Goal: Transaction & Acquisition: Download file/media

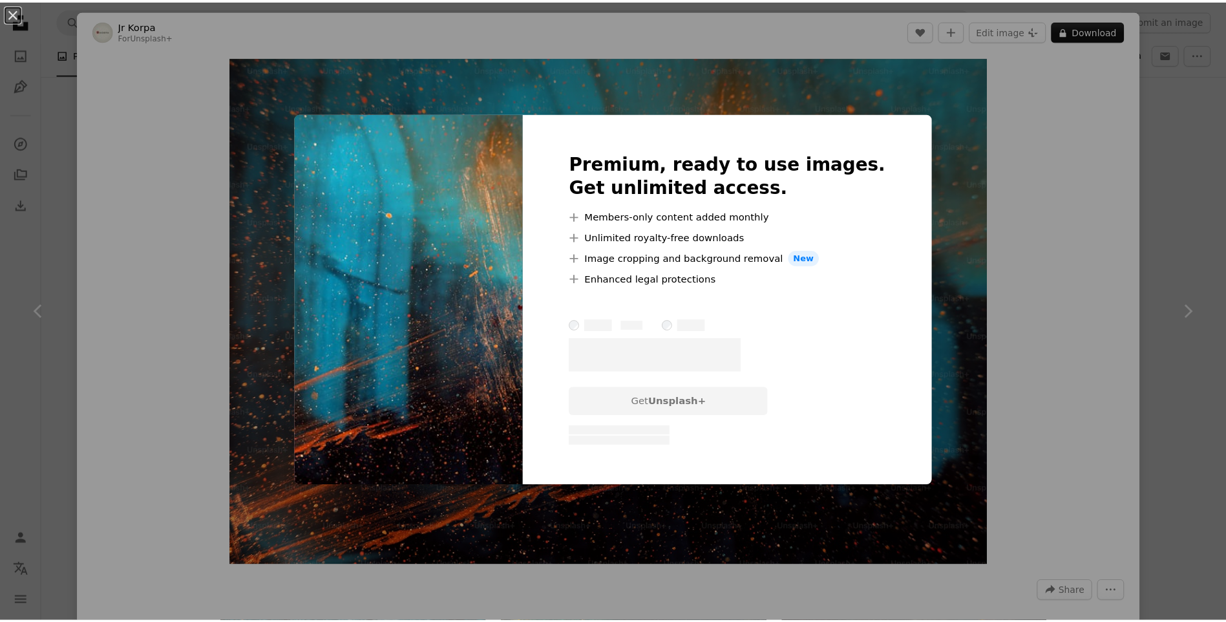
scroll to position [1422, 0]
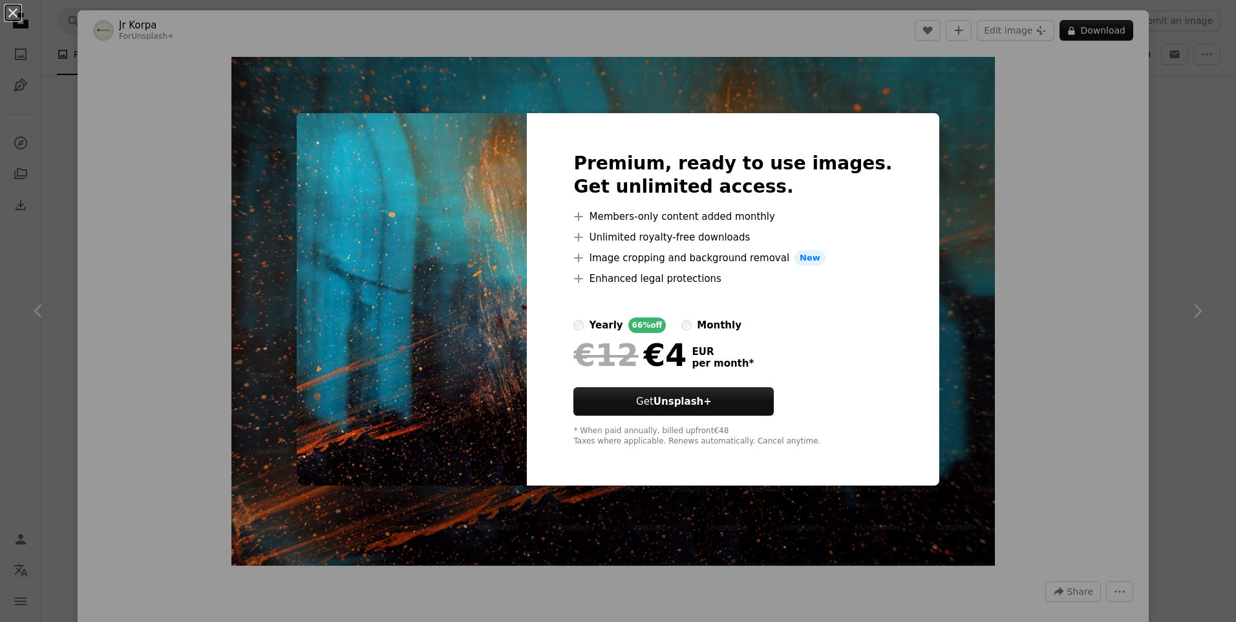
click at [284, 169] on div "An X shape Premium, ready to use images. Get unlimited access. A plus sign Memb…" at bounding box center [618, 311] width 1236 height 622
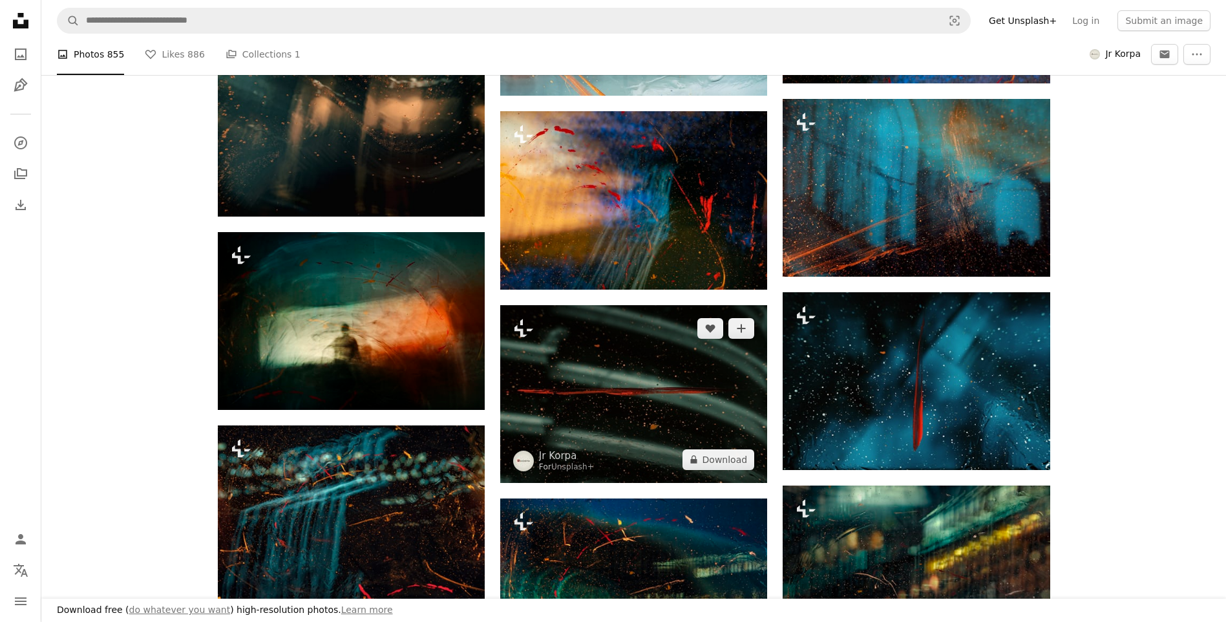
click at [676, 429] on img at bounding box center [633, 394] width 267 height 178
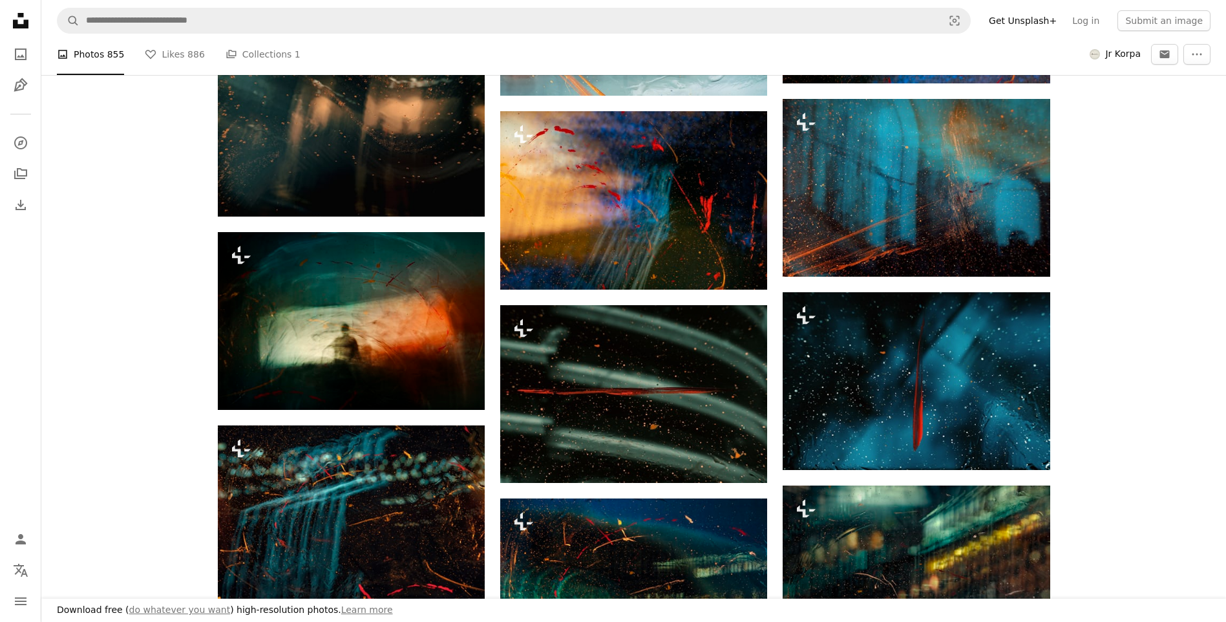
scroll to position [1681, 0]
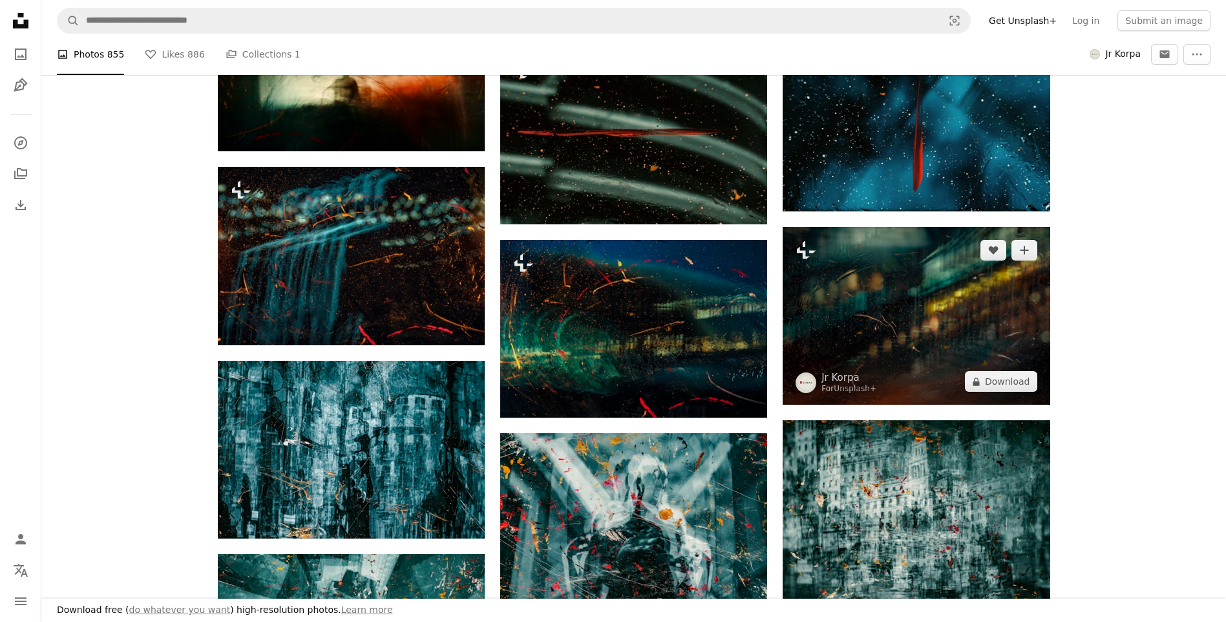
click at [913, 335] on img at bounding box center [916, 316] width 267 height 178
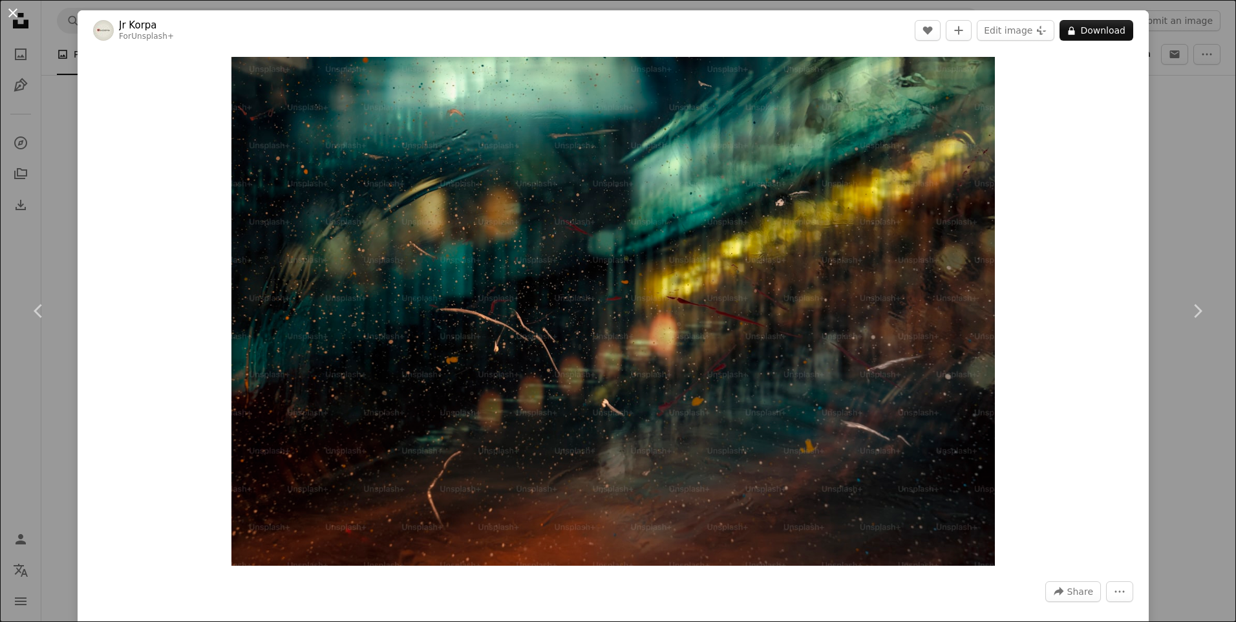
click at [14, 16] on button "An X shape" at bounding box center [13, 13] width 16 height 16
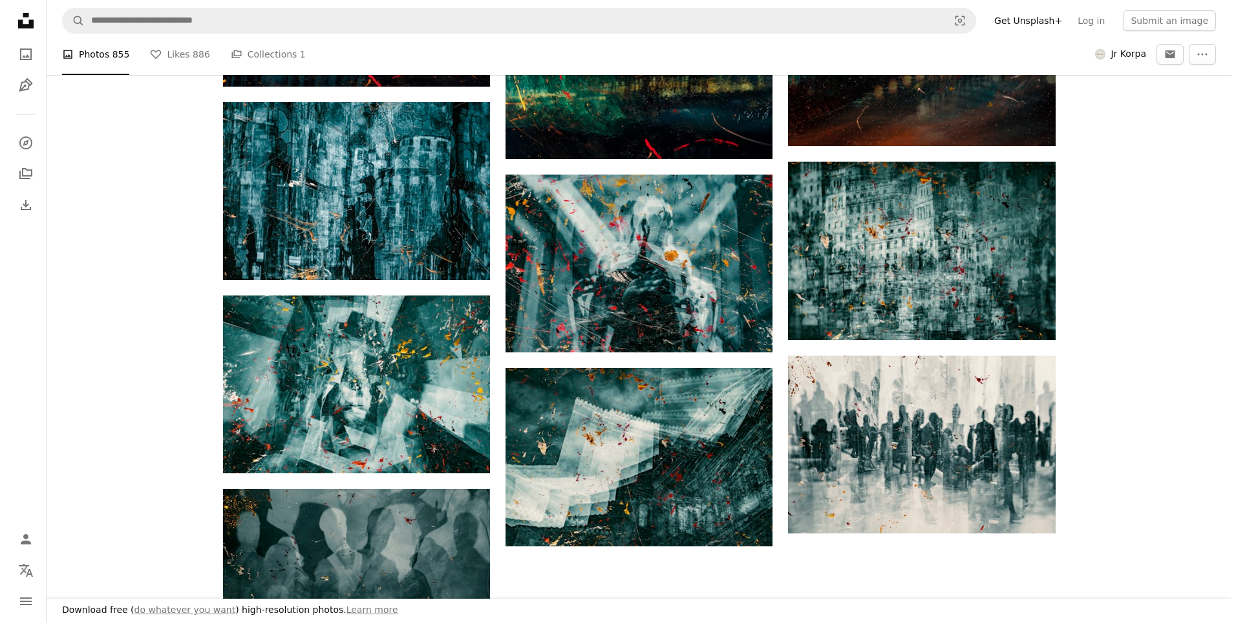
scroll to position [2004, 0]
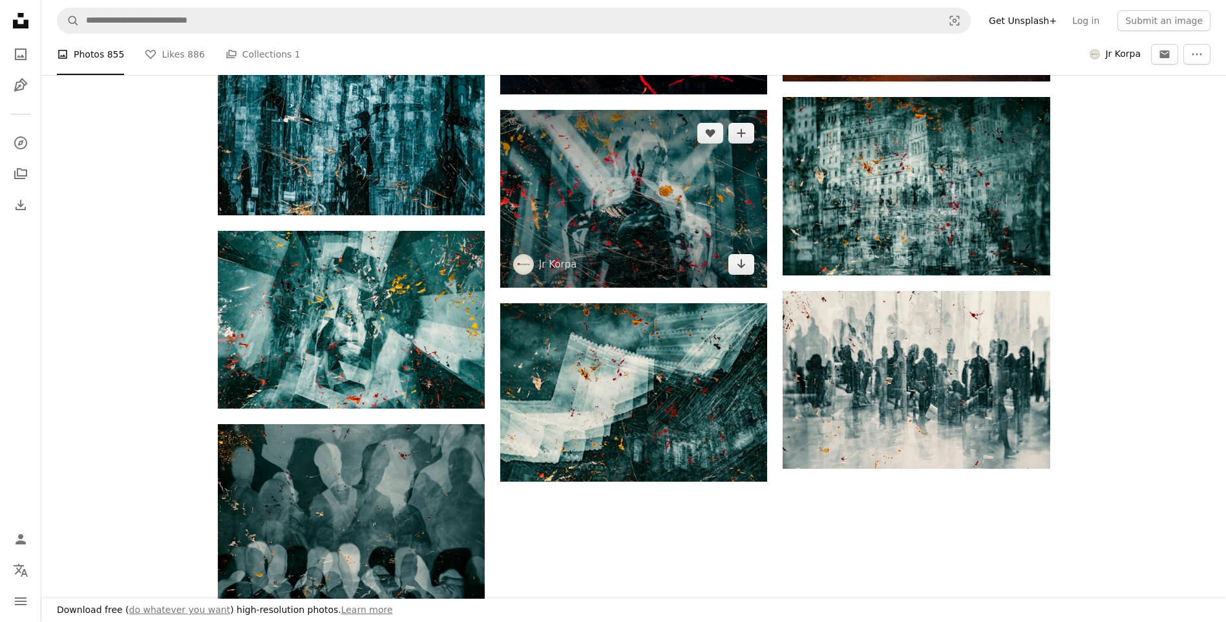
click at [589, 185] on img at bounding box center [633, 199] width 267 height 178
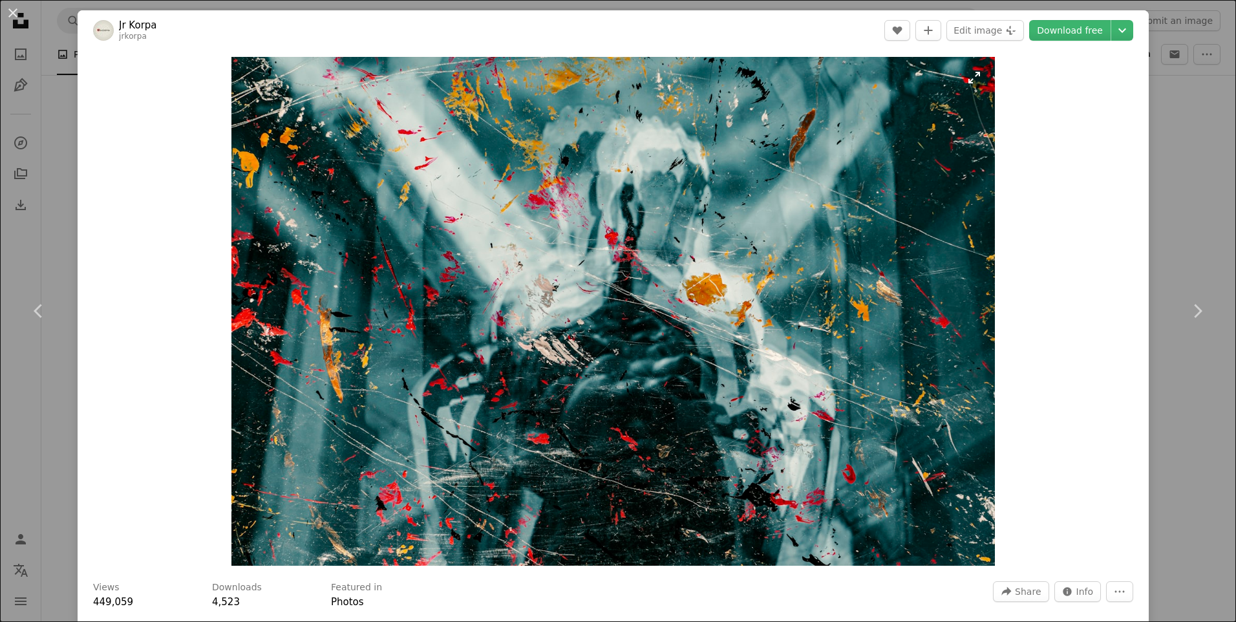
click at [780, 246] on img "Zoom in on this image" at bounding box center [612, 311] width 763 height 509
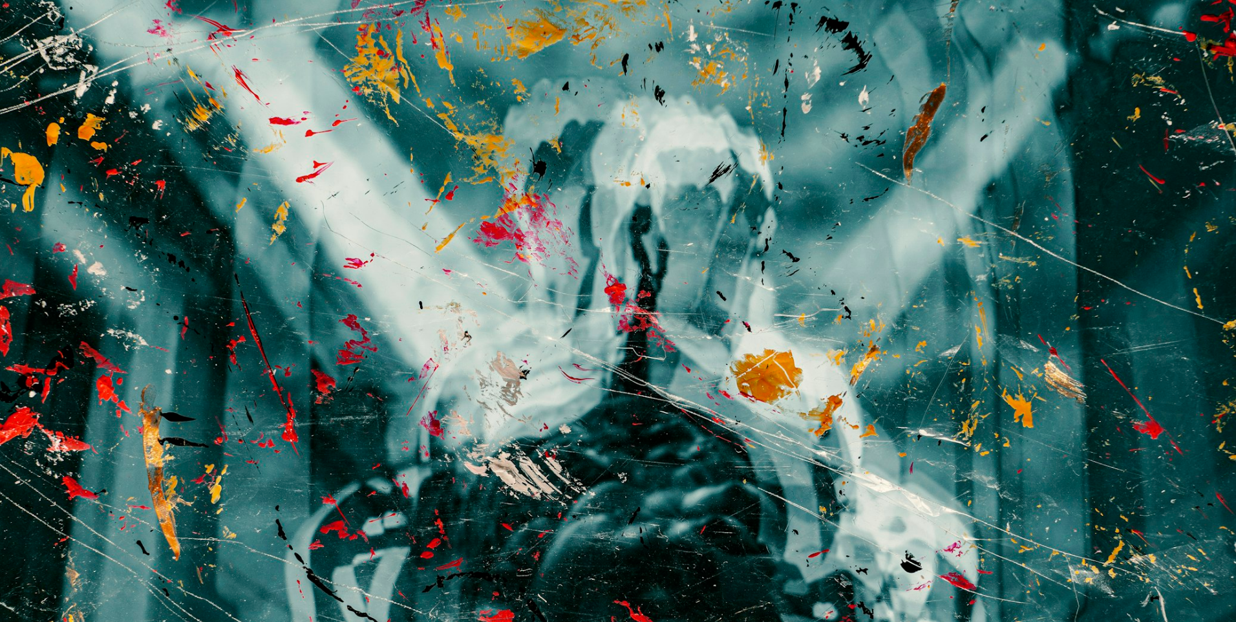
scroll to position [95, 0]
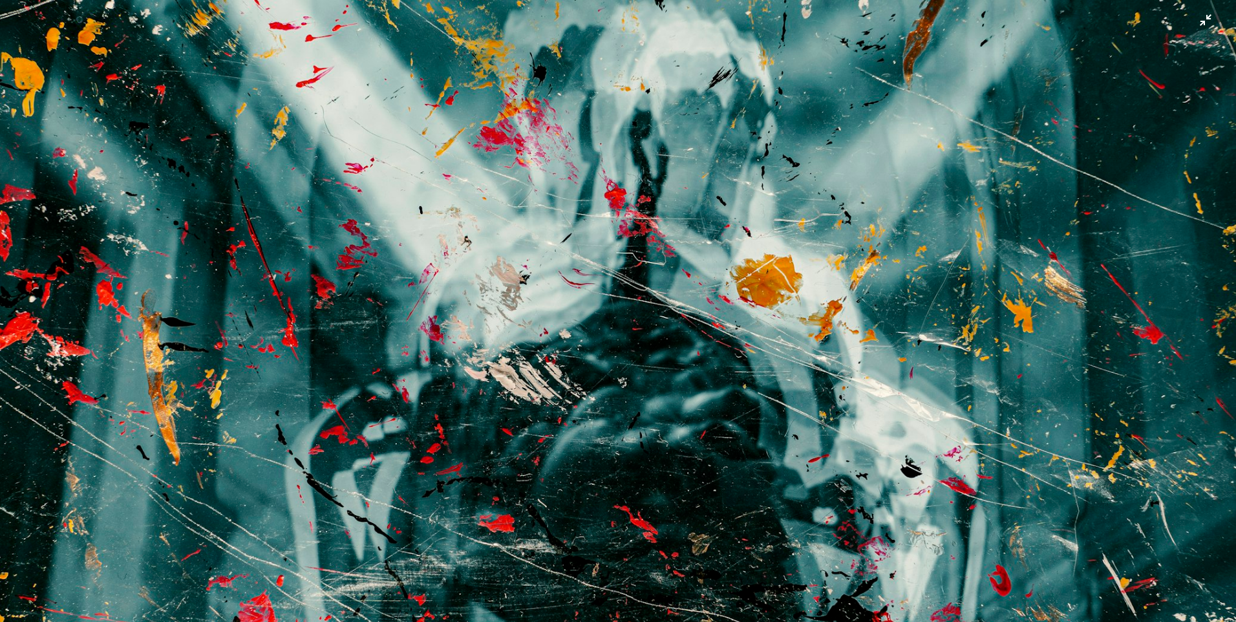
click at [780, 246] on img "Zoom out on this image" at bounding box center [617, 316] width 1237 height 825
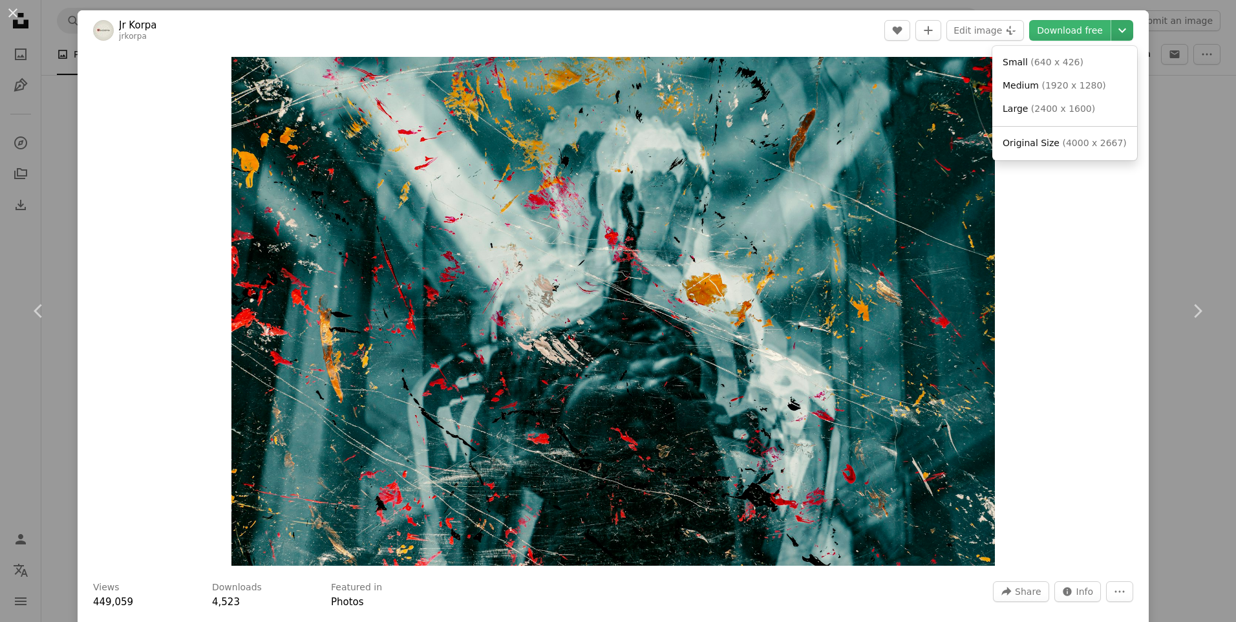
click at [1112, 28] on icon "Chevron down" at bounding box center [1122, 31] width 21 height 16
click at [1052, 147] on span "Original Size" at bounding box center [1031, 143] width 57 height 10
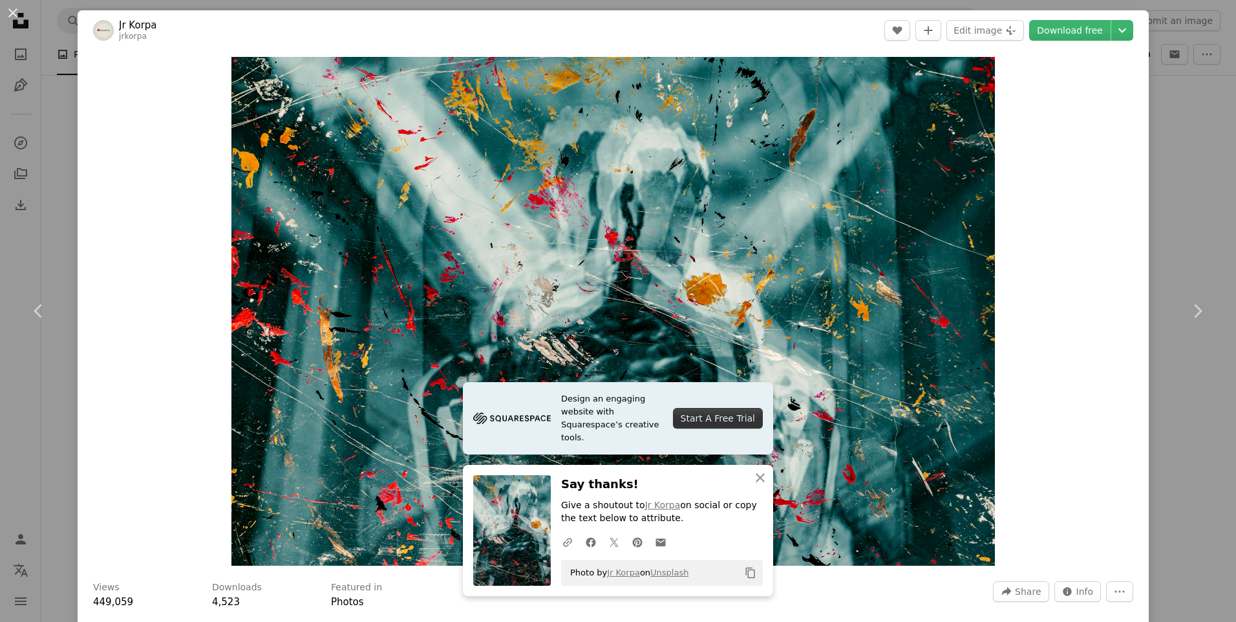
click at [10, 12] on button "An X shape" at bounding box center [13, 13] width 16 height 16
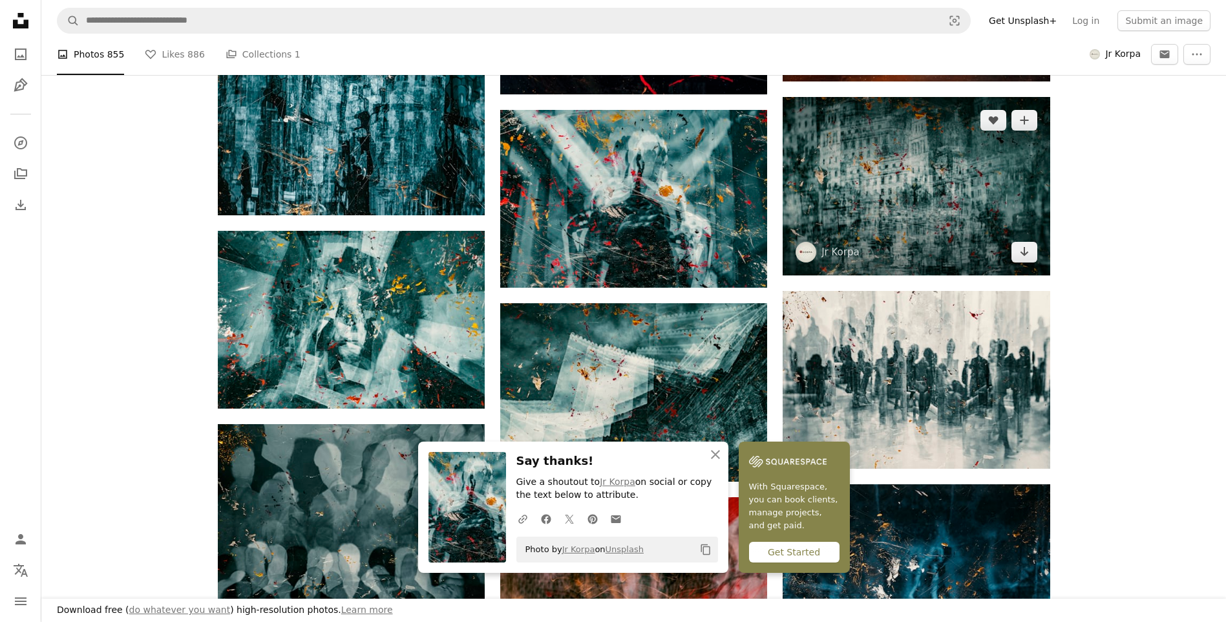
click at [884, 170] on img at bounding box center [916, 186] width 267 height 178
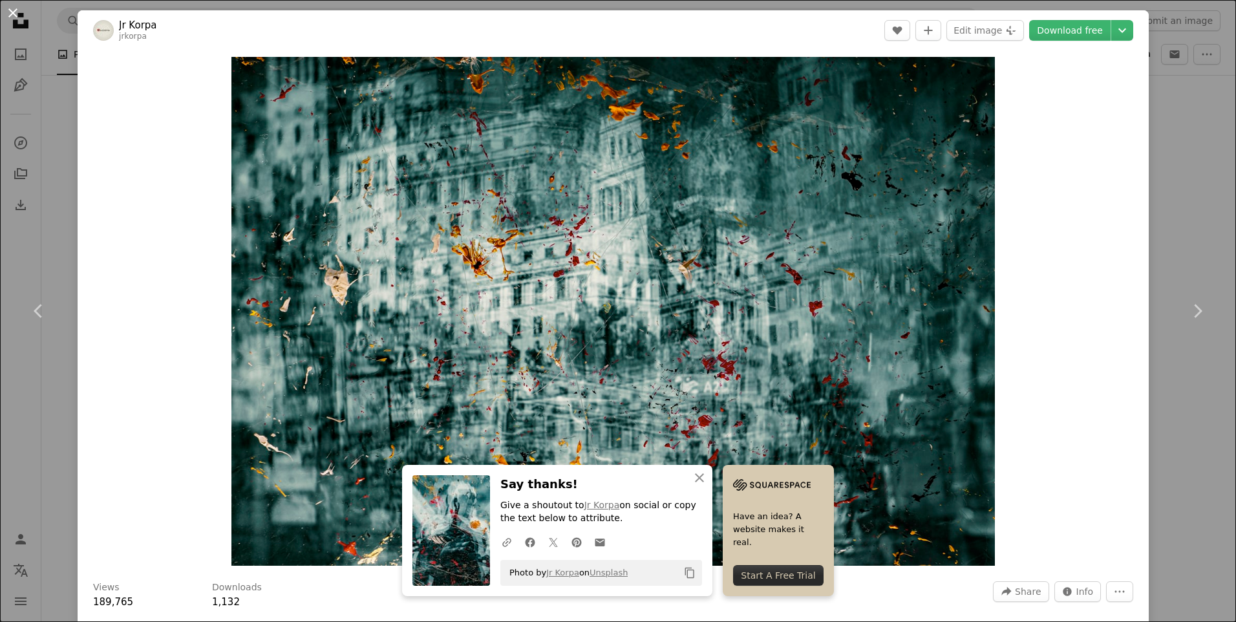
click at [15, 15] on button "An X shape" at bounding box center [13, 13] width 16 height 16
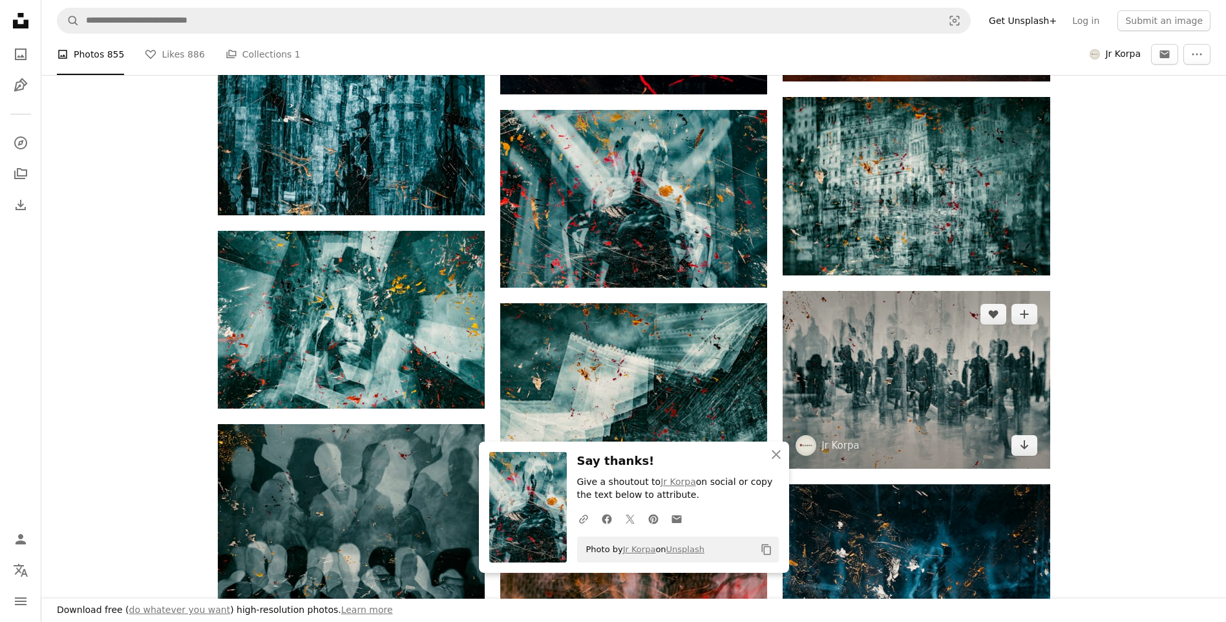
click at [989, 378] on img at bounding box center [916, 380] width 267 height 178
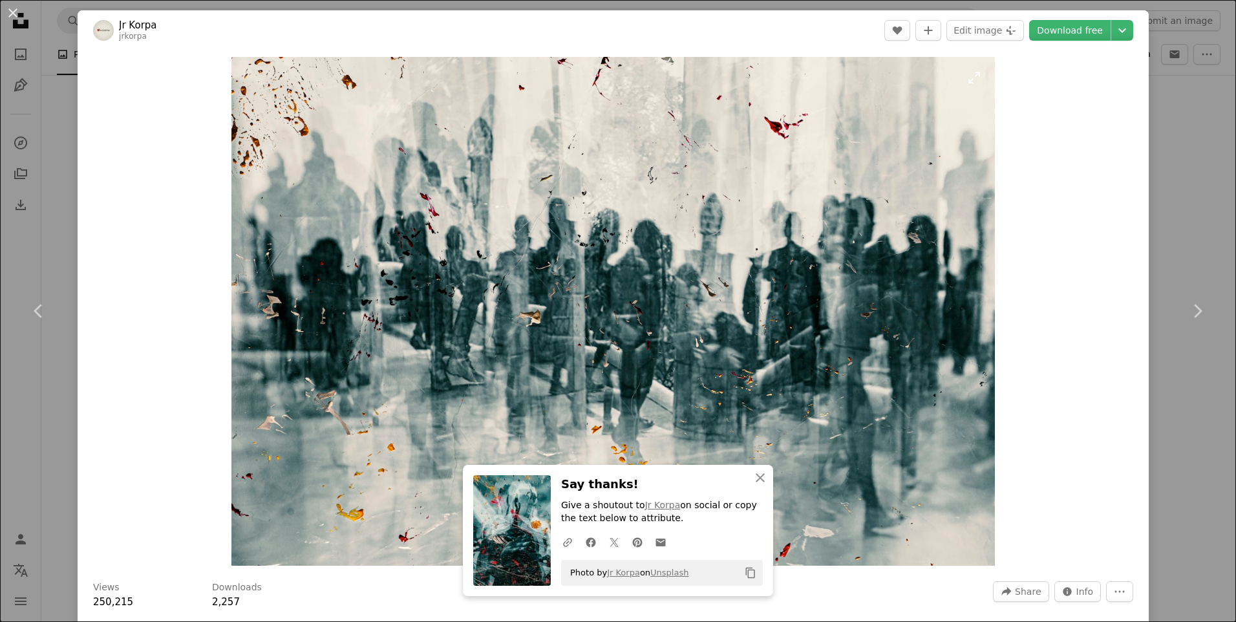
click at [532, 315] on img "Zoom in on this image" at bounding box center [612, 311] width 763 height 509
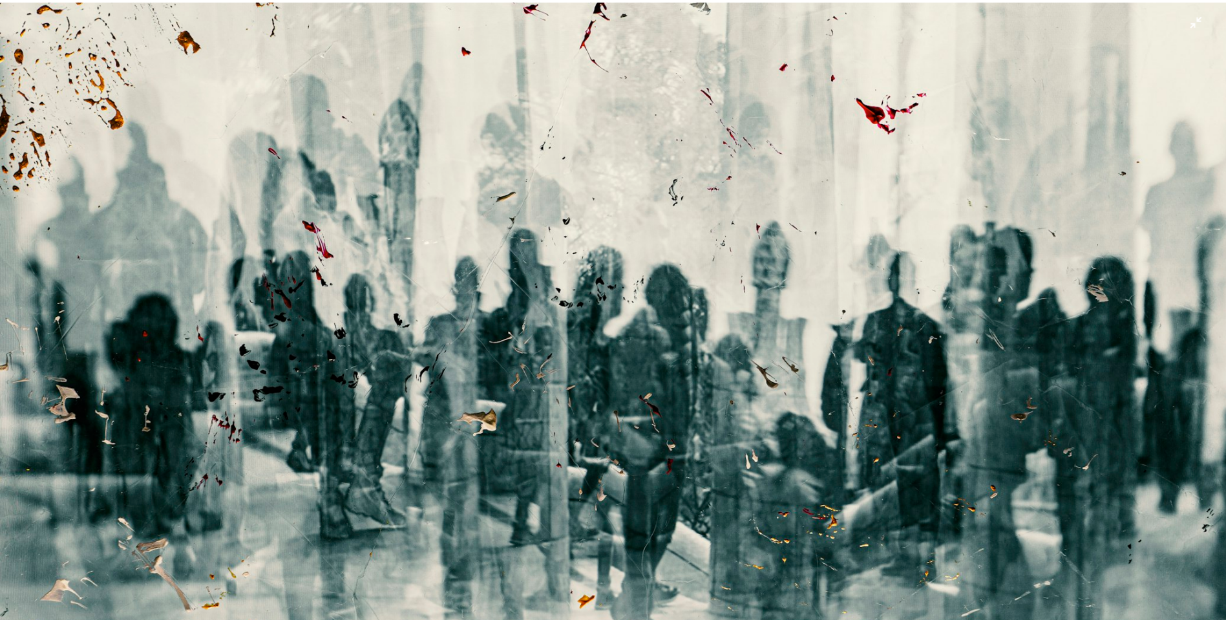
scroll to position [95, 0]
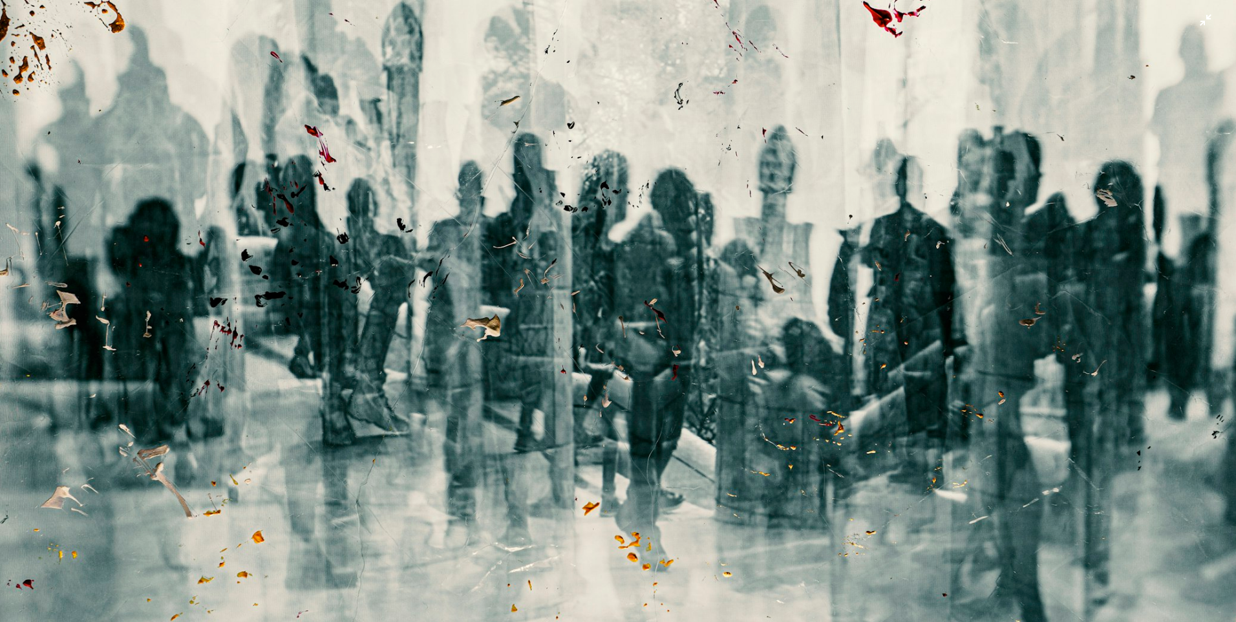
click at [847, 289] on img "Zoom out on this image" at bounding box center [617, 316] width 1237 height 825
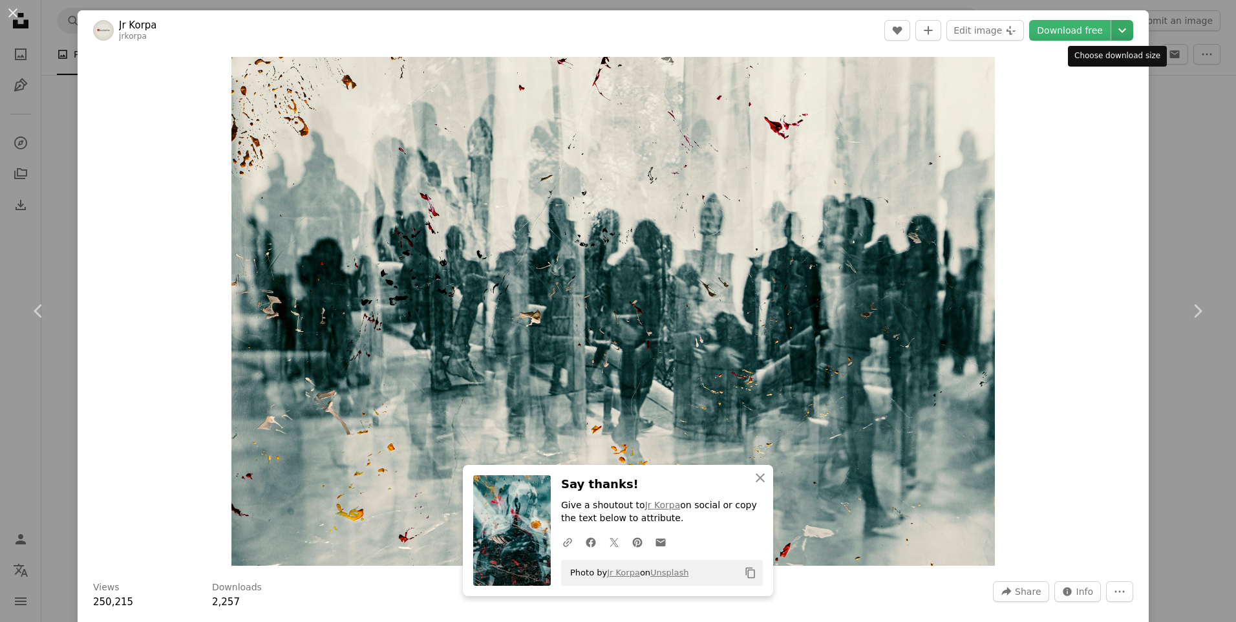
click at [1117, 26] on icon "Chevron down" at bounding box center [1122, 31] width 21 height 16
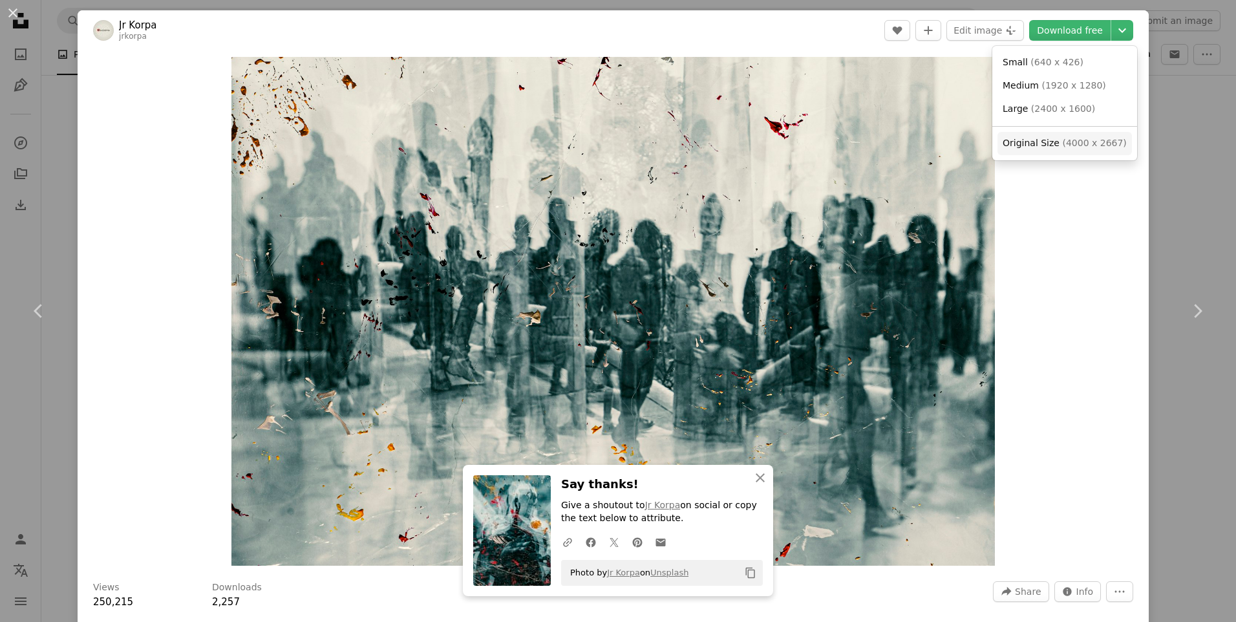
click at [1090, 145] on span "( 4000 x 2667 )" at bounding box center [1094, 143] width 64 height 10
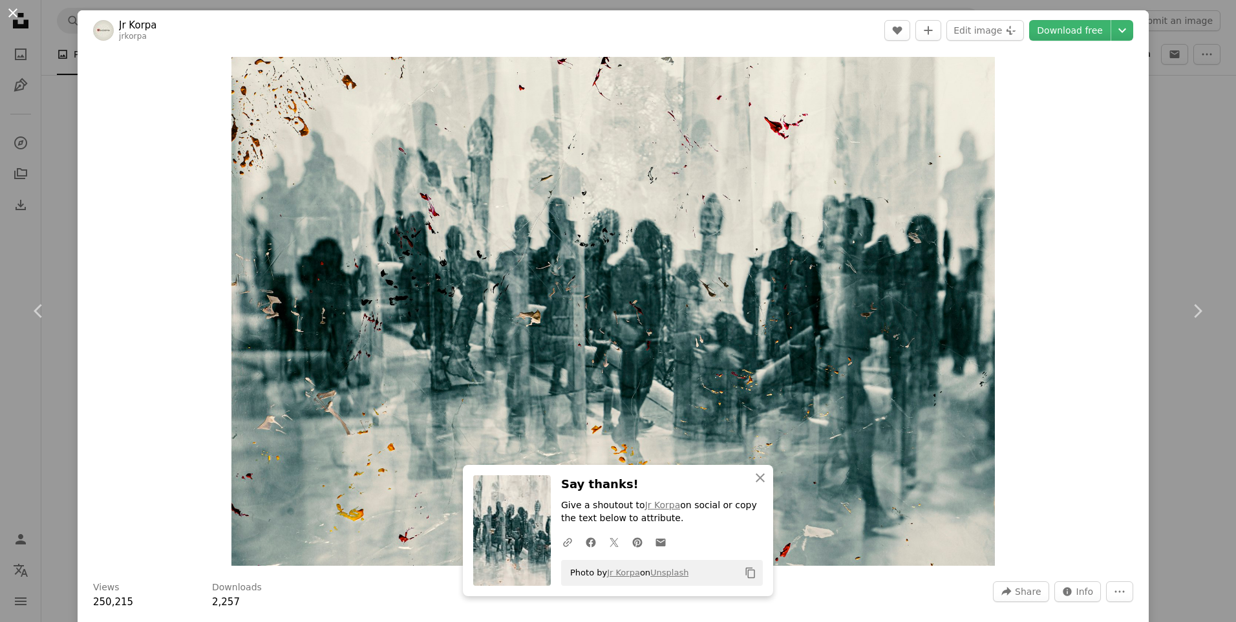
click at [17, 14] on button "An X shape" at bounding box center [13, 13] width 16 height 16
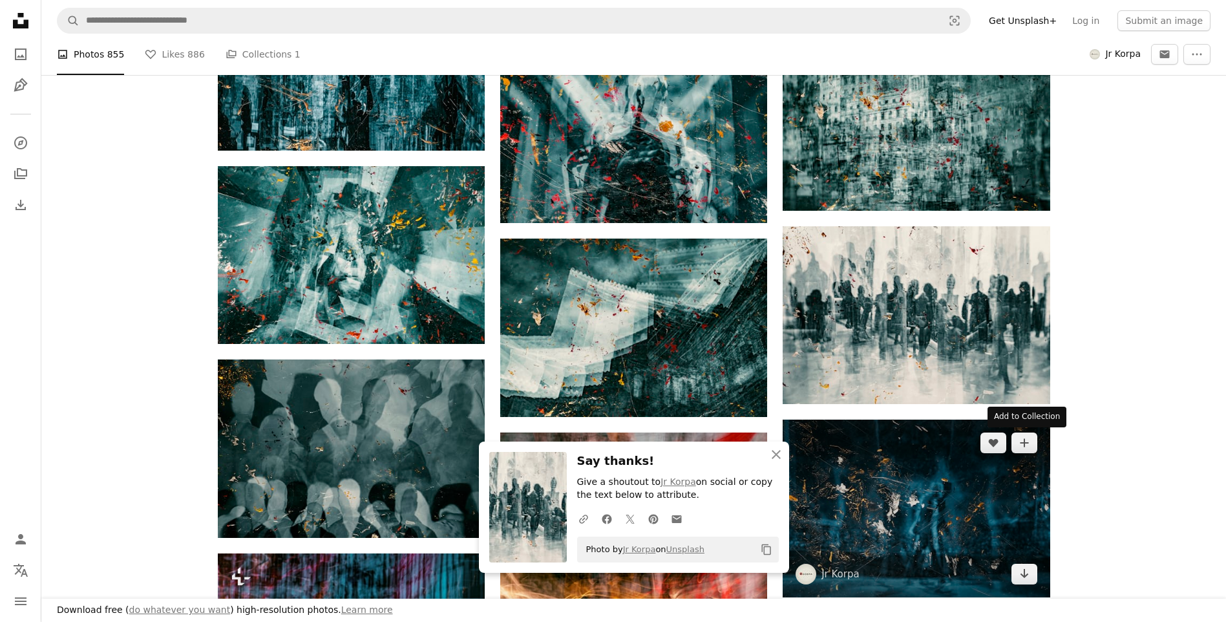
scroll to position [2133, 0]
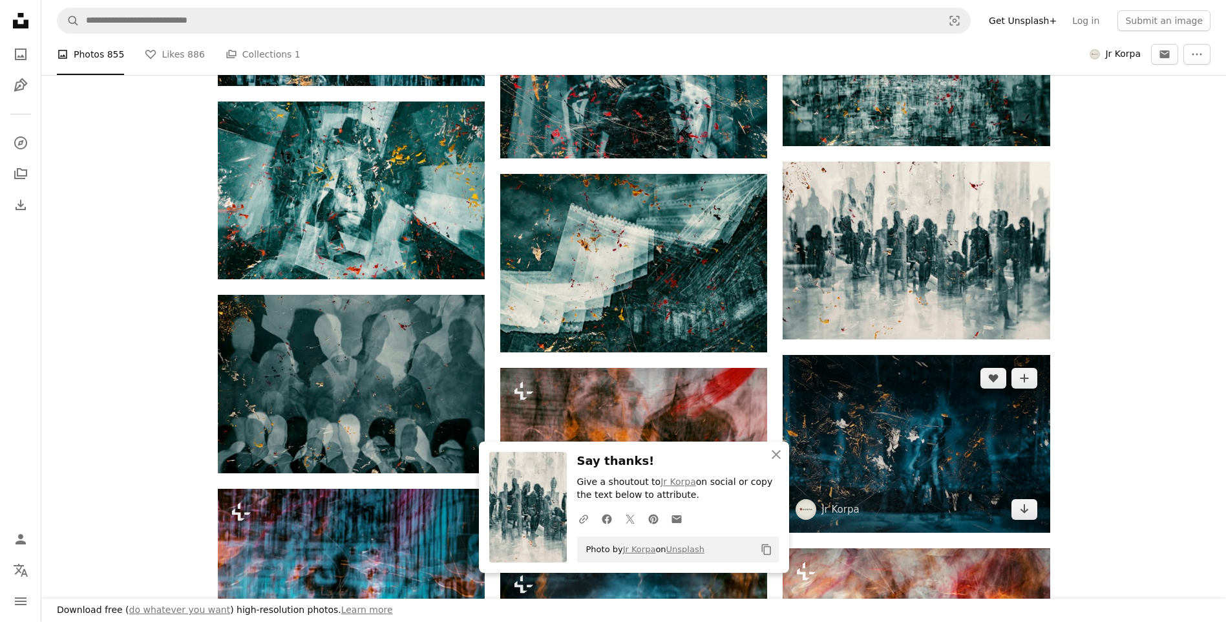
click at [941, 465] on img at bounding box center [916, 444] width 267 height 178
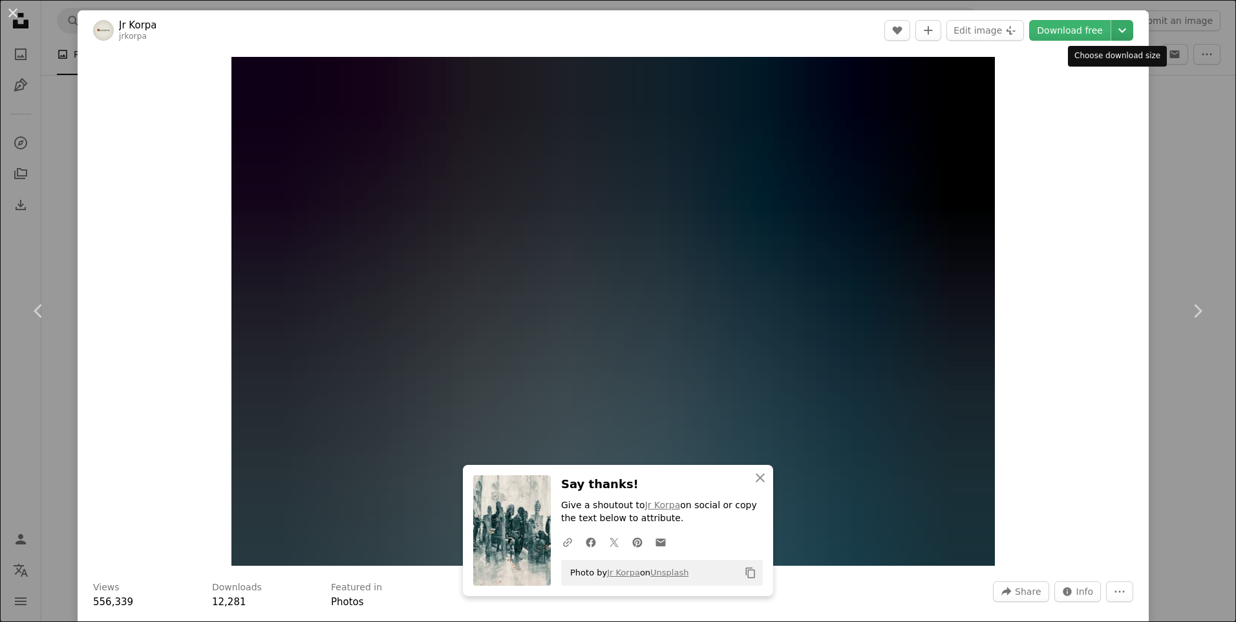
click at [1118, 30] on icon "Choose download size" at bounding box center [1122, 30] width 8 height 5
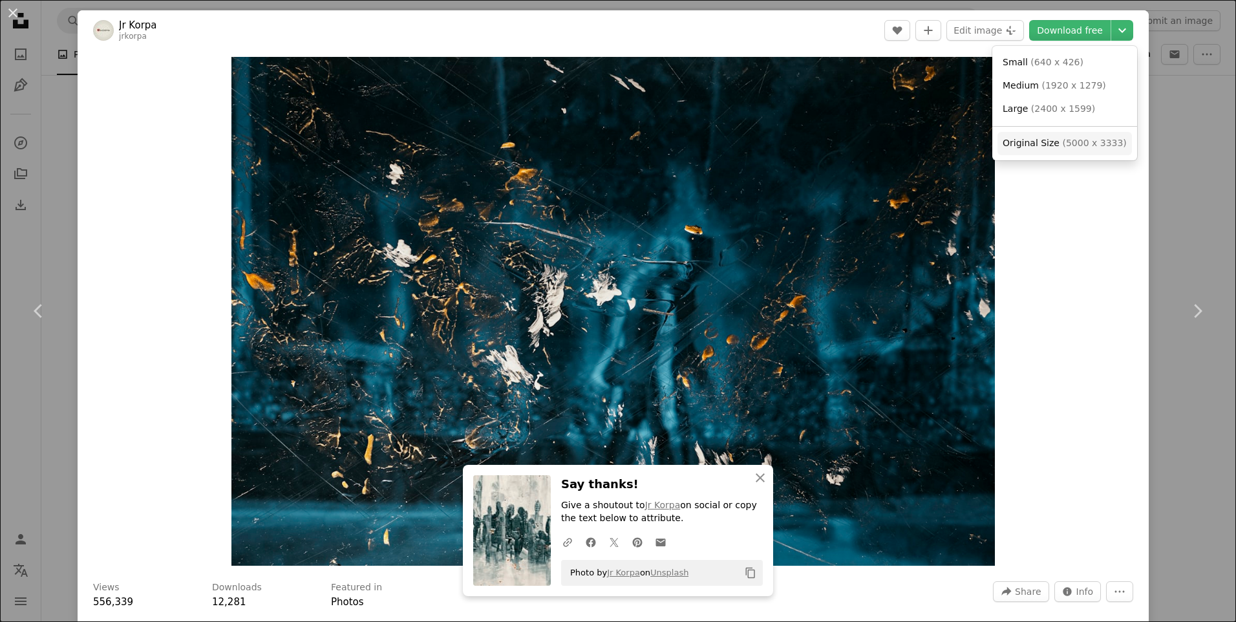
click at [1079, 146] on span "( 5000 x 3333 )" at bounding box center [1094, 143] width 64 height 10
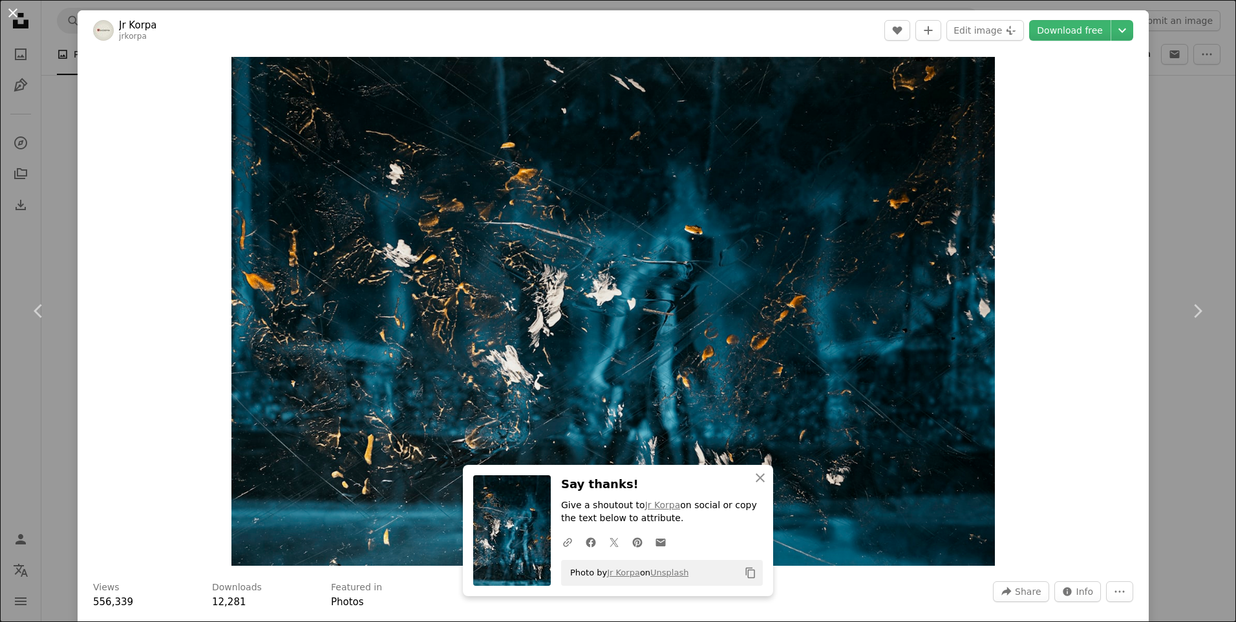
click at [10, 15] on button "An X shape" at bounding box center [13, 13] width 16 height 16
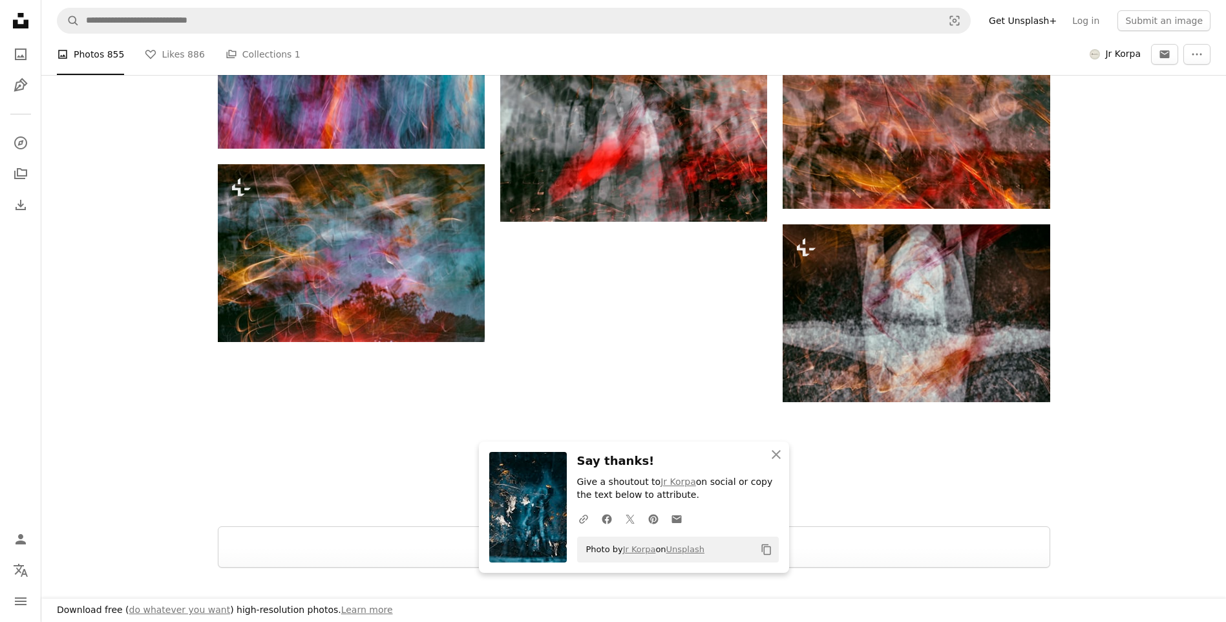
scroll to position [3103, 0]
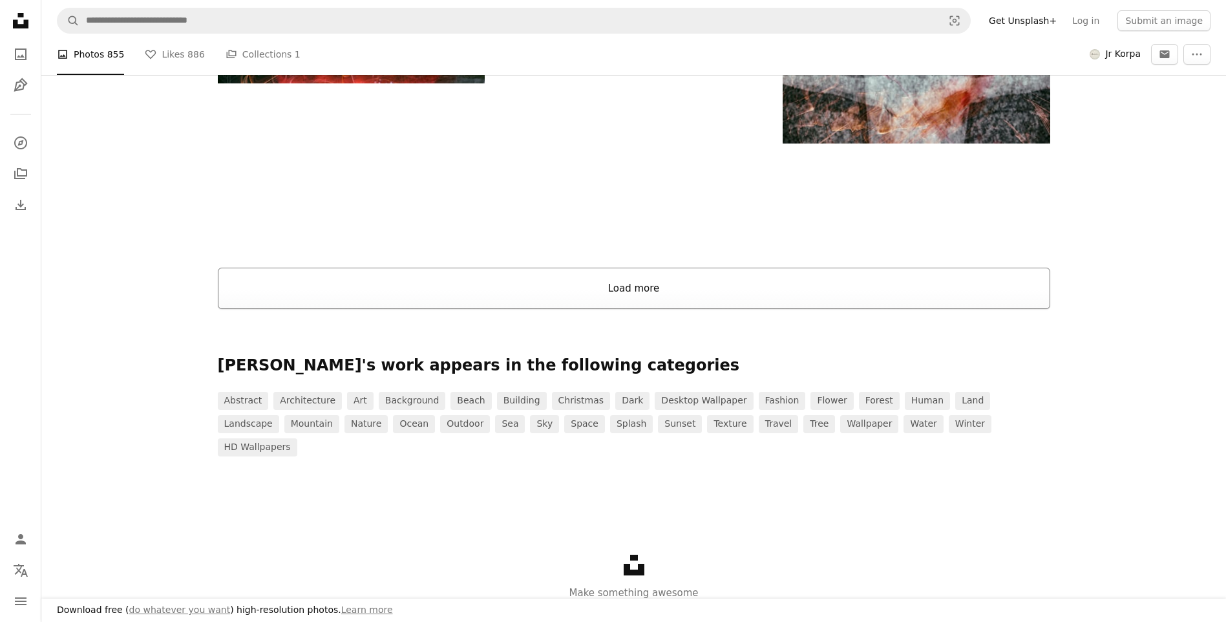
click at [604, 293] on button "Load more" at bounding box center [634, 288] width 833 height 41
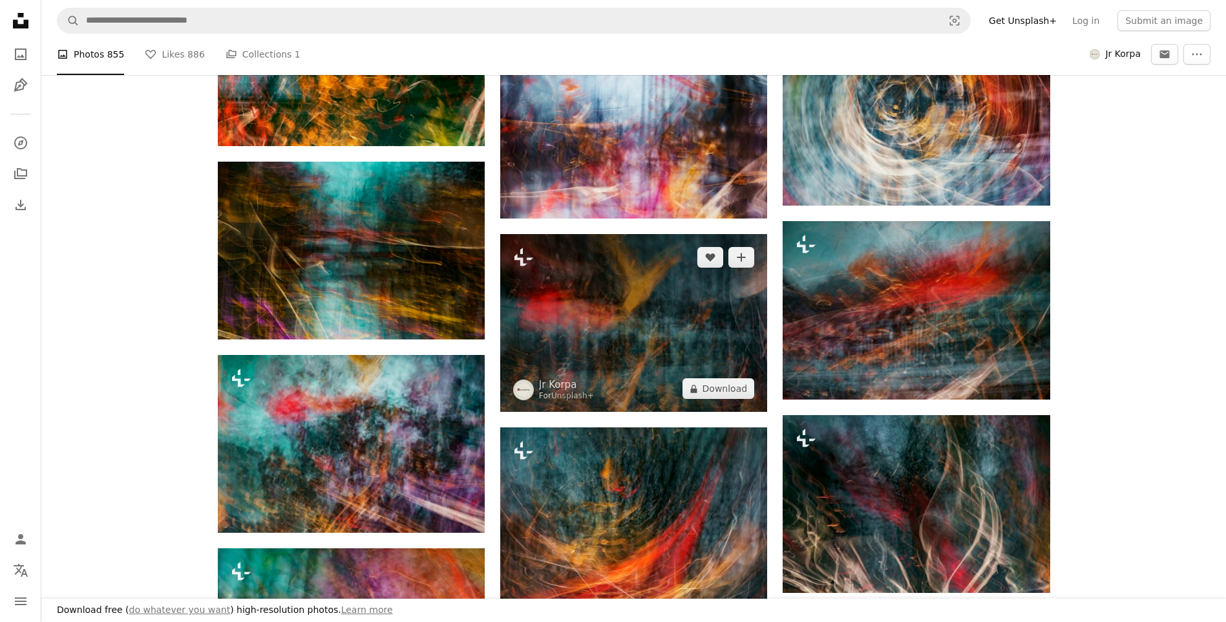
scroll to position [4654, 0]
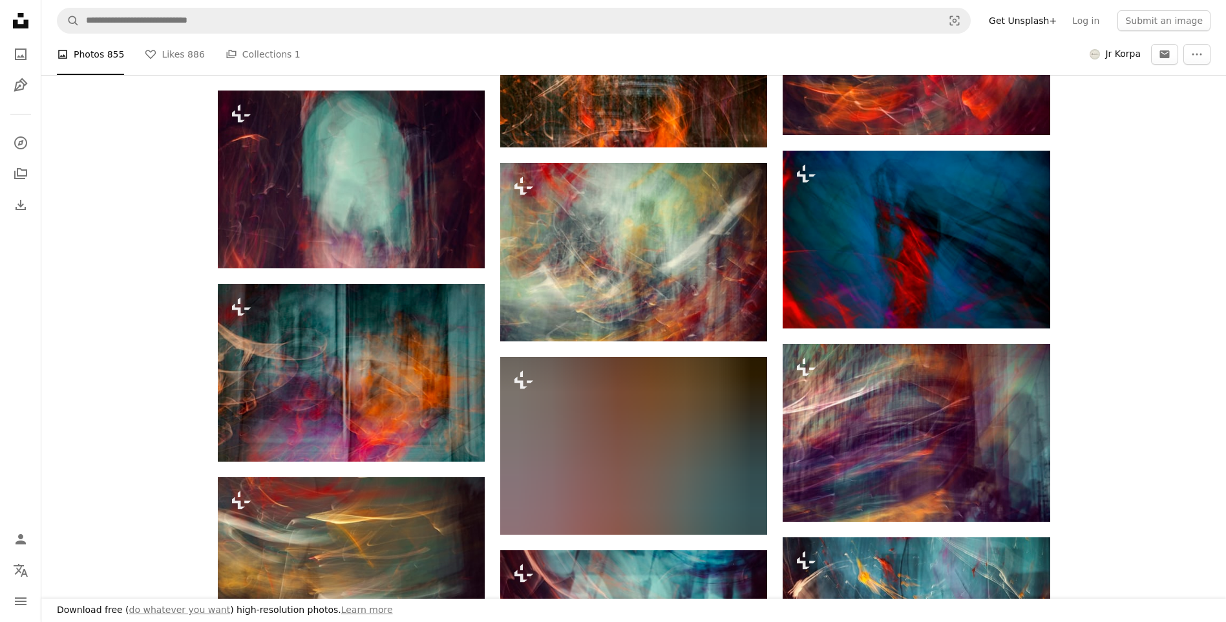
scroll to position [7886, 0]
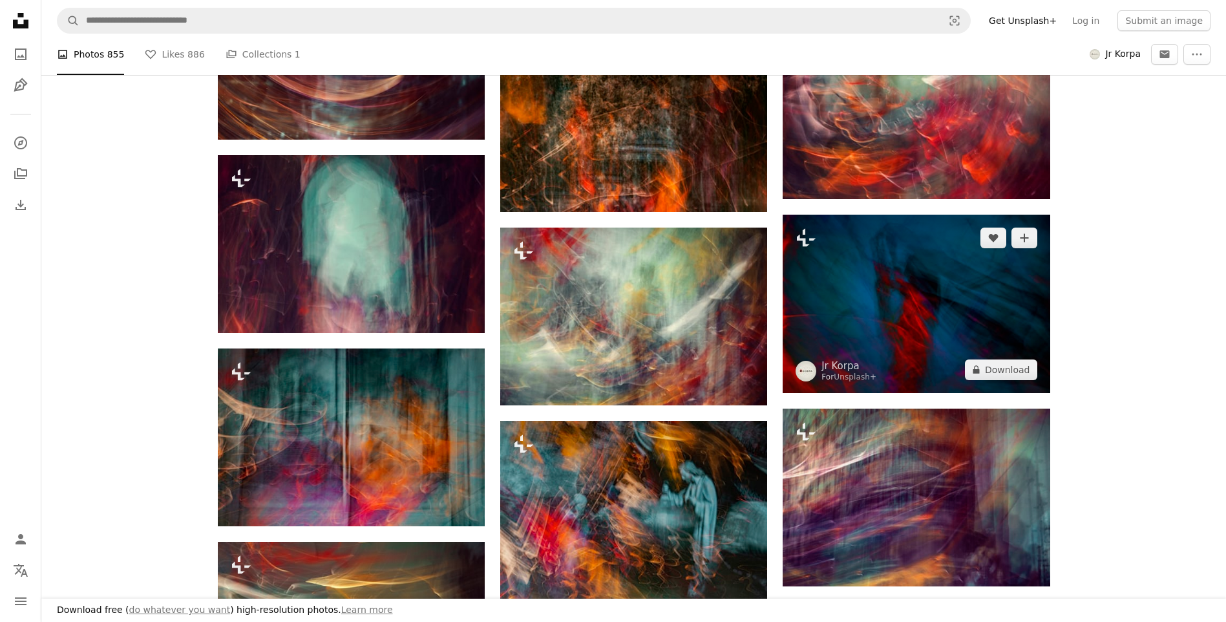
click at [962, 291] on img at bounding box center [916, 304] width 267 height 178
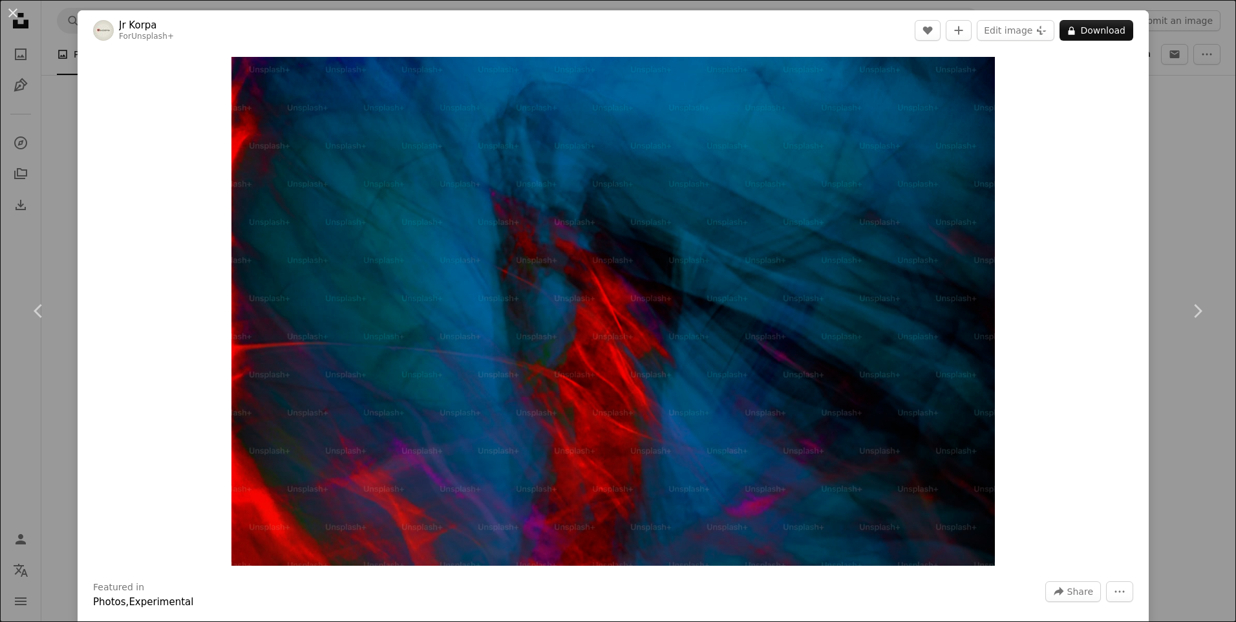
click at [1174, 191] on div "An X shape Chevron left Chevron right Jr Korpa For Unsplash+ A heart A plus sig…" at bounding box center [618, 311] width 1236 height 622
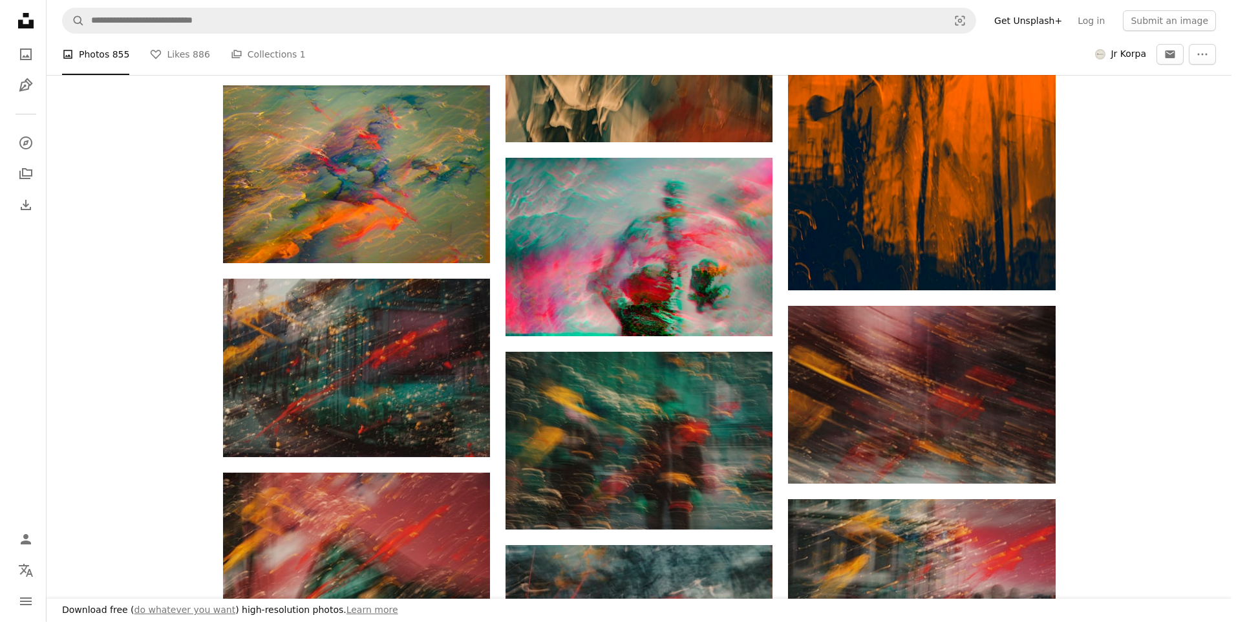
scroll to position [12410, 0]
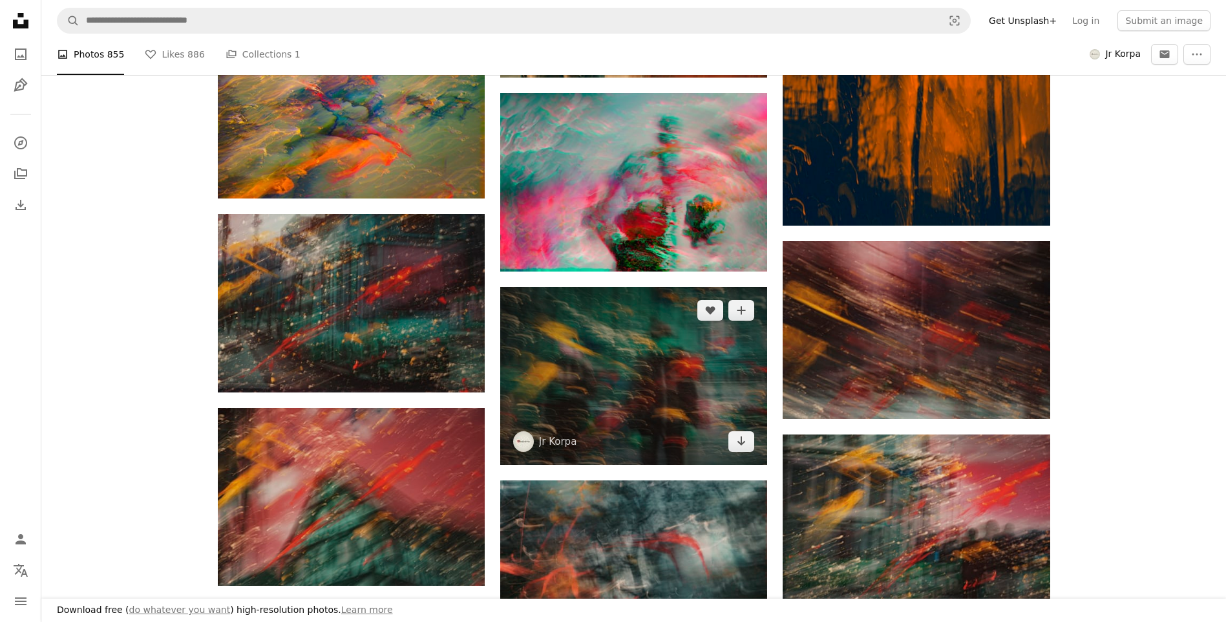
click at [642, 367] on img at bounding box center [633, 376] width 267 height 178
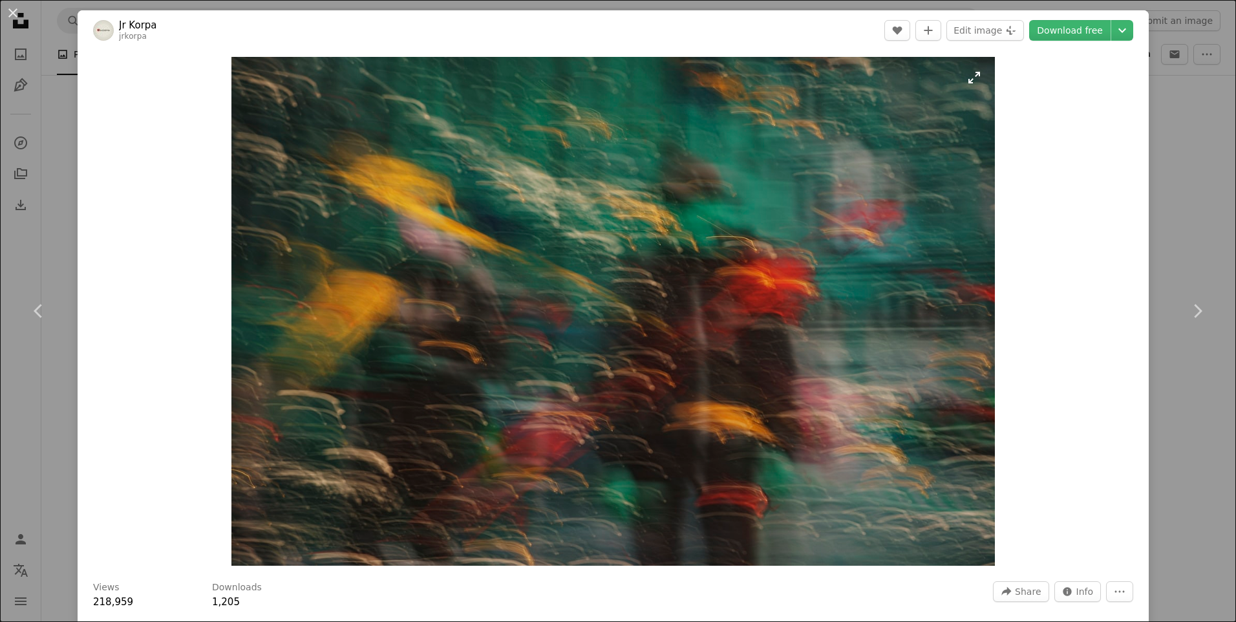
click at [581, 302] on img "Zoom in on this image" at bounding box center [612, 311] width 763 height 509
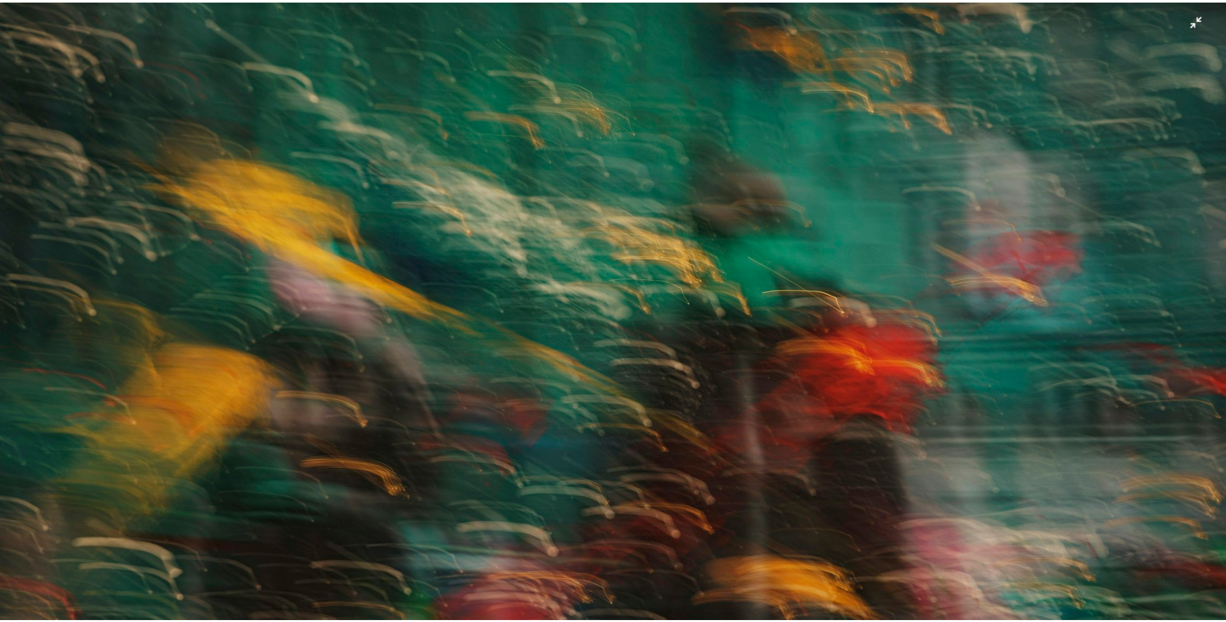
scroll to position [95, 0]
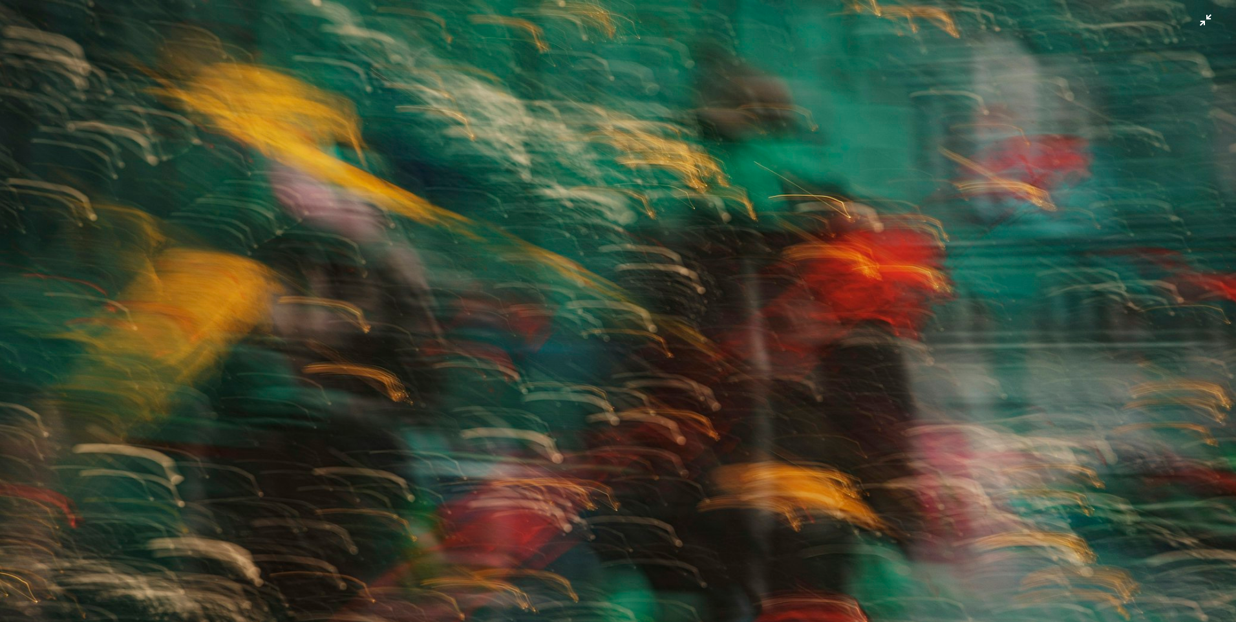
click at [658, 412] on img "Zoom out on this image" at bounding box center [617, 316] width 1237 height 824
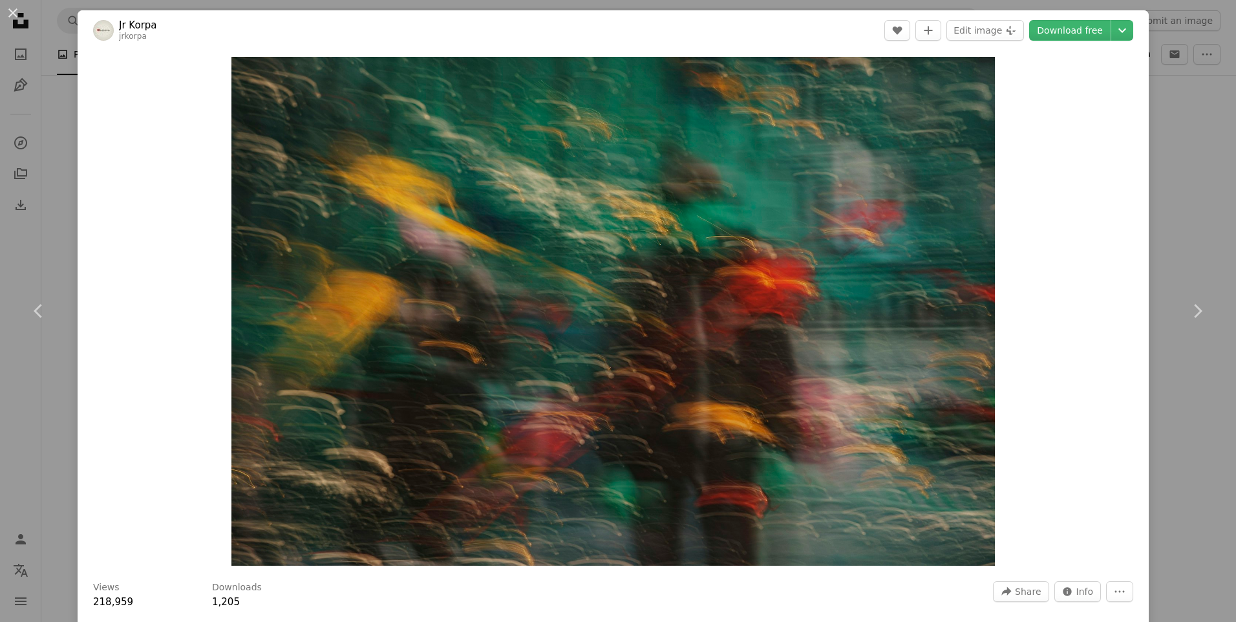
drag, startPoint x: 1144, startPoint y: 113, endPoint x: 1152, endPoint y: 113, distance: 8.4
click at [1145, 113] on div "An X shape Chevron left Chevron right Jr Korpa jrkorpa A heart A plus sign Edit…" at bounding box center [618, 311] width 1236 height 622
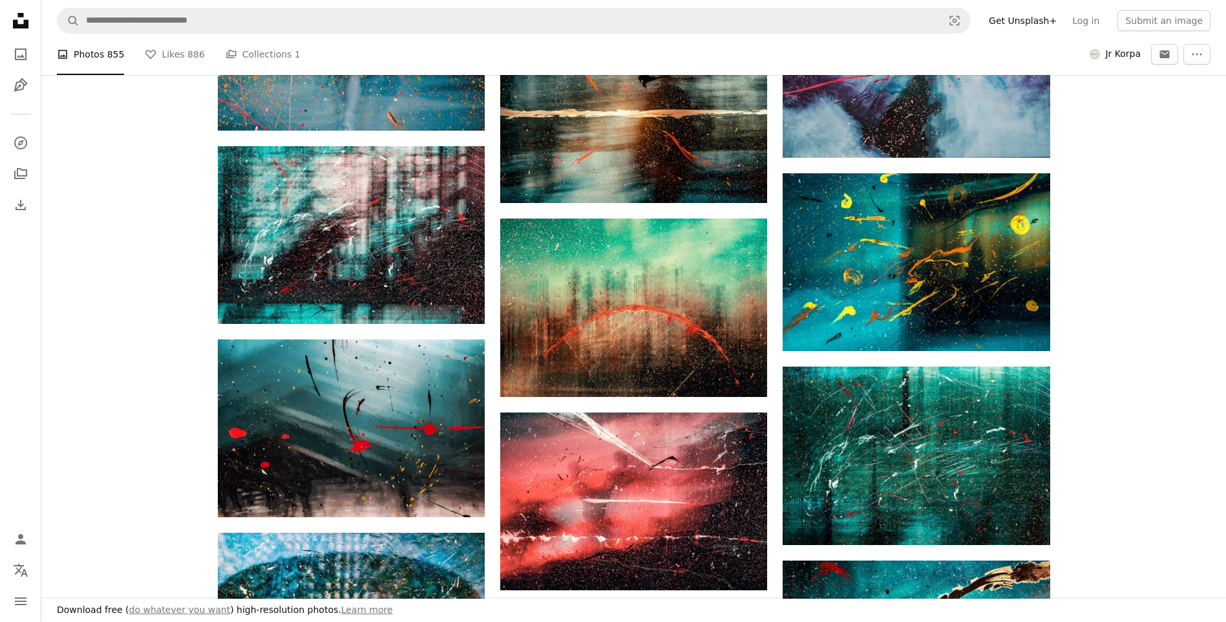
scroll to position [14478, 0]
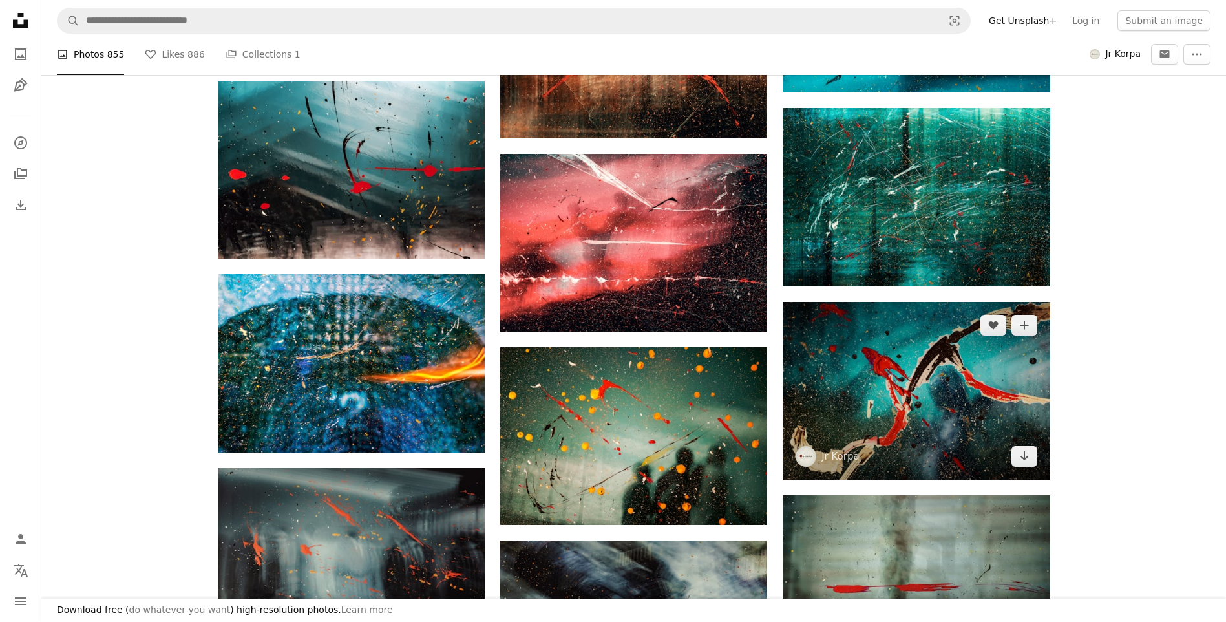
click at [919, 397] on img at bounding box center [916, 391] width 267 height 178
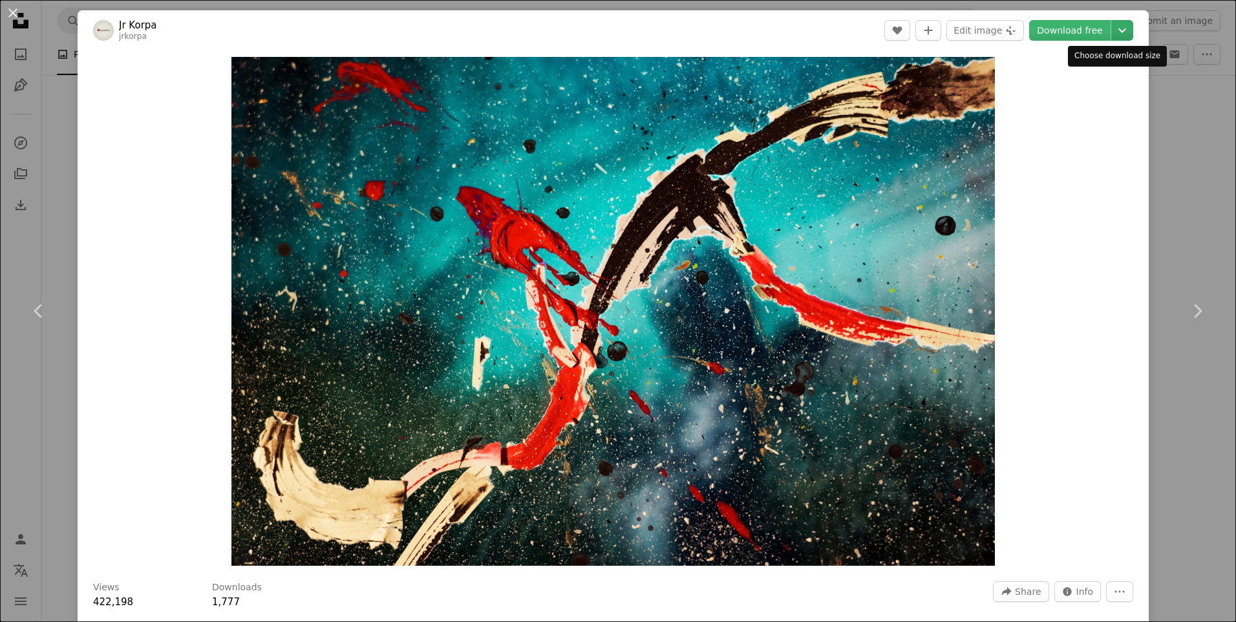
click at [1114, 29] on icon "Chevron down" at bounding box center [1122, 31] width 21 height 16
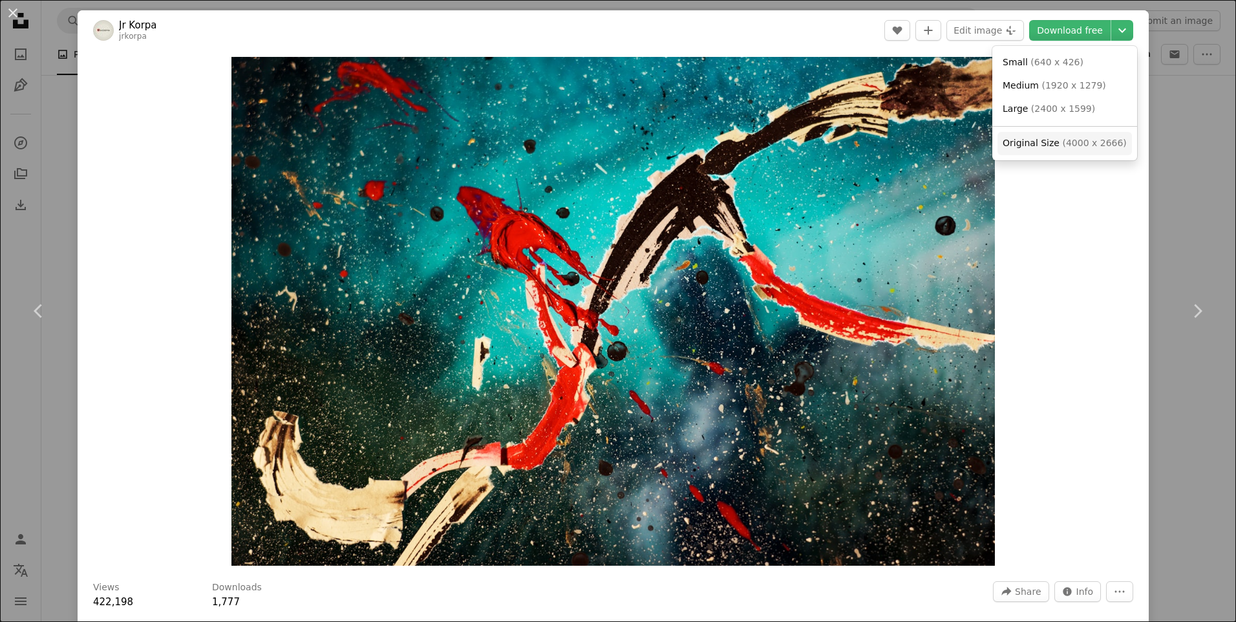
click at [1062, 143] on span "( 4000 x 2666 )" at bounding box center [1094, 143] width 64 height 10
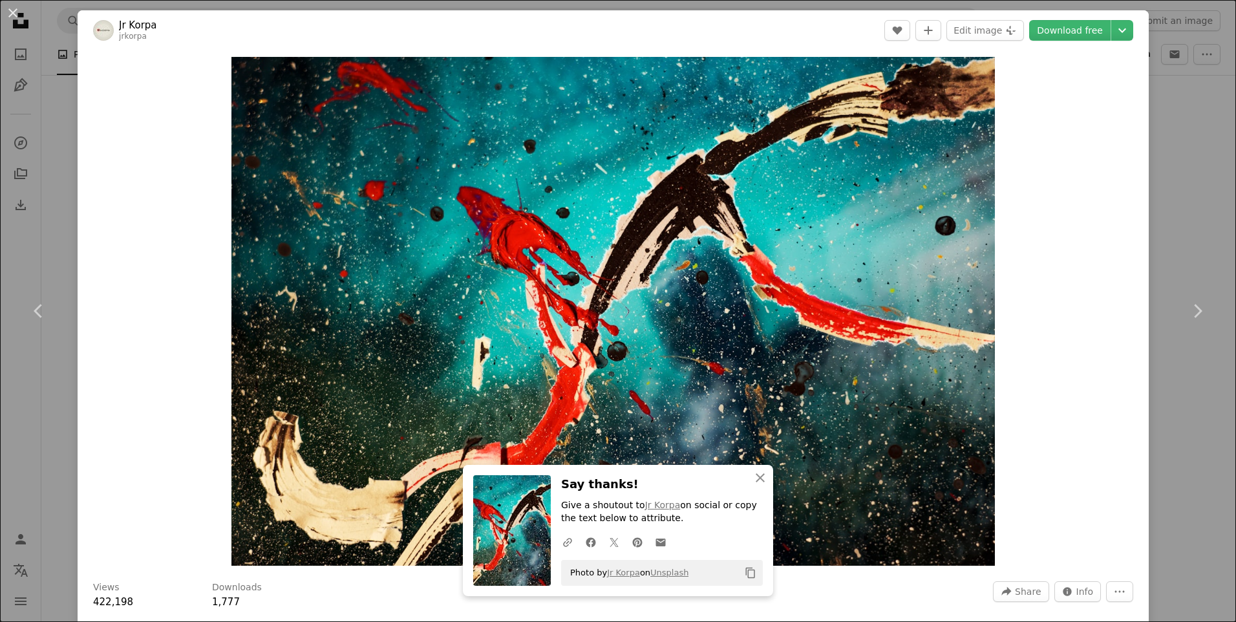
drag, startPoint x: 1150, startPoint y: 484, endPoint x: 1235, endPoint y: 456, distance: 89.3
click at [1150, 484] on div "An X shape Chevron left Chevron right An X shape Close Say thanks! Give a shout…" at bounding box center [618, 311] width 1236 height 622
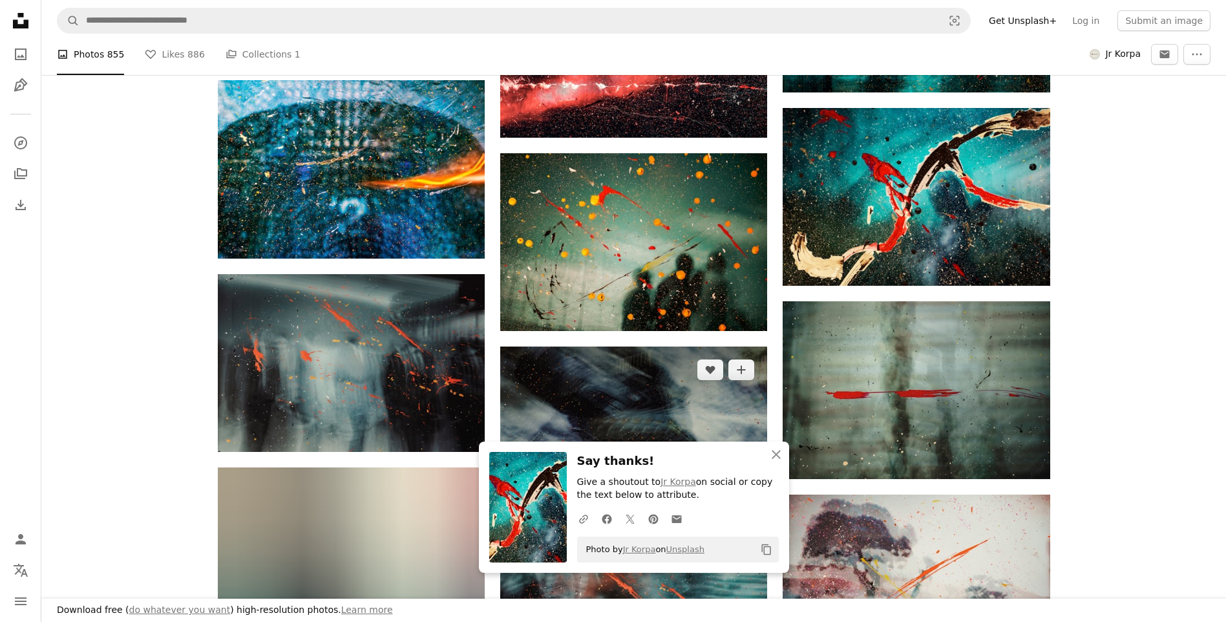
scroll to position [14866, 0]
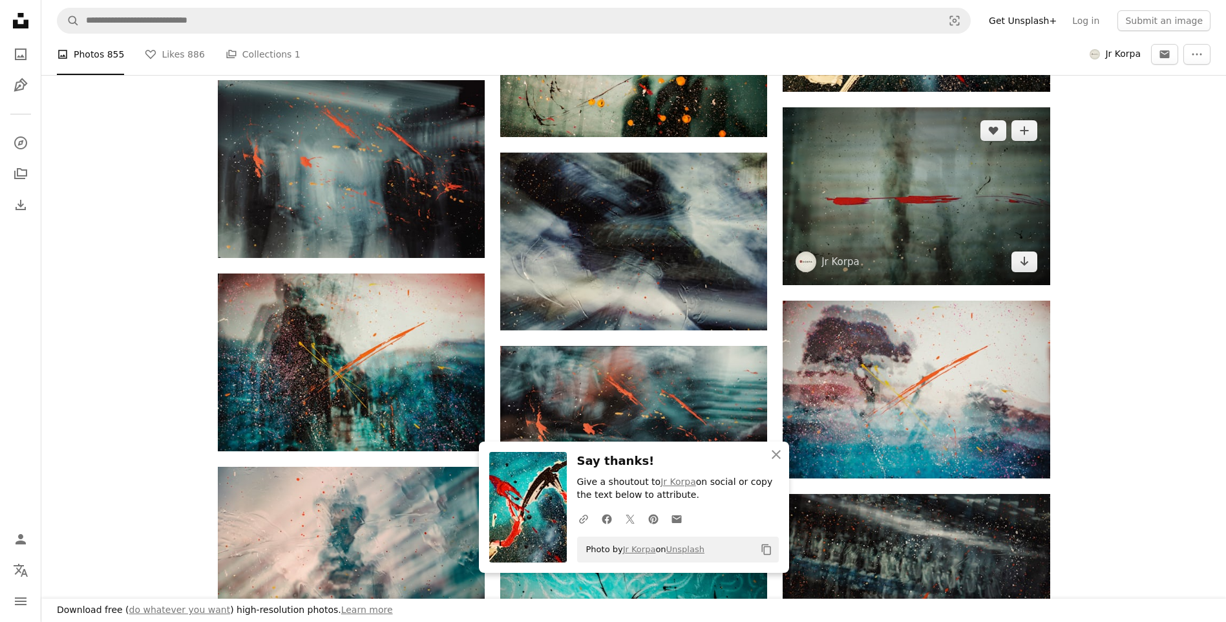
click at [877, 184] on img at bounding box center [916, 196] width 267 height 178
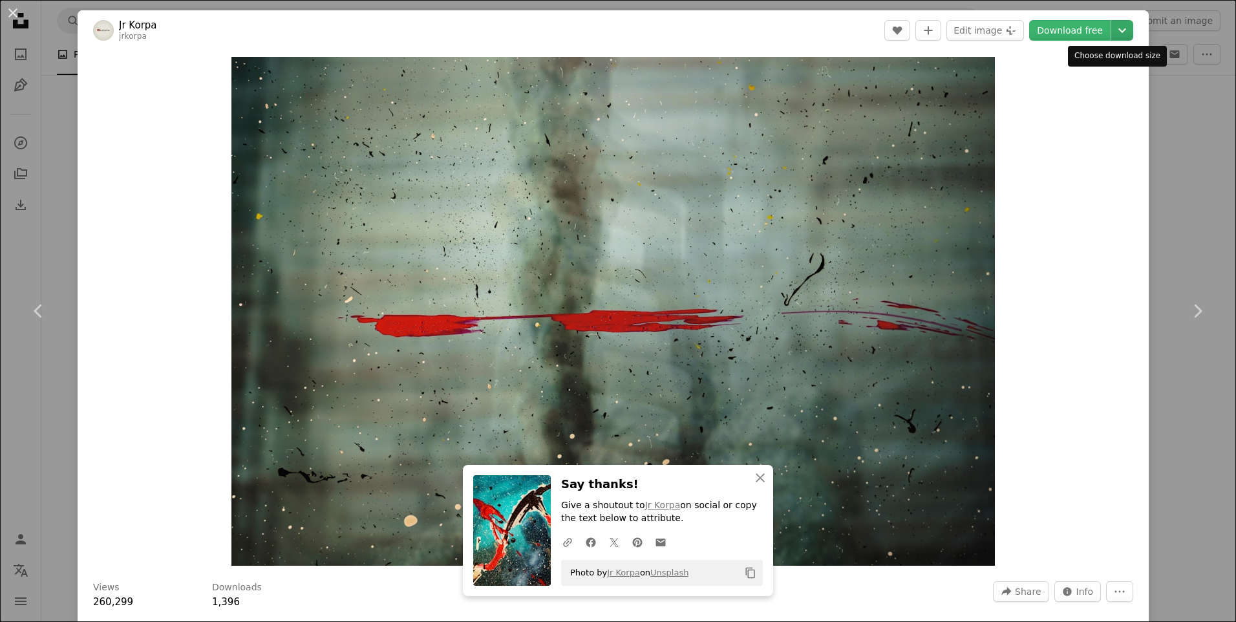
click at [1118, 30] on icon "Choose download size" at bounding box center [1122, 30] width 8 height 5
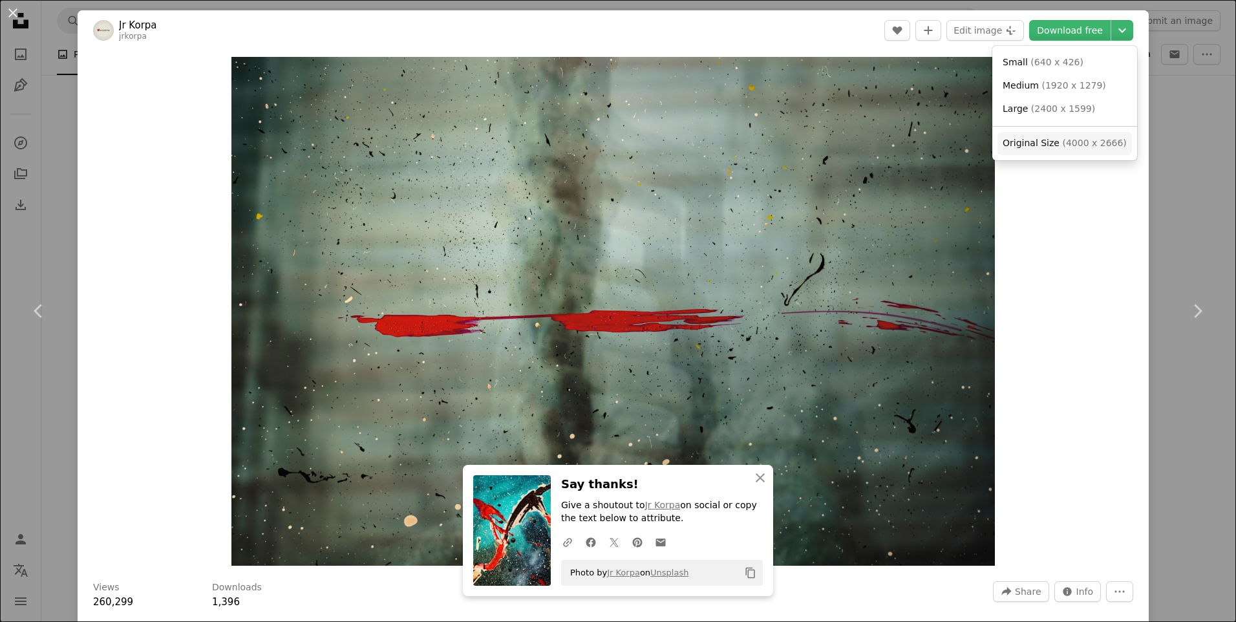
click at [1078, 142] on span "( 4000 x 2666 )" at bounding box center [1094, 143] width 64 height 10
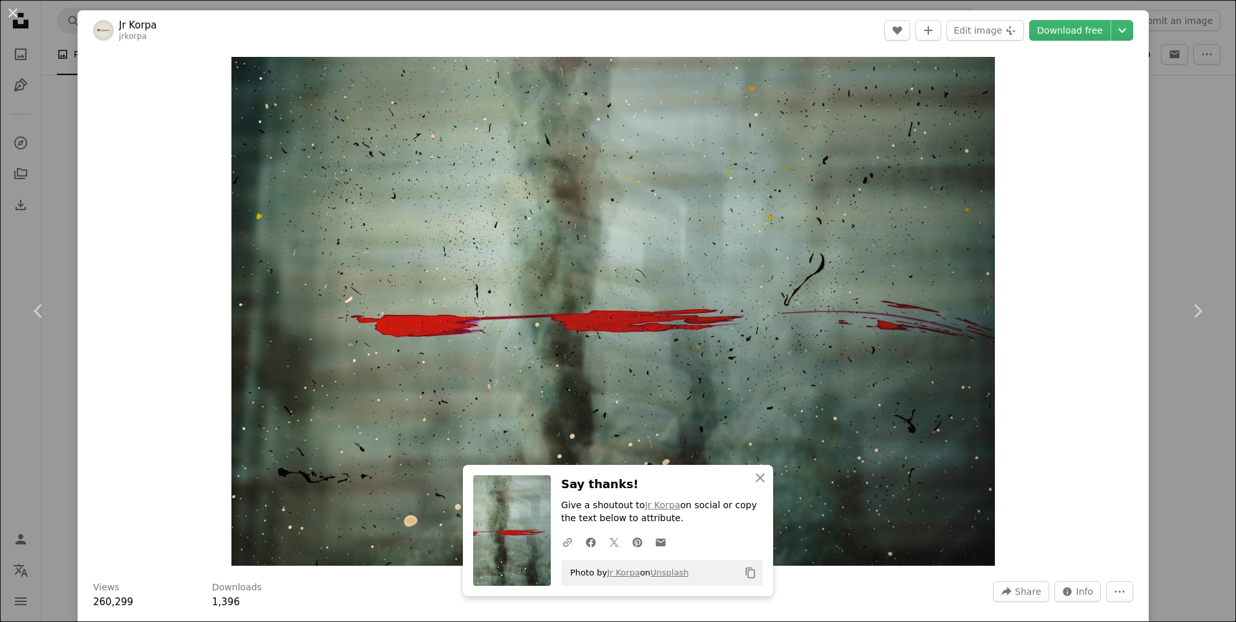
drag, startPoint x: 1164, startPoint y: 459, endPoint x: 1201, endPoint y: 447, distance: 38.8
click at [1164, 459] on div "An X shape Chevron left Chevron right An X shape Close Say thanks! Give a shout…" at bounding box center [618, 311] width 1236 height 622
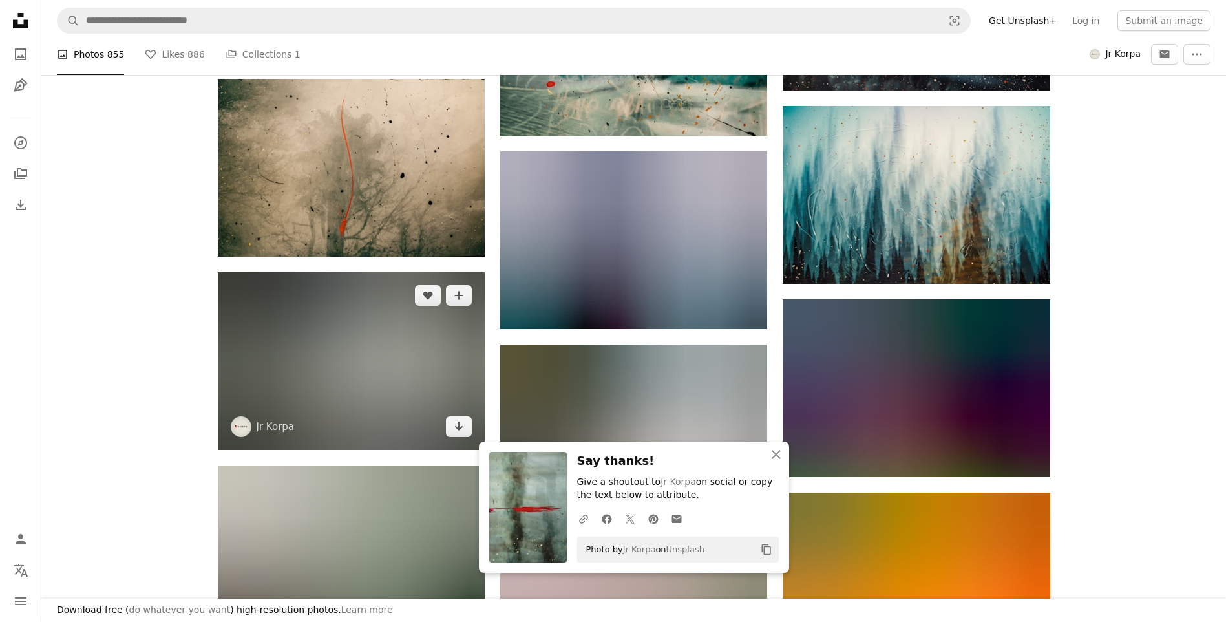
scroll to position [15513, 0]
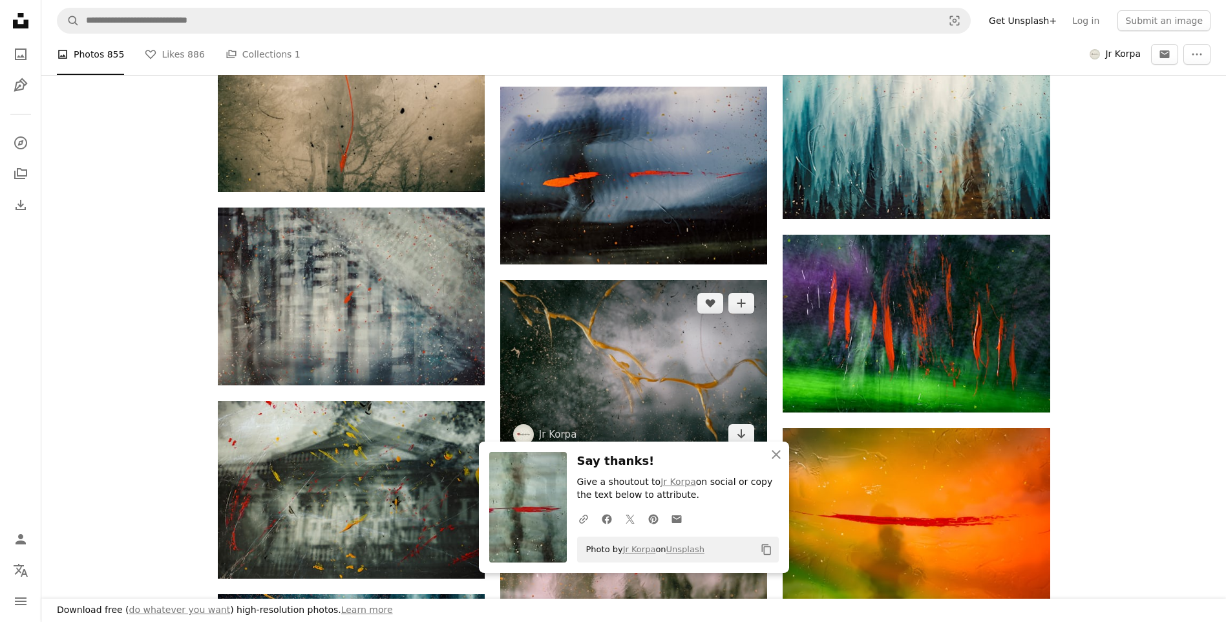
click at [575, 328] on img at bounding box center [633, 369] width 267 height 178
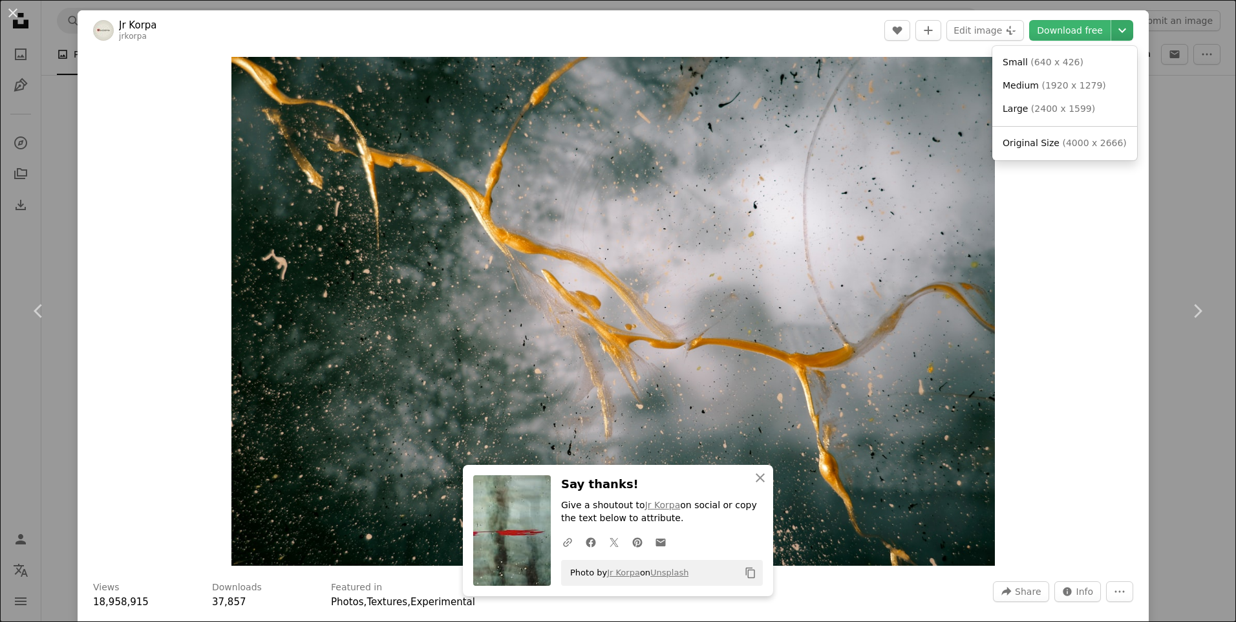
click at [1116, 34] on icon "Chevron down" at bounding box center [1122, 31] width 21 height 16
click at [1064, 142] on span "( 4000 x 2666 )" at bounding box center [1094, 143] width 64 height 10
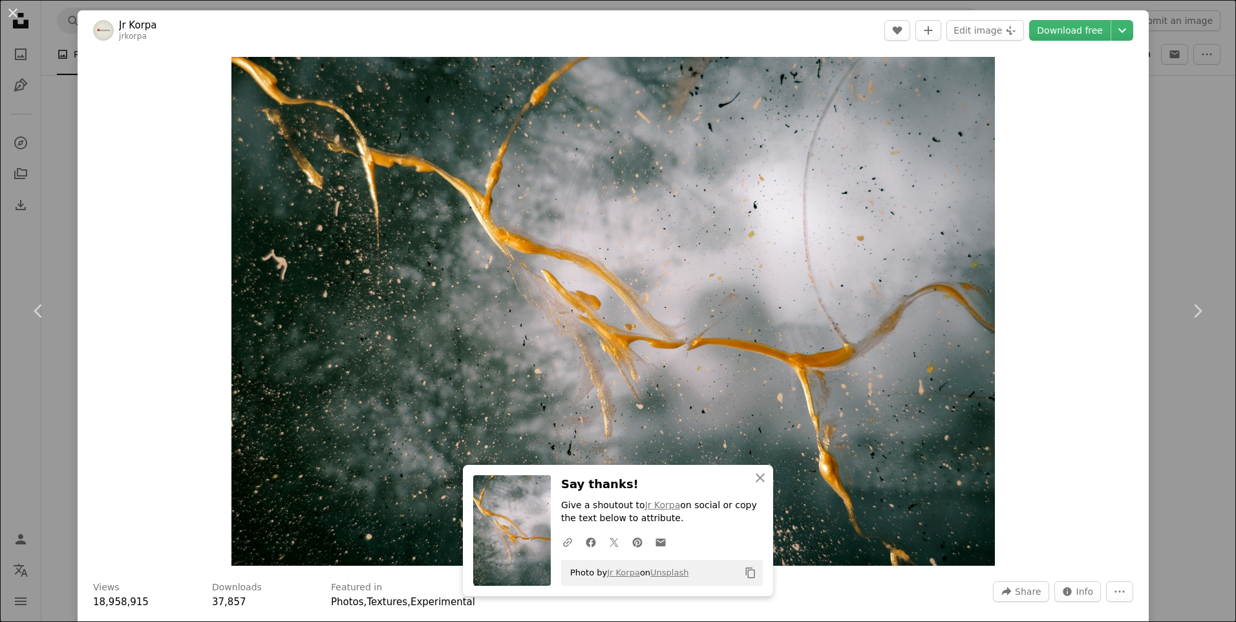
drag, startPoint x: 1168, startPoint y: 486, endPoint x: 1224, endPoint y: 476, distance: 56.4
click at [1168, 486] on div "An X shape Chevron left Chevron right An X shape Close Say thanks! Give a shout…" at bounding box center [618, 311] width 1236 height 622
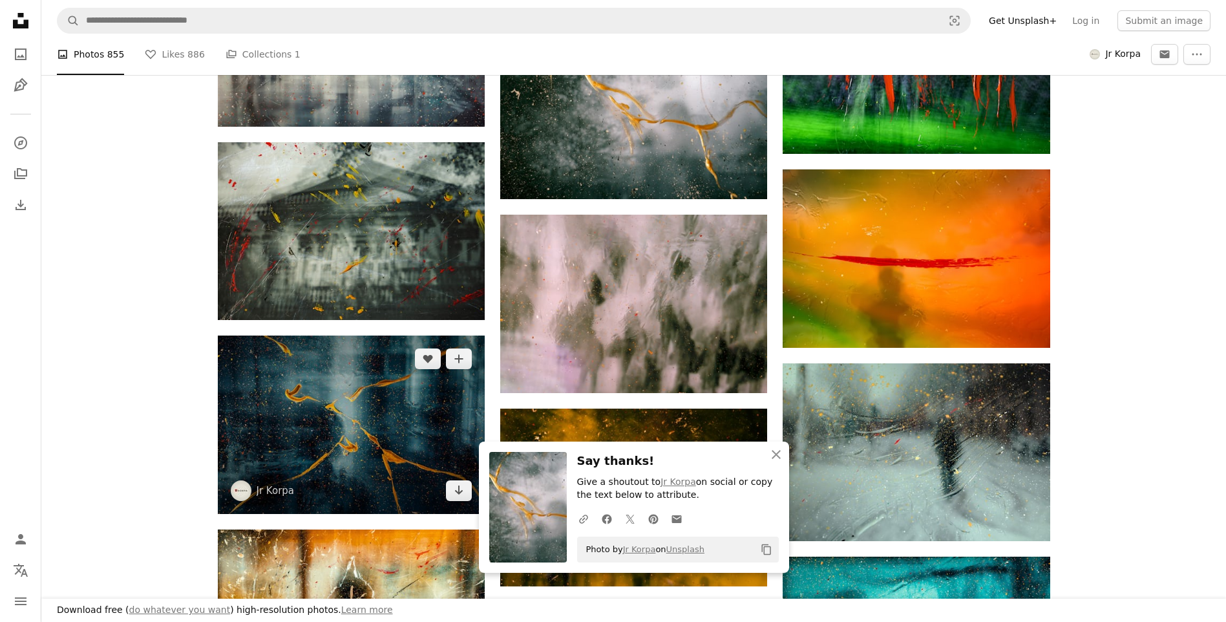
scroll to position [15836, 0]
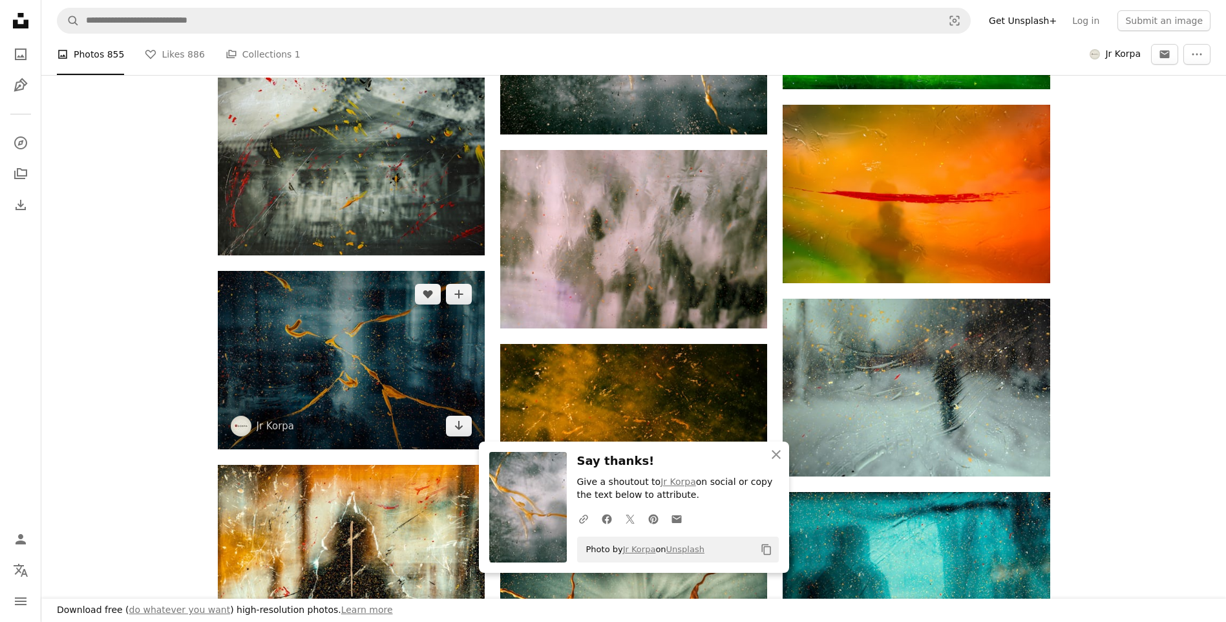
click at [341, 358] on img at bounding box center [351, 360] width 267 height 178
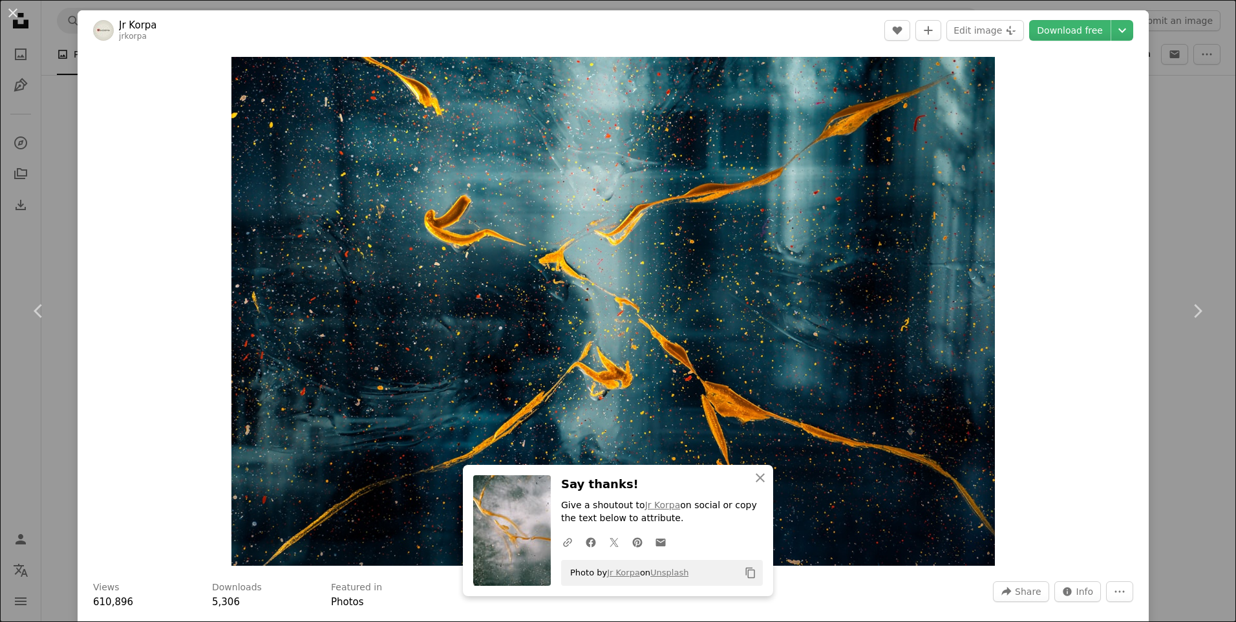
click at [1112, 32] on icon "Chevron down" at bounding box center [1122, 31] width 21 height 16
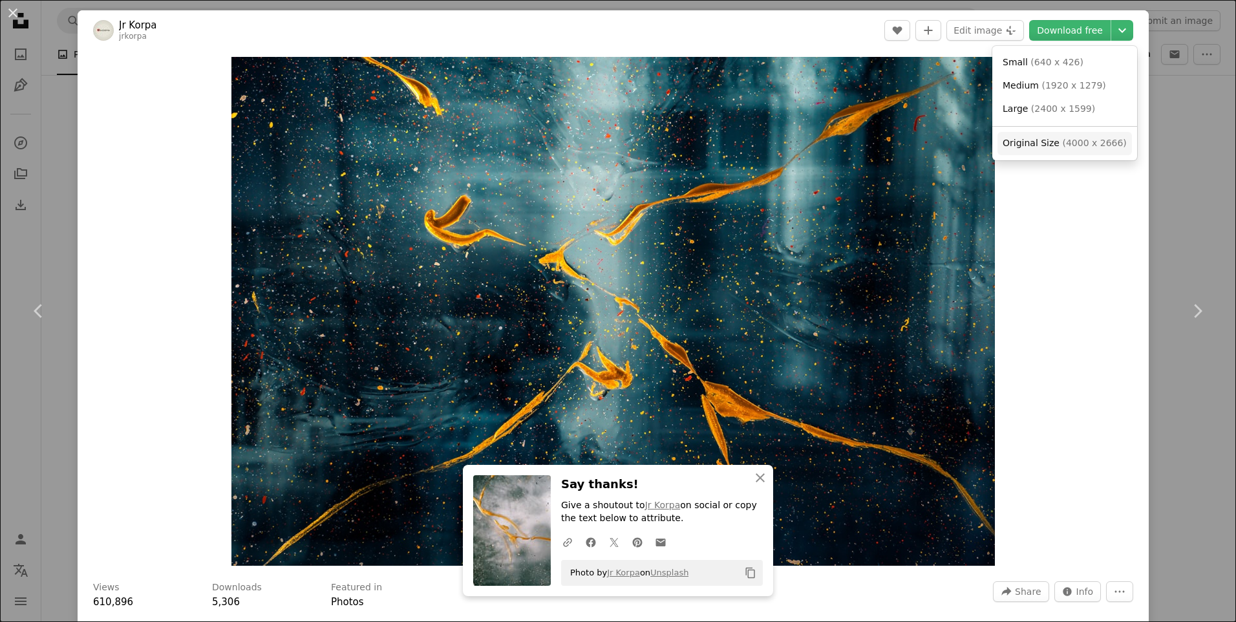
click at [1062, 140] on span "( 4000 x 2666 )" at bounding box center [1094, 143] width 64 height 10
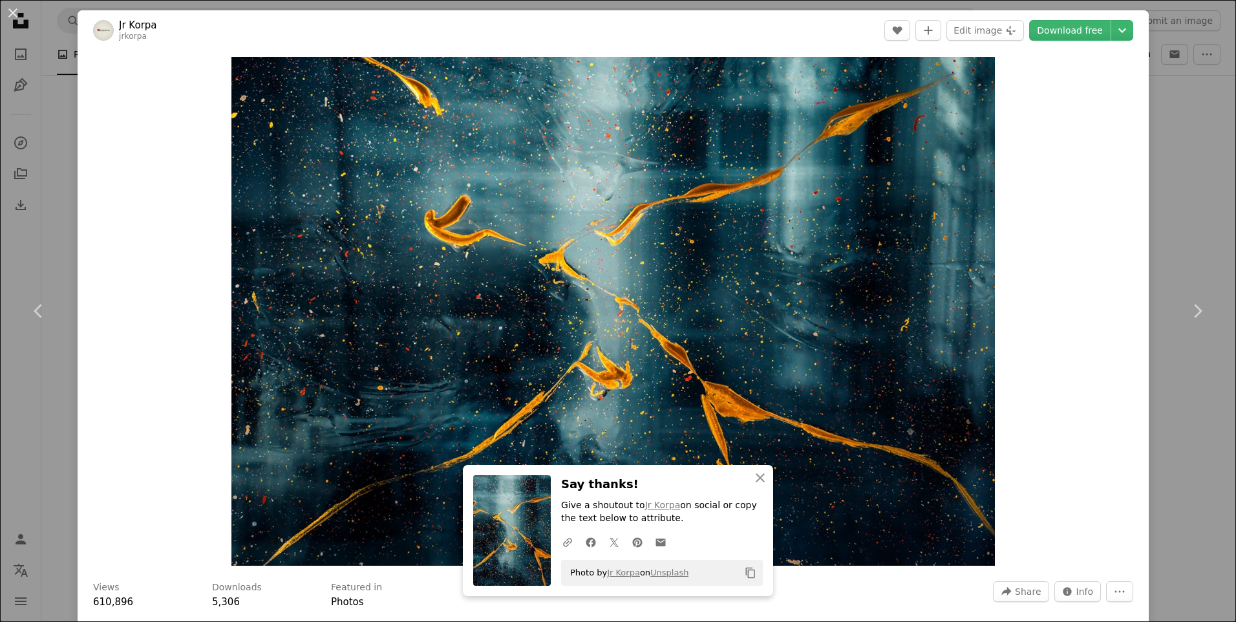
click at [1164, 205] on div "An X shape Chevron left Chevron right An X shape Close Say thanks! Give a shout…" at bounding box center [618, 311] width 1236 height 622
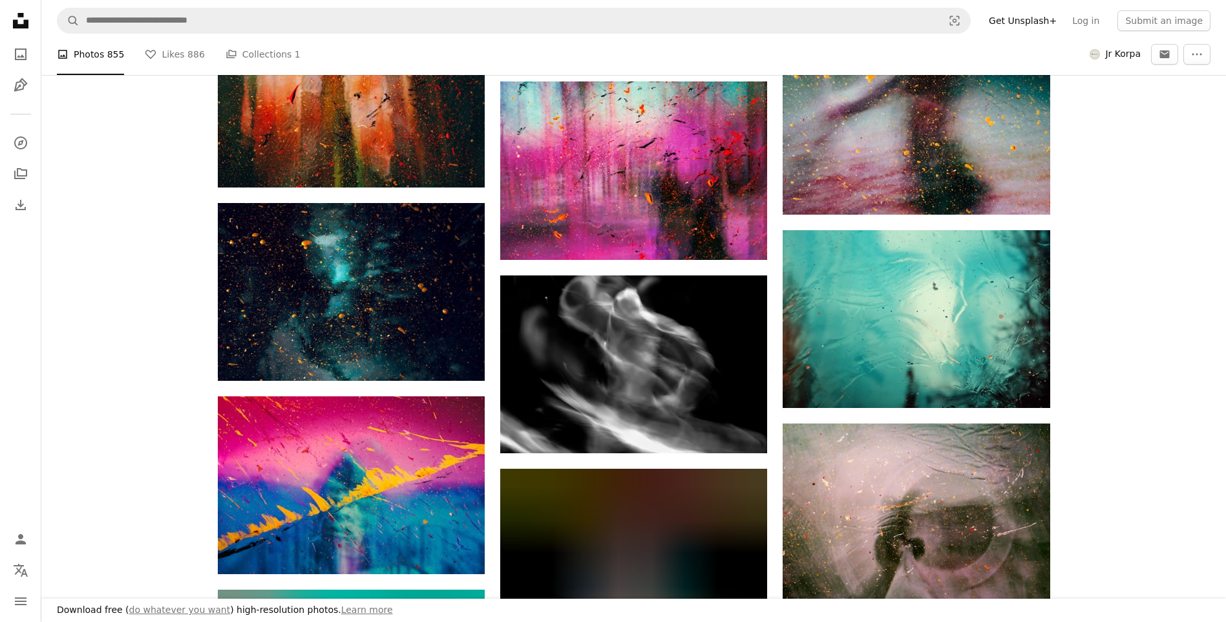
scroll to position [18098, 0]
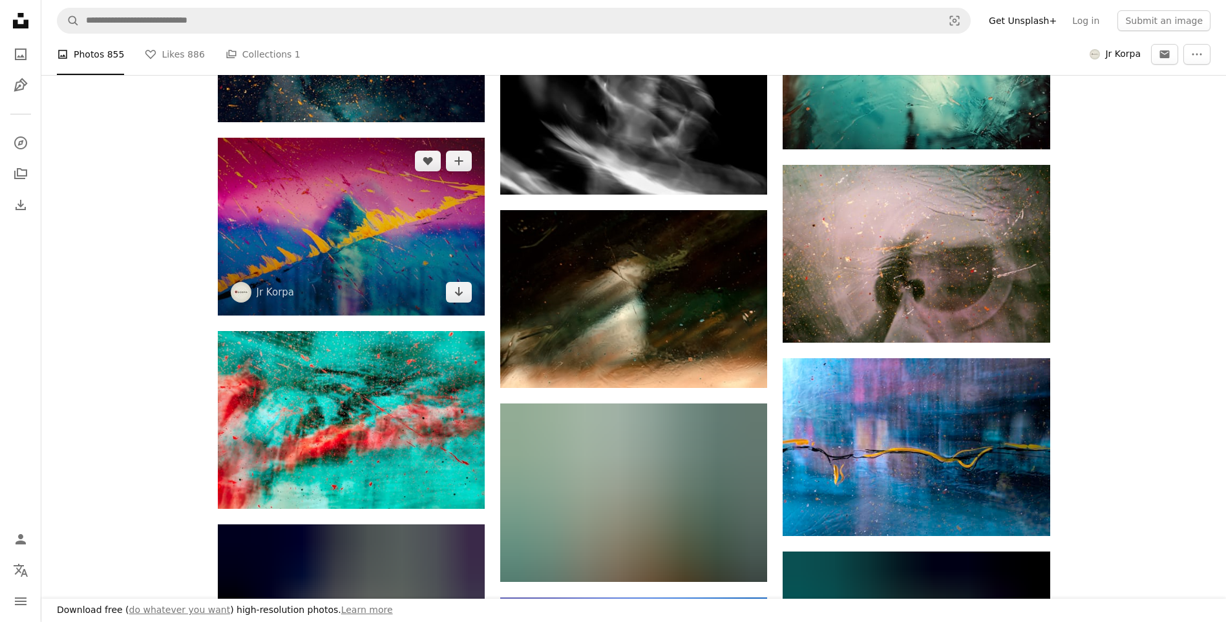
click at [337, 207] on img at bounding box center [351, 227] width 267 height 178
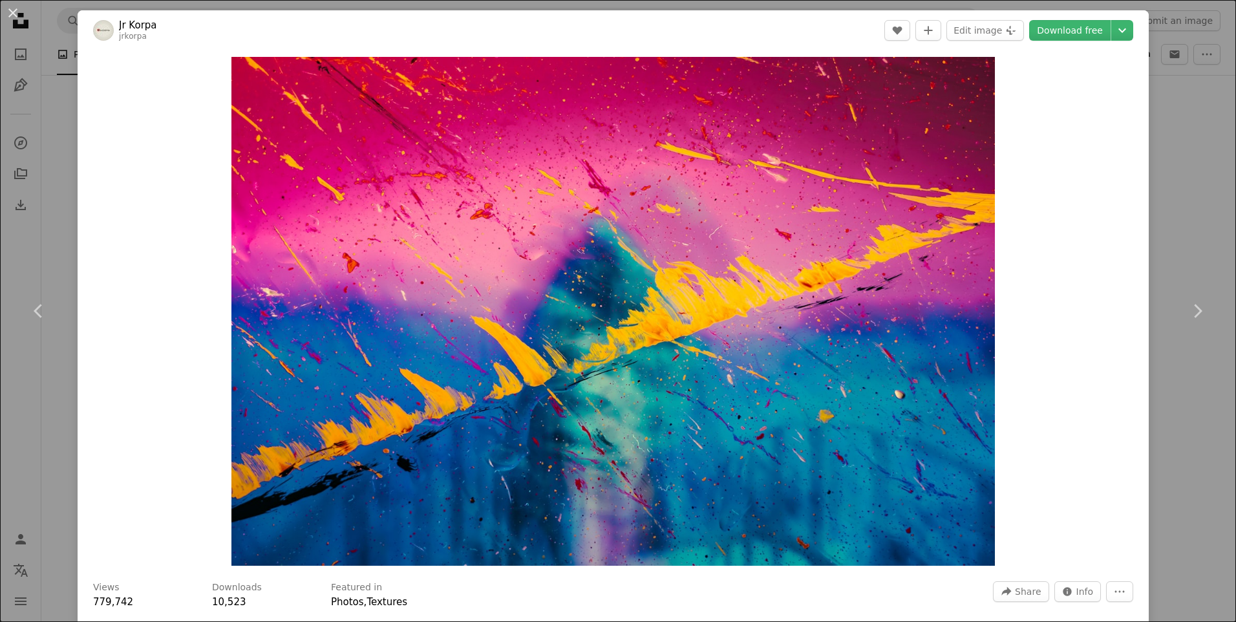
click at [1133, 26] on header "Jr Korpa jrkorpa A heart A plus sign Edit image Plus sign for Unsplash+ Downloa…" at bounding box center [613, 30] width 1071 height 40
click at [1120, 28] on icon "Chevron down" at bounding box center [1122, 31] width 21 height 16
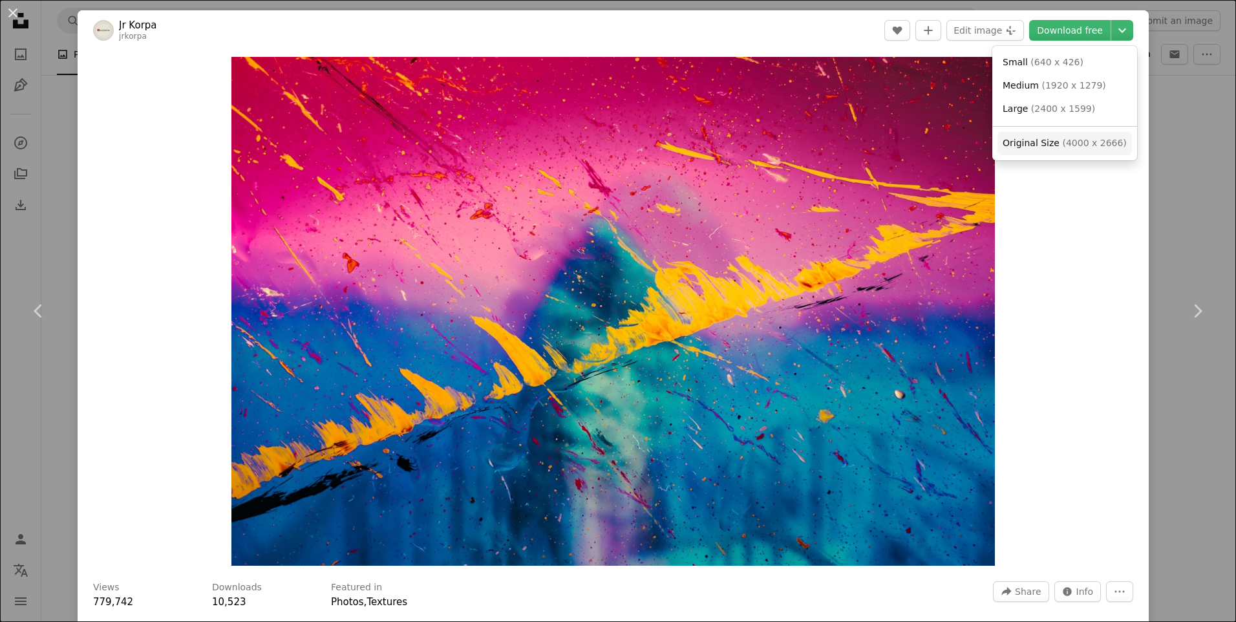
click at [1098, 144] on span "( 4000 x 2666 )" at bounding box center [1094, 143] width 64 height 10
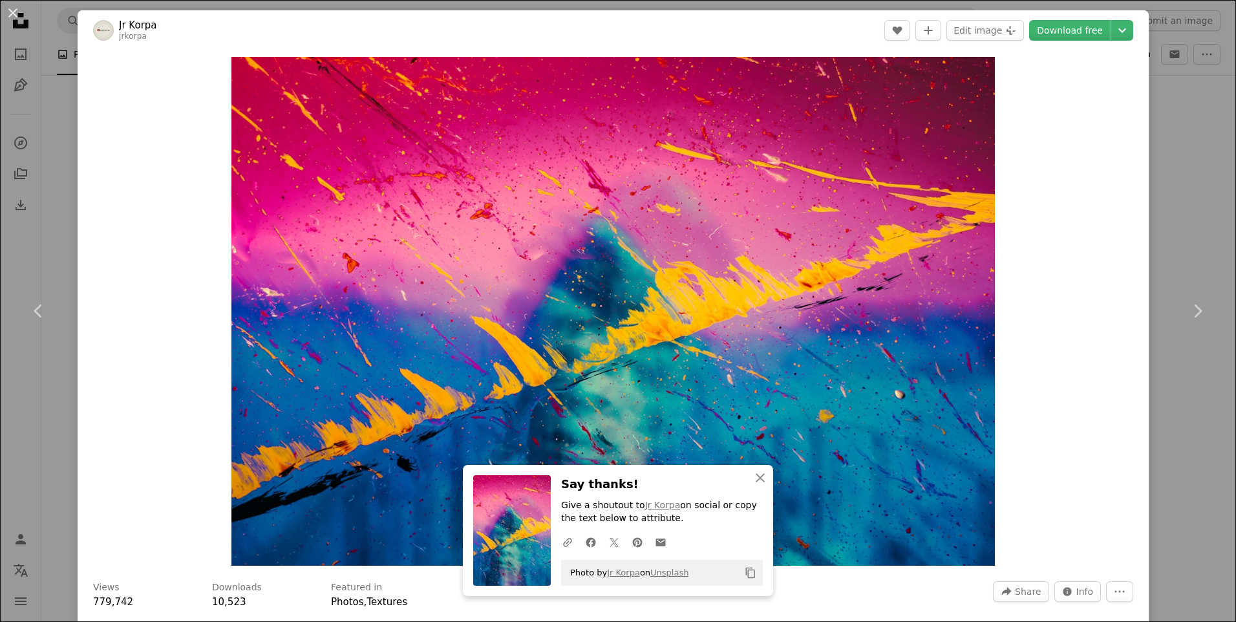
click at [1190, 171] on div "An X shape Chevron left Chevron right An X shape Close Say thanks! Give a shout…" at bounding box center [618, 311] width 1236 height 622
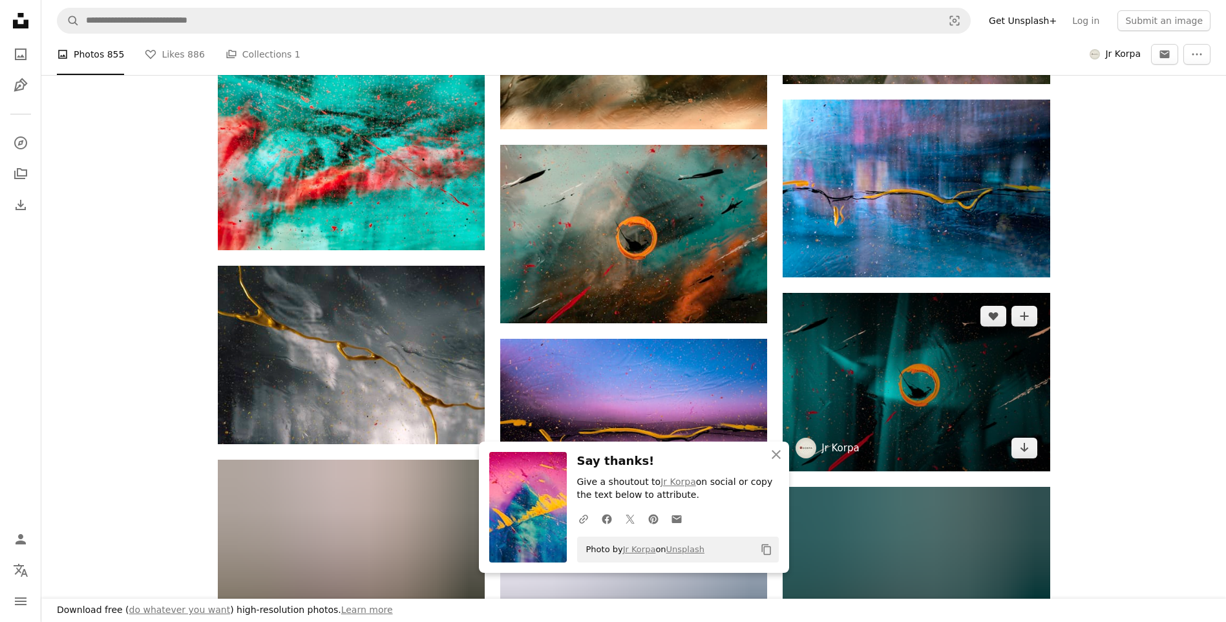
scroll to position [18421, 0]
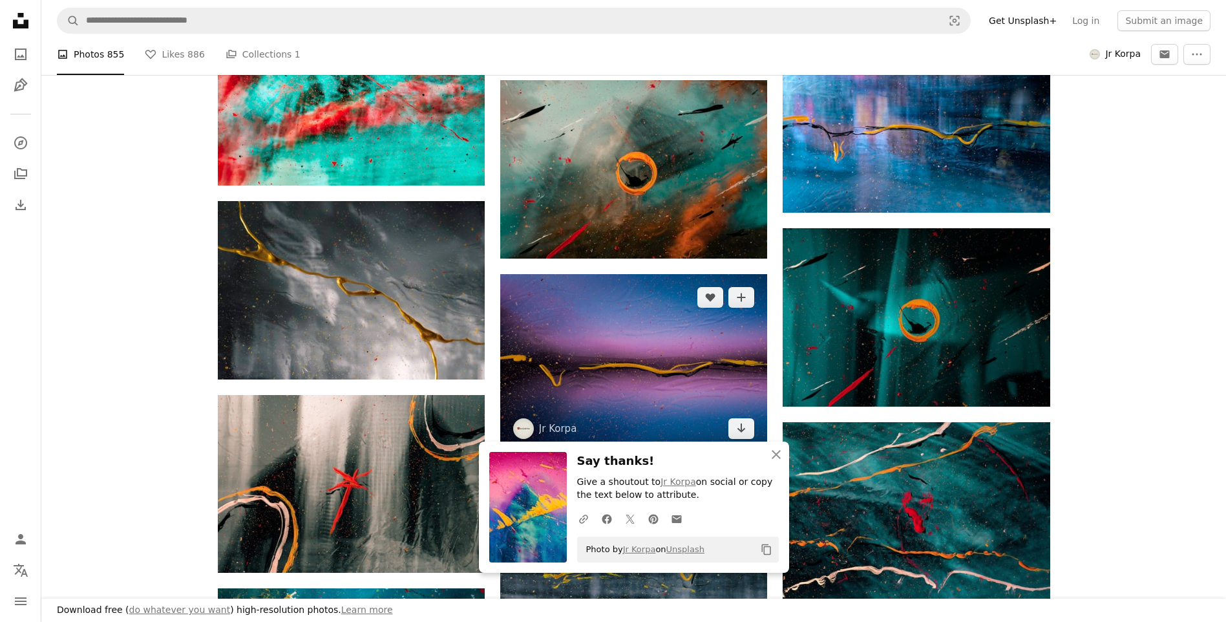
click at [651, 339] on img at bounding box center [633, 363] width 267 height 178
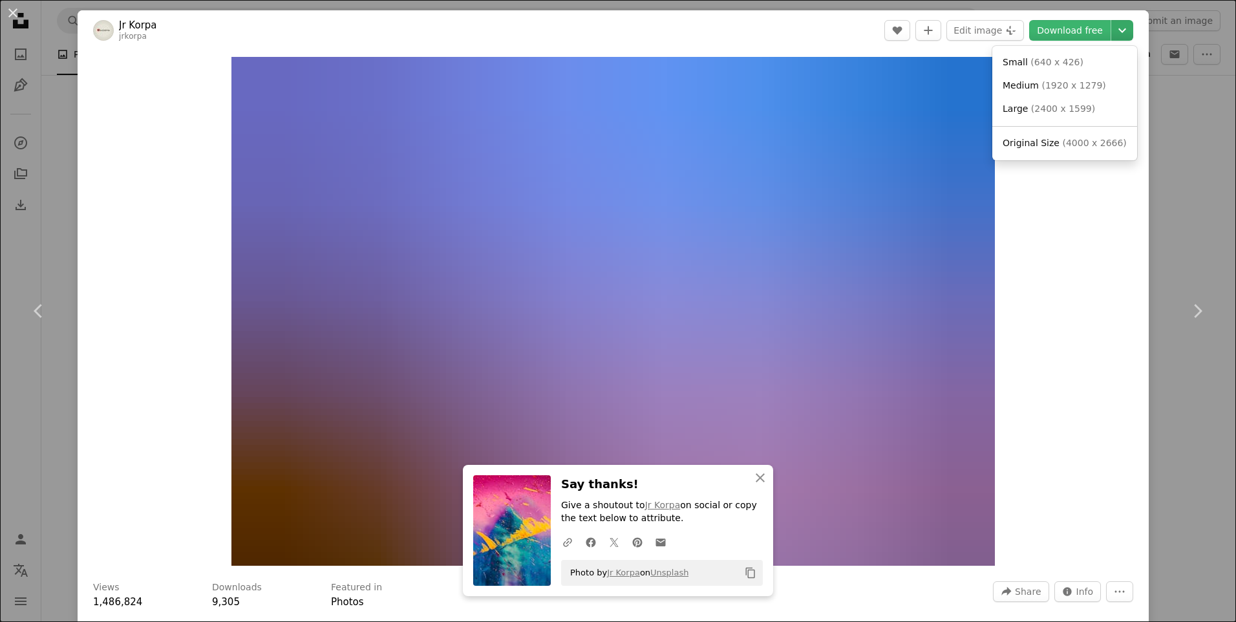
click at [1117, 27] on icon "Chevron down" at bounding box center [1122, 31] width 21 height 16
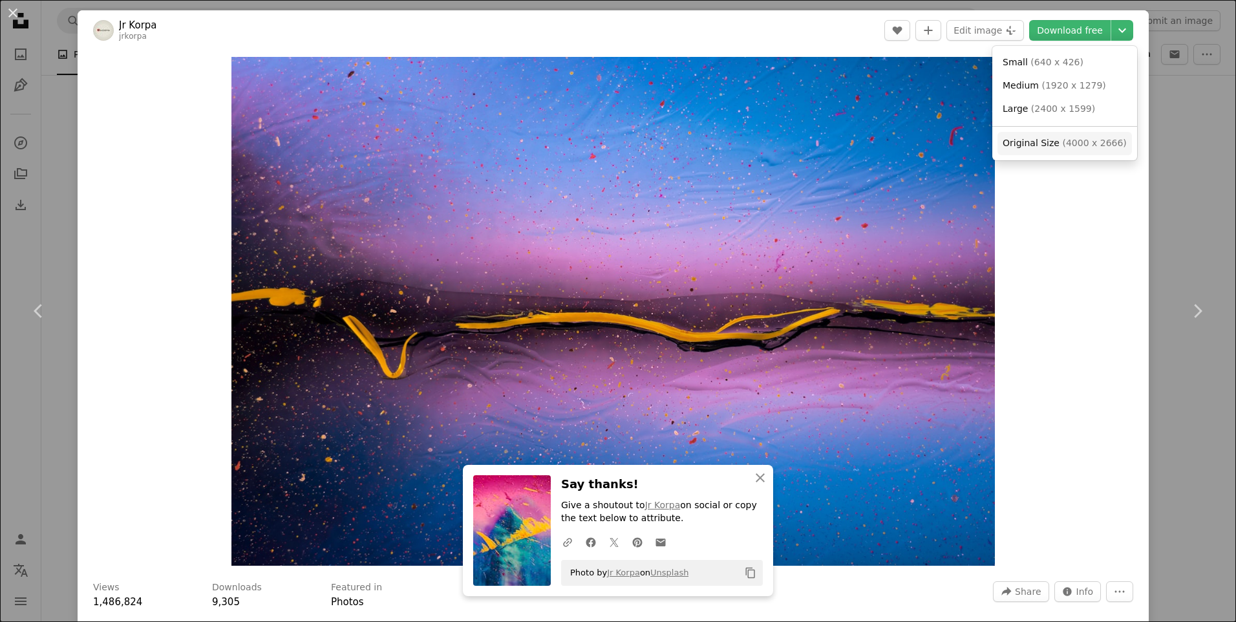
click at [1088, 145] on span "( 4000 x 2666 )" at bounding box center [1094, 143] width 64 height 10
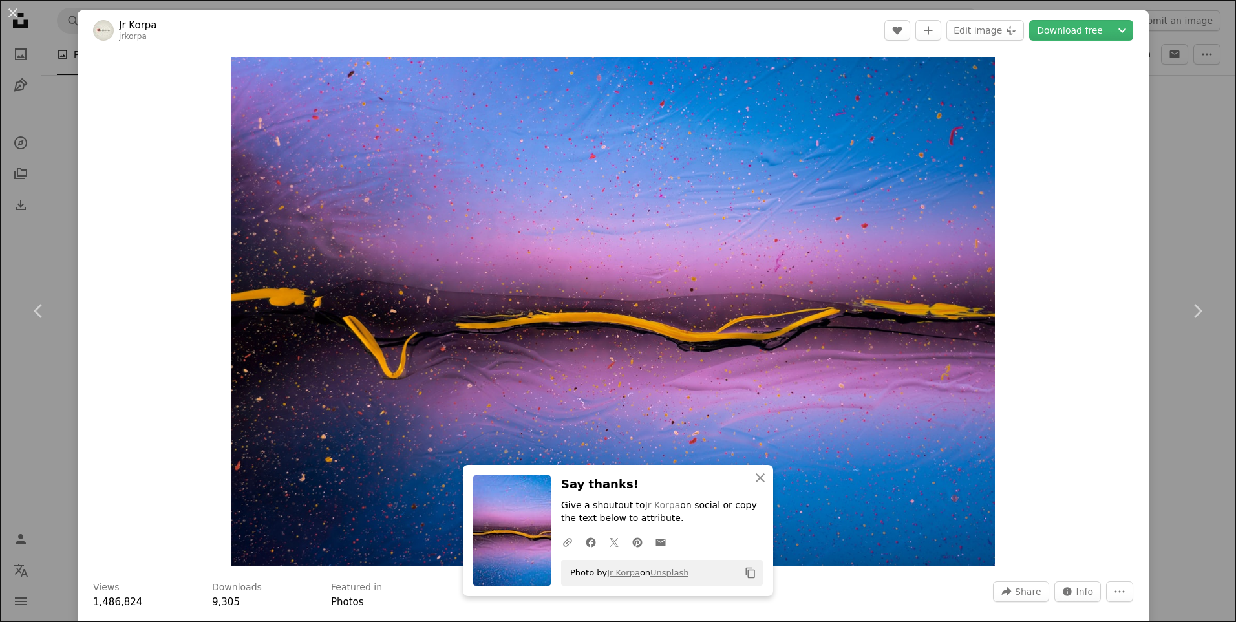
drag, startPoint x: 1181, startPoint y: 493, endPoint x: 1204, endPoint y: 491, distance: 22.8
click at [1181, 493] on div "An X shape Chevron left Chevron right An X shape Close Say thanks! Give a shout…" at bounding box center [618, 311] width 1236 height 622
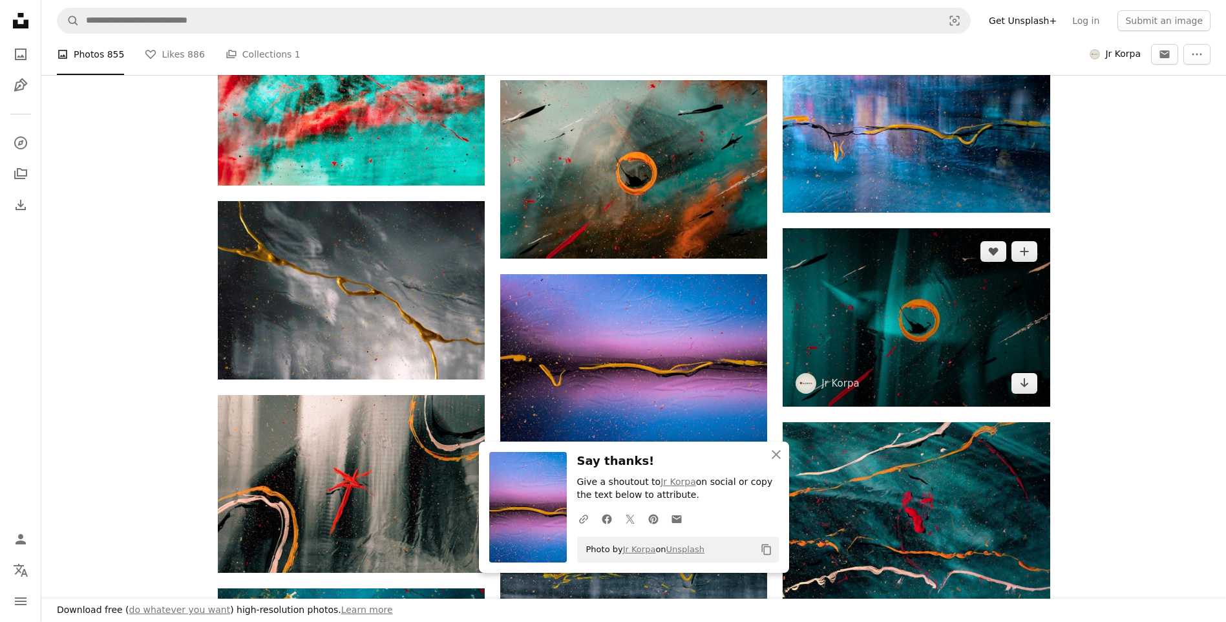
click at [898, 301] on img at bounding box center [916, 317] width 267 height 178
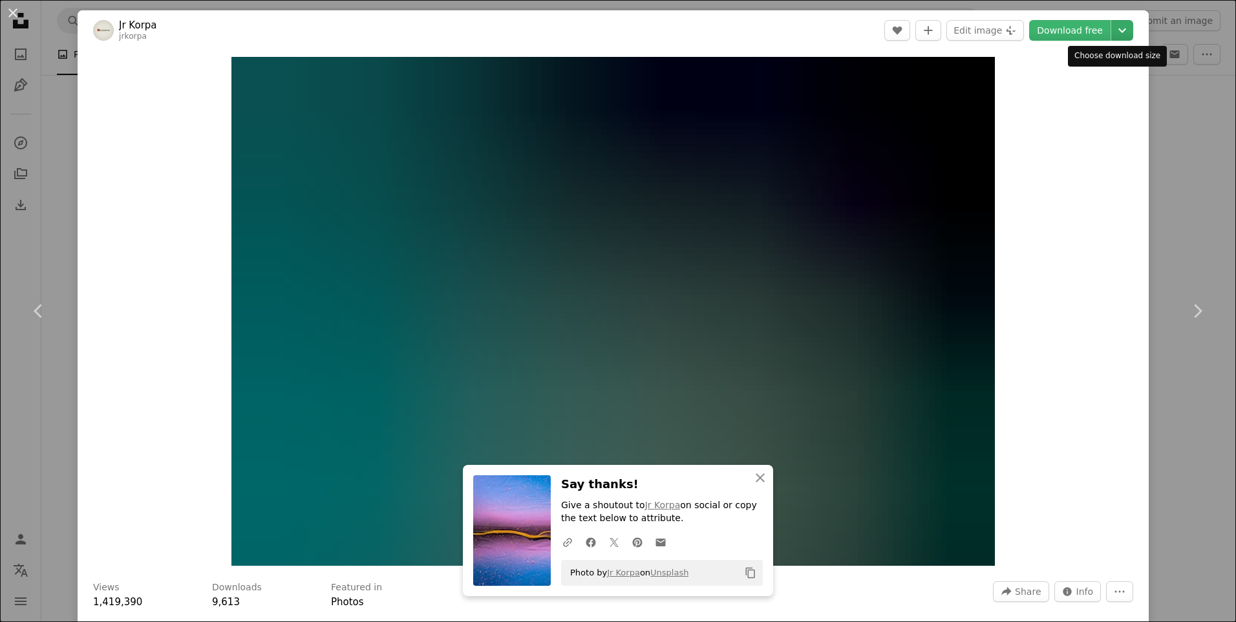
click at [1115, 28] on icon "Chevron down" at bounding box center [1122, 31] width 21 height 16
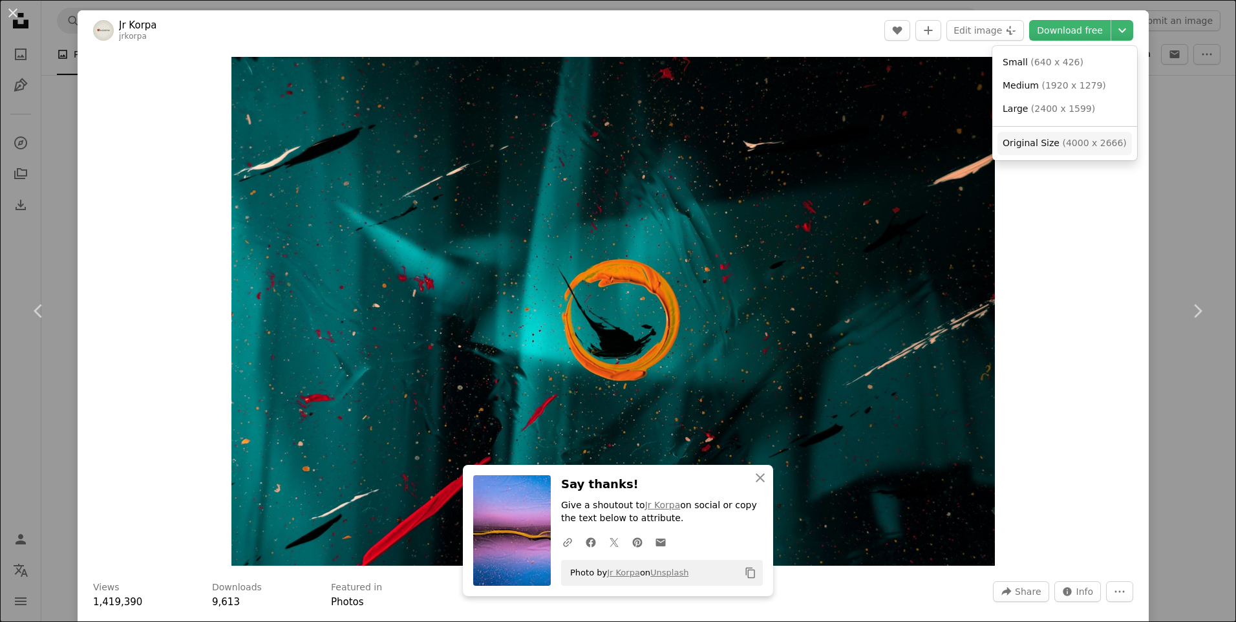
click at [1065, 144] on span "( 4000 x 2666 )" at bounding box center [1094, 143] width 64 height 10
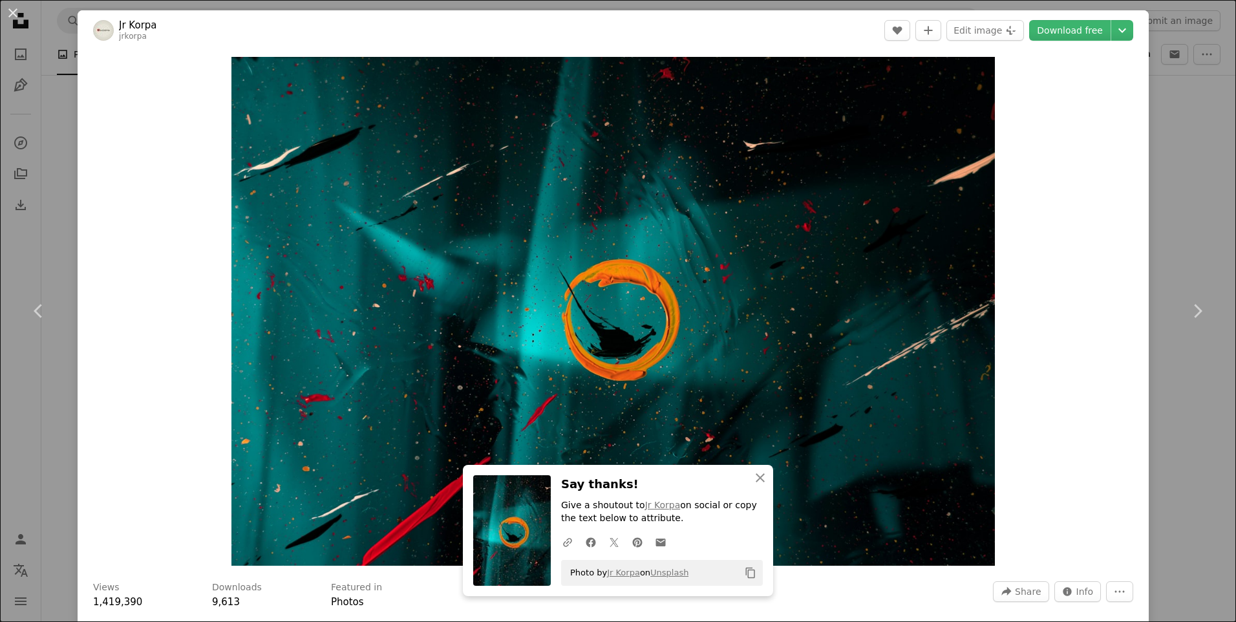
click at [1160, 472] on div "An X shape Chevron left Chevron right An X shape Close Say thanks! Give a shout…" at bounding box center [618, 311] width 1236 height 622
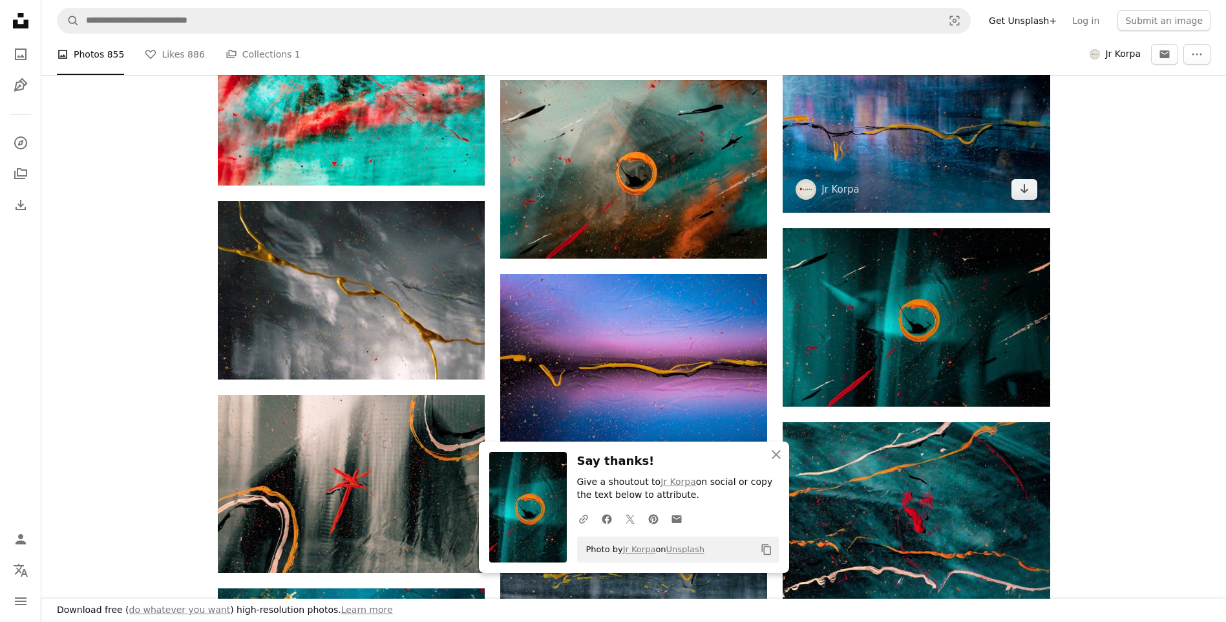
scroll to position [18292, 0]
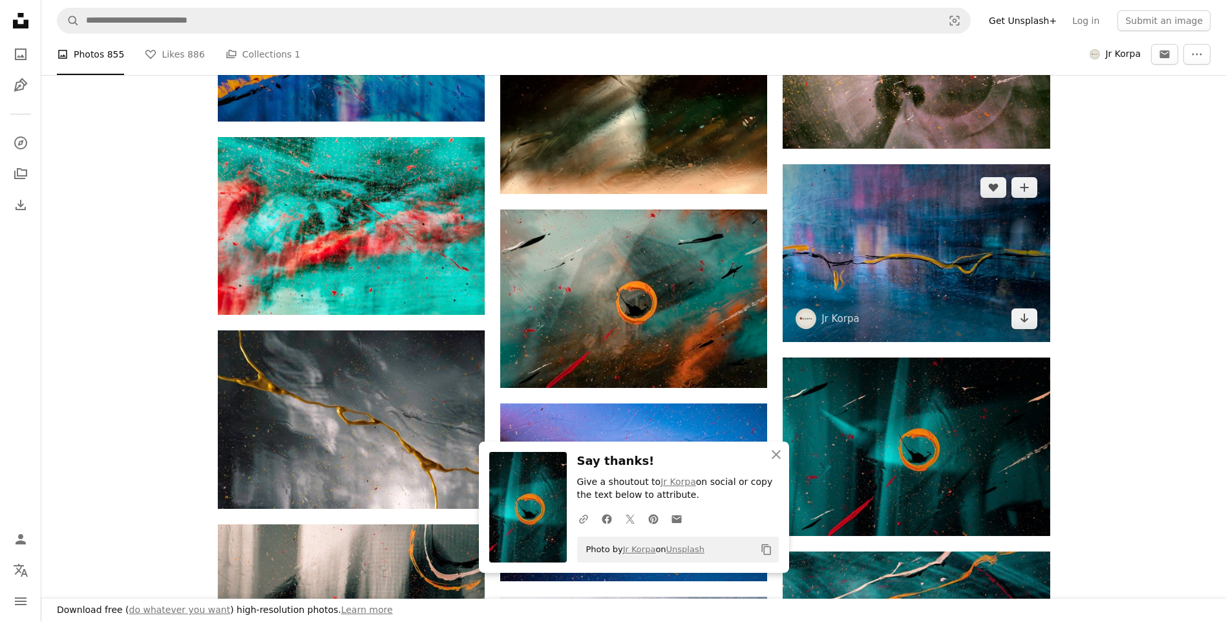
click at [940, 264] on img at bounding box center [916, 253] width 267 height 178
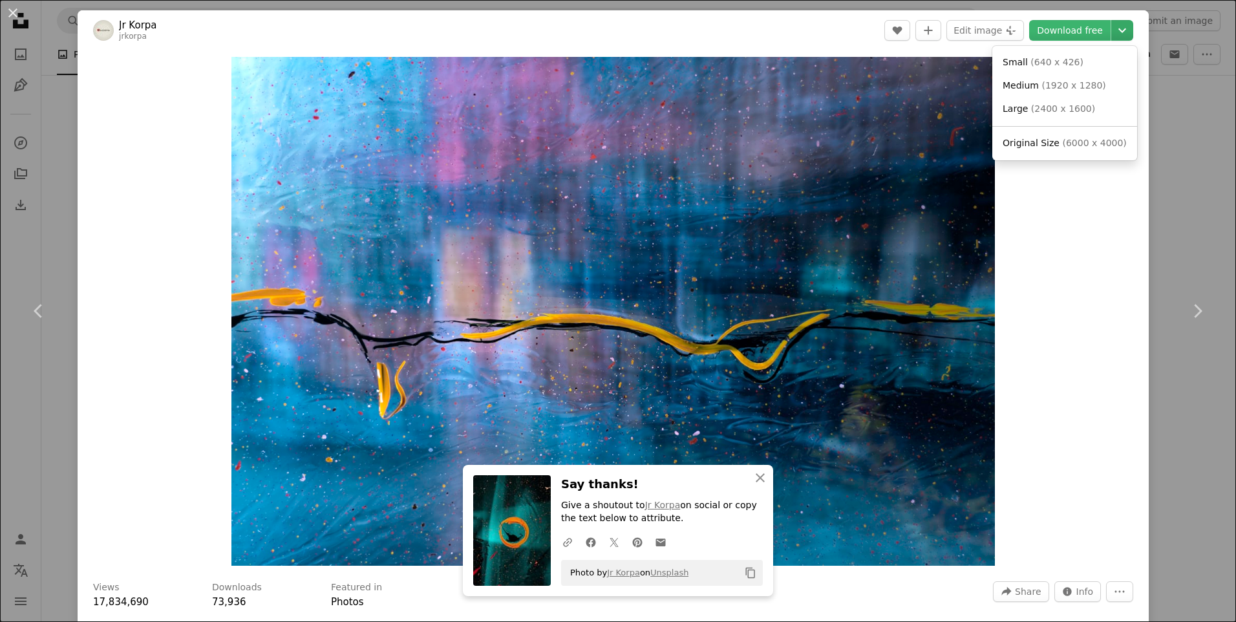
click at [1120, 29] on icon "Chevron down" at bounding box center [1122, 31] width 21 height 16
click at [1073, 141] on span "( 6000 x 4000 )" at bounding box center [1094, 143] width 64 height 10
click at [76, 126] on div "An X shape Chevron left Chevron right An X shape Close Say thanks! Give a shout…" at bounding box center [618, 311] width 1236 height 622
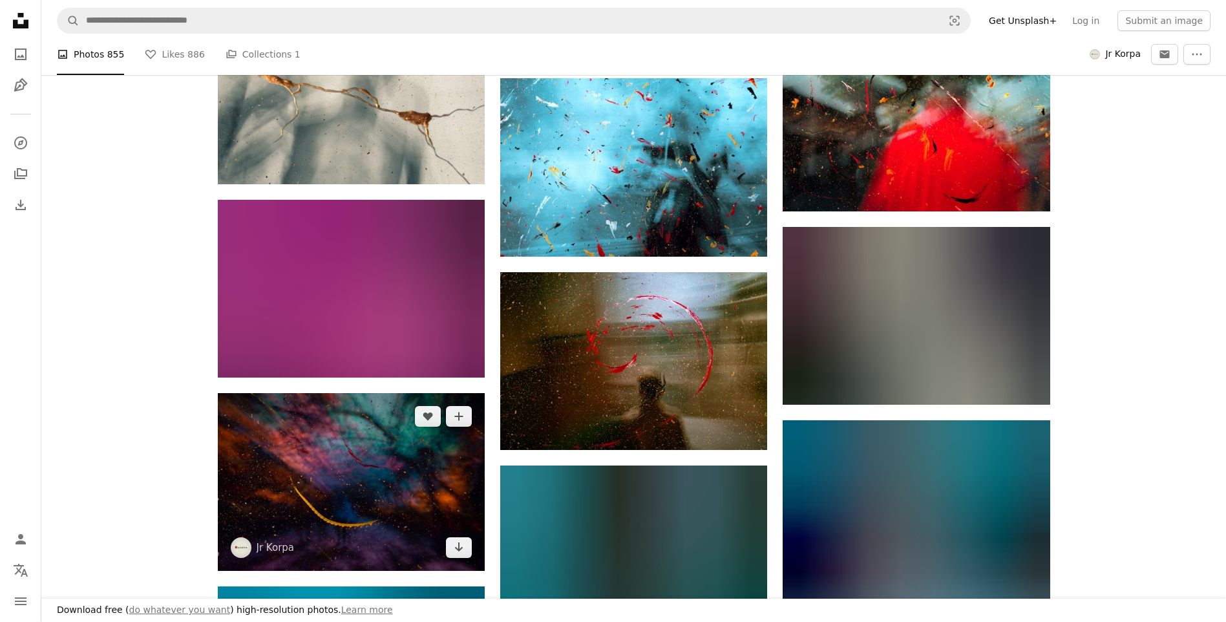
scroll to position [19262, 0]
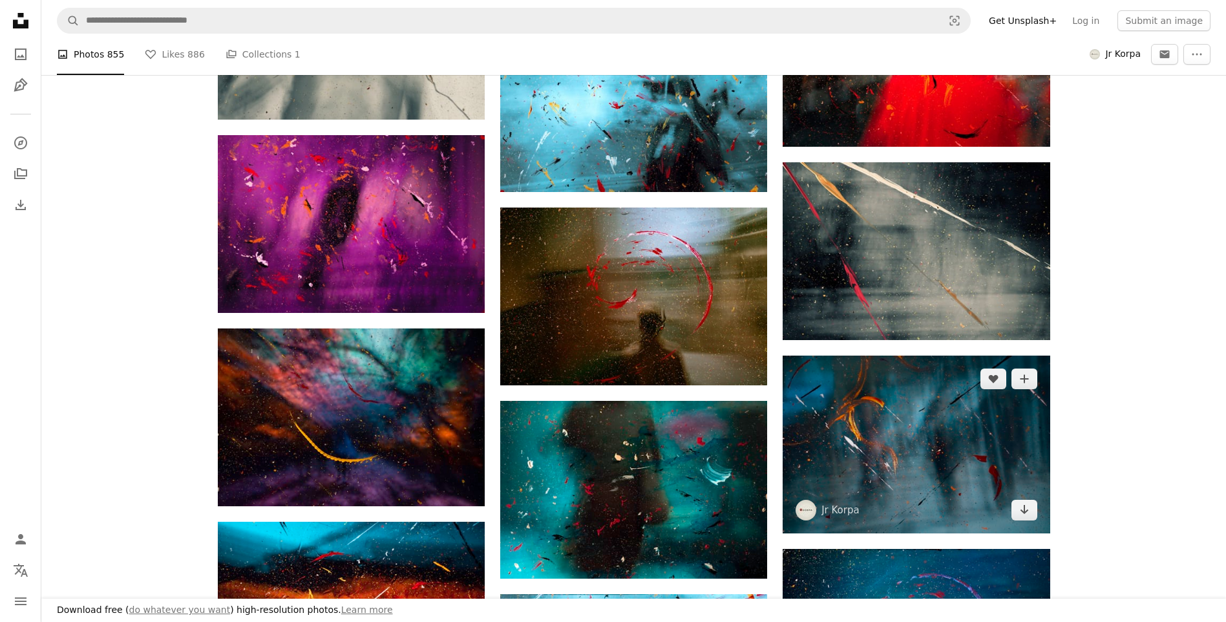
click at [879, 457] on img at bounding box center [916, 444] width 267 height 178
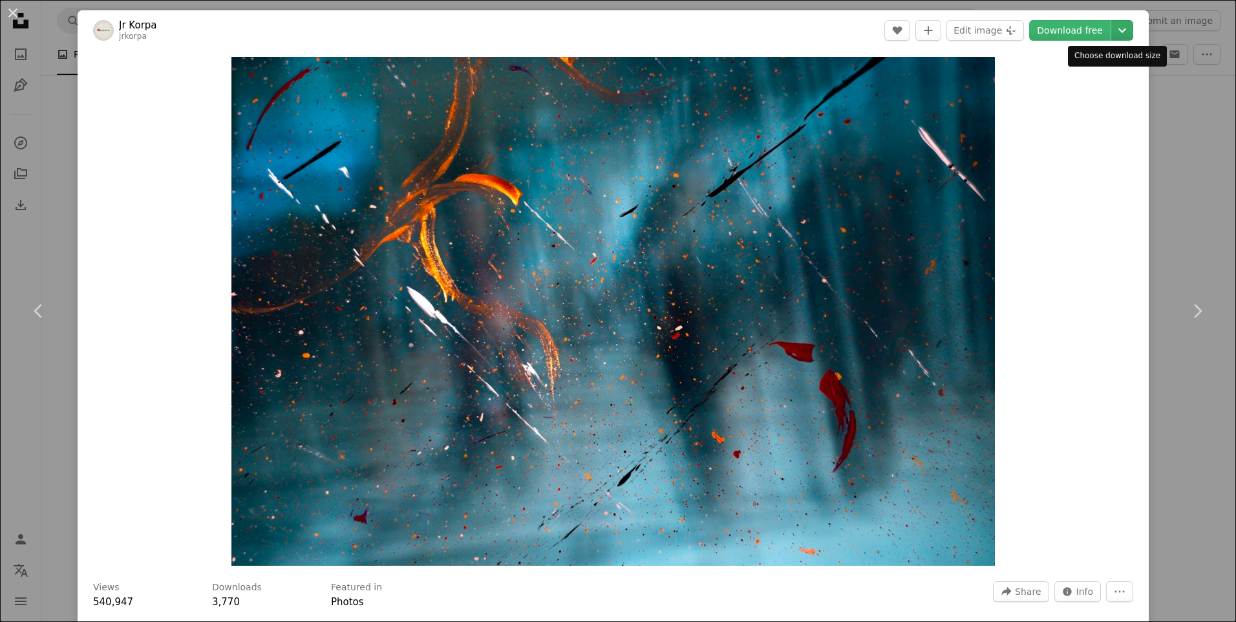
click at [1115, 28] on icon "Chevron down" at bounding box center [1122, 31] width 21 height 16
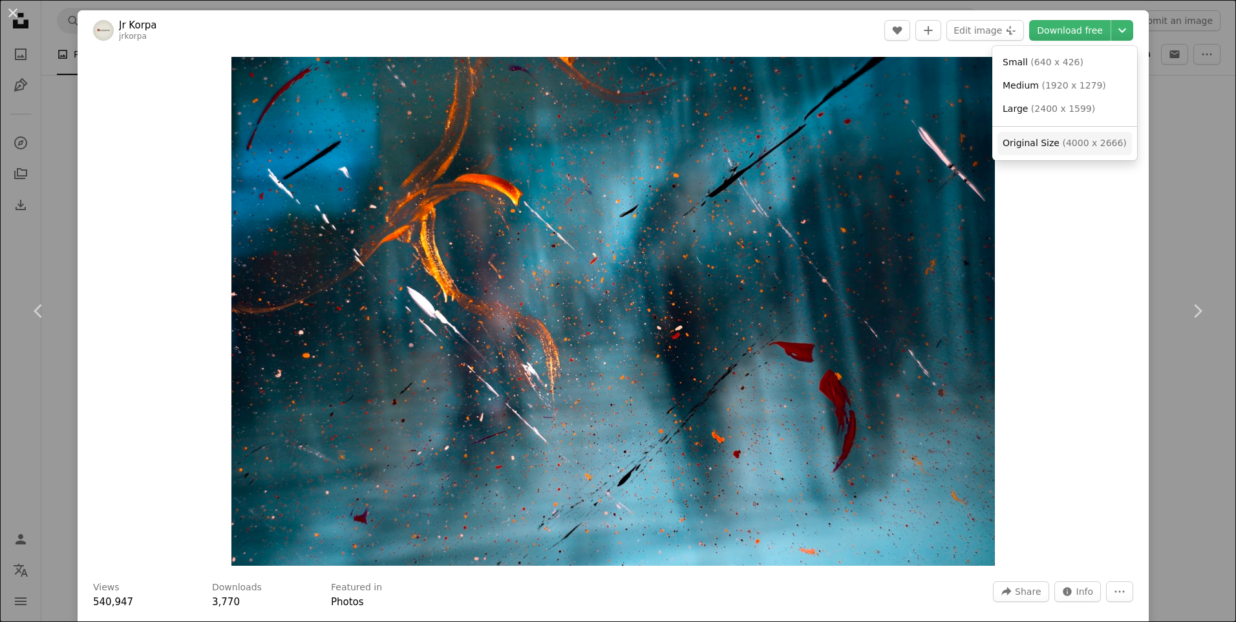
click at [1070, 144] on span "( 4000 x 2666 )" at bounding box center [1094, 143] width 64 height 10
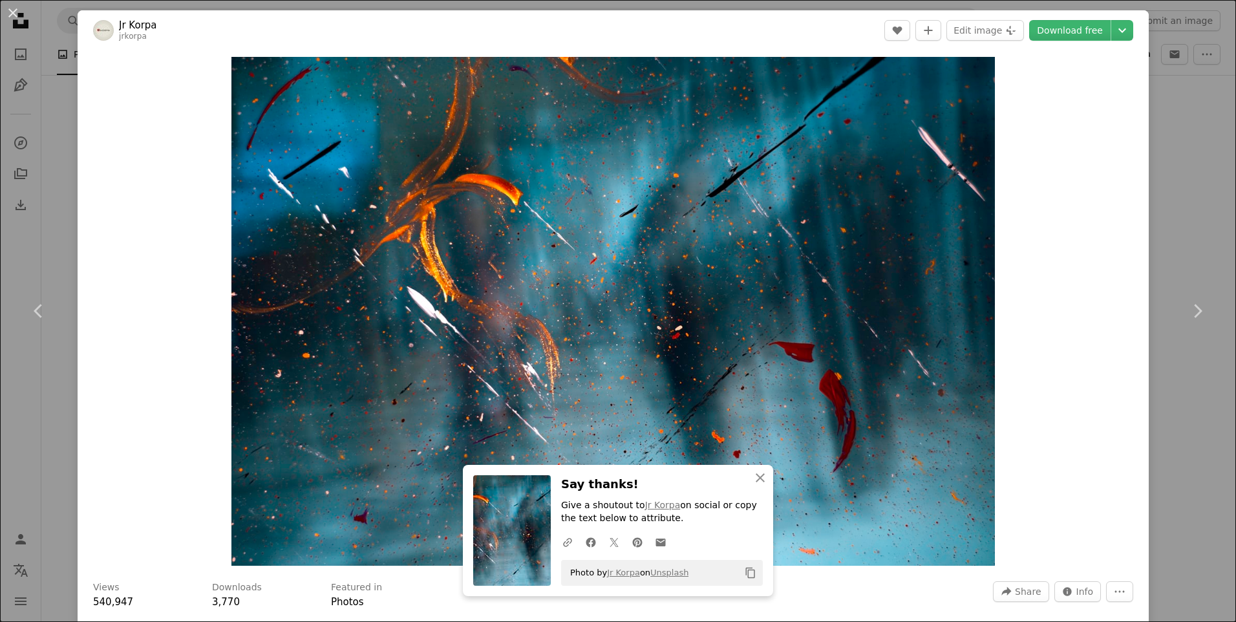
click at [115, 85] on div "Zoom in" at bounding box center [613, 311] width 1071 height 522
click at [1211, 203] on div "An X shape Chevron left Chevron right An X shape Close Say thanks! Give a shout…" at bounding box center [618, 311] width 1236 height 622
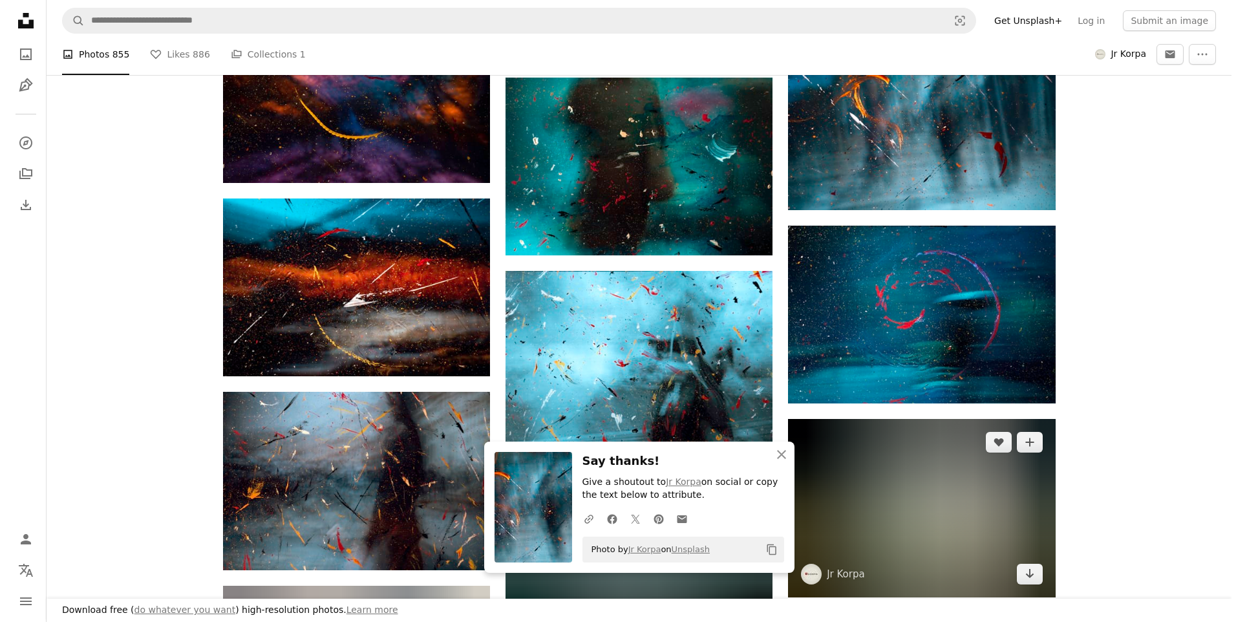
scroll to position [19649, 0]
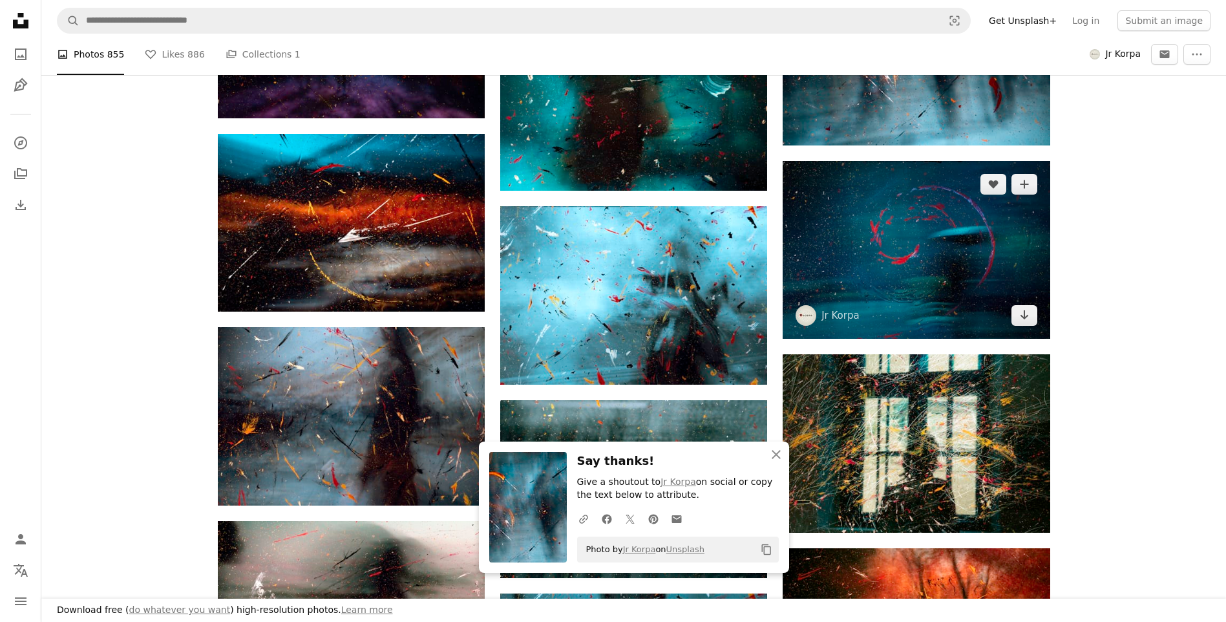
click at [968, 237] on img at bounding box center [916, 250] width 267 height 178
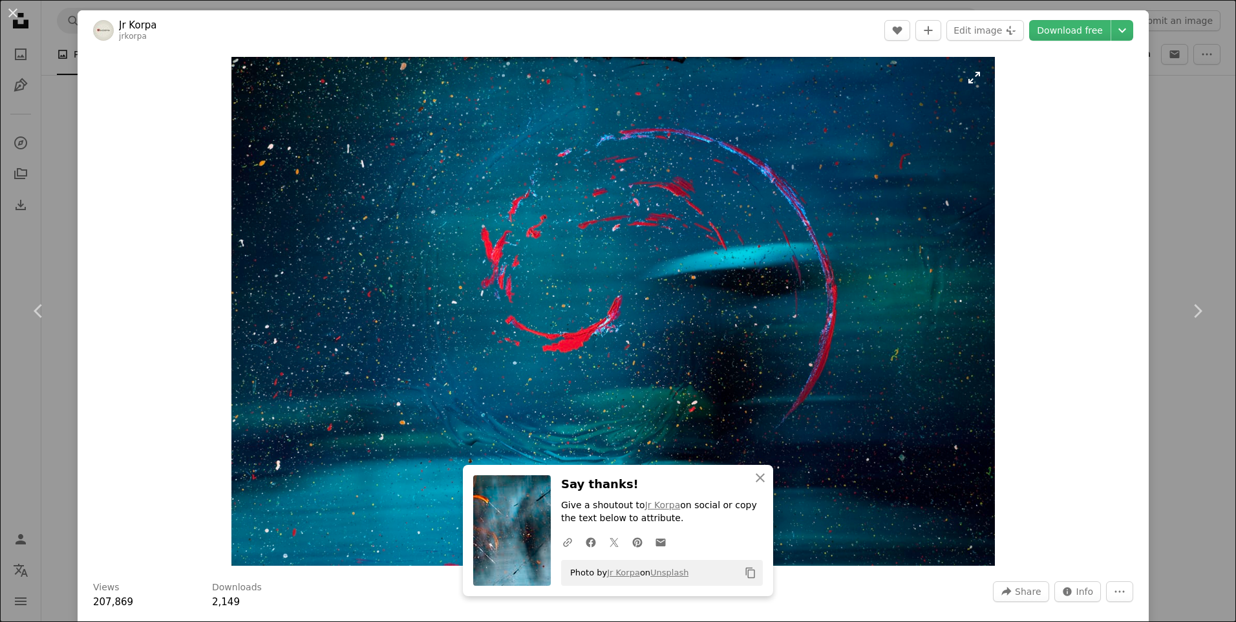
click at [854, 257] on img "Zoom in on this image" at bounding box center [612, 311] width 763 height 509
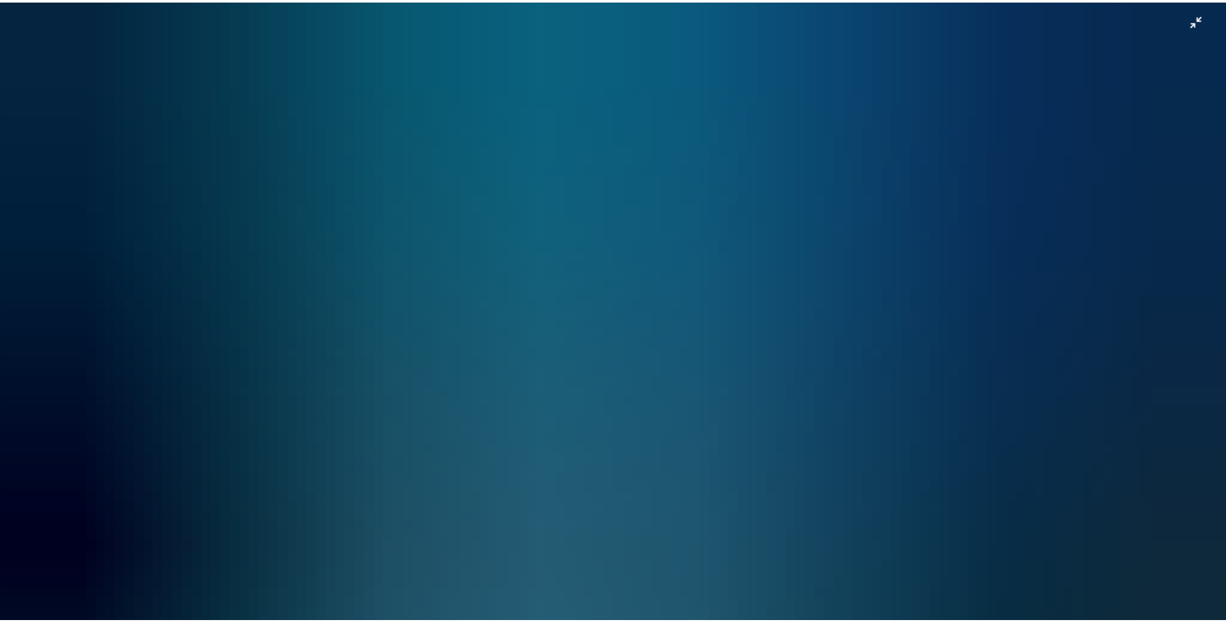
scroll to position [95, 0]
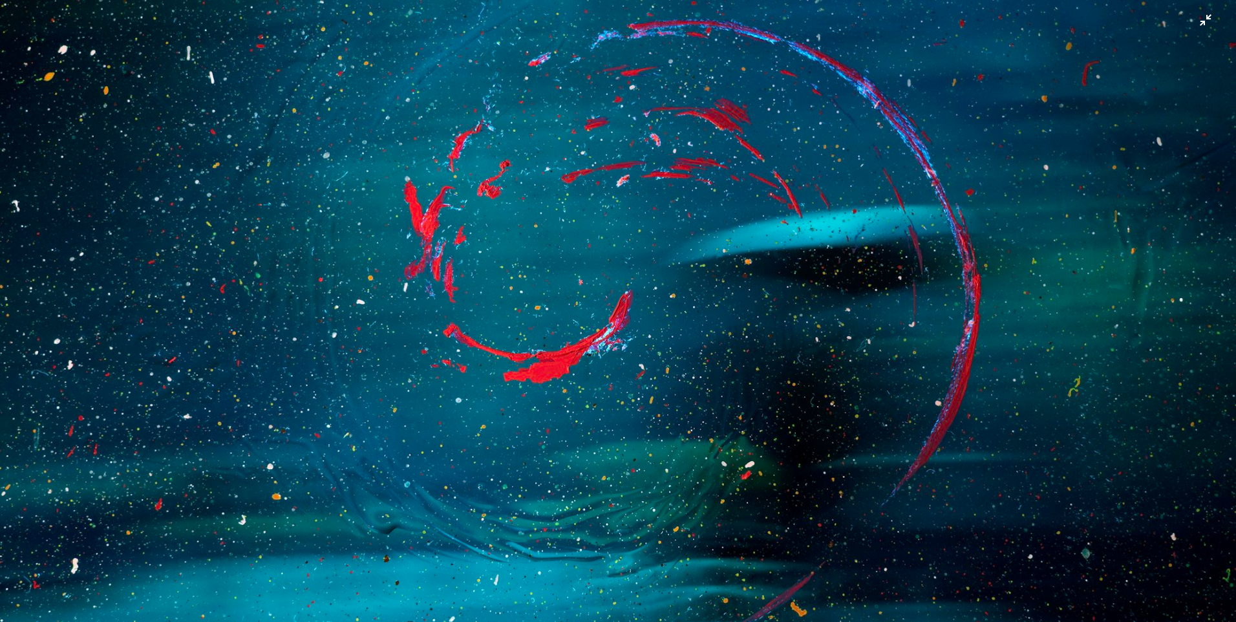
click at [1162, 56] on img "Zoom out on this image" at bounding box center [617, 316] width 1237 height 824
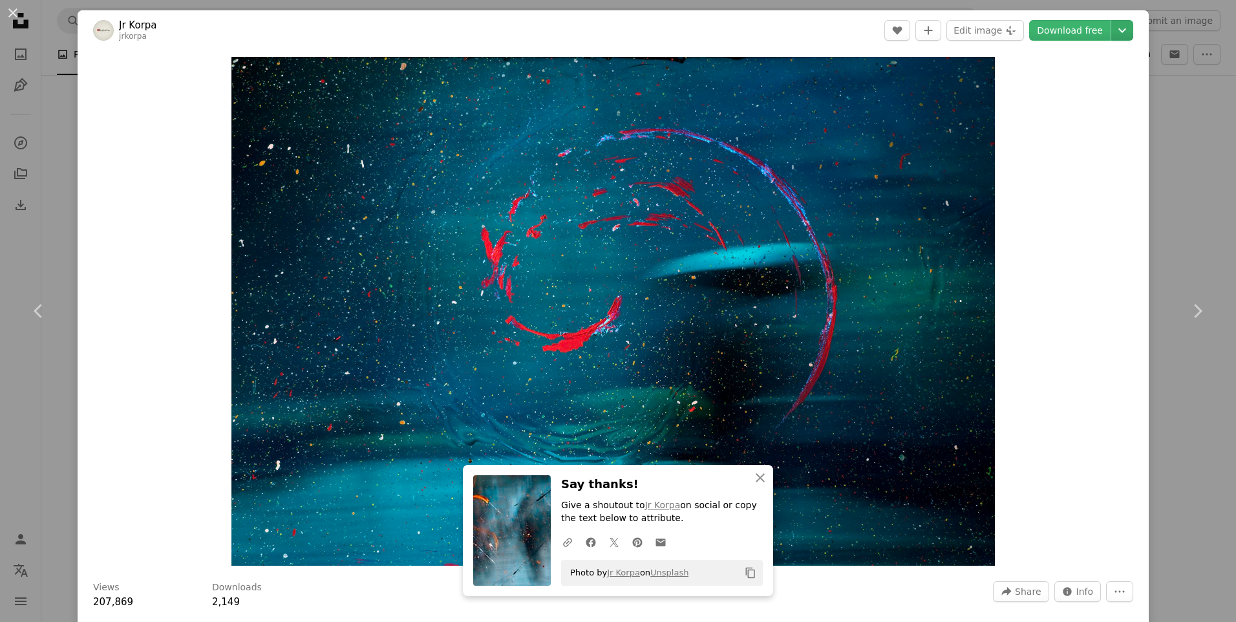
click at [1112, 37] on icon "Chevron down" at bounding box center [1122, 31] width 21 height 16
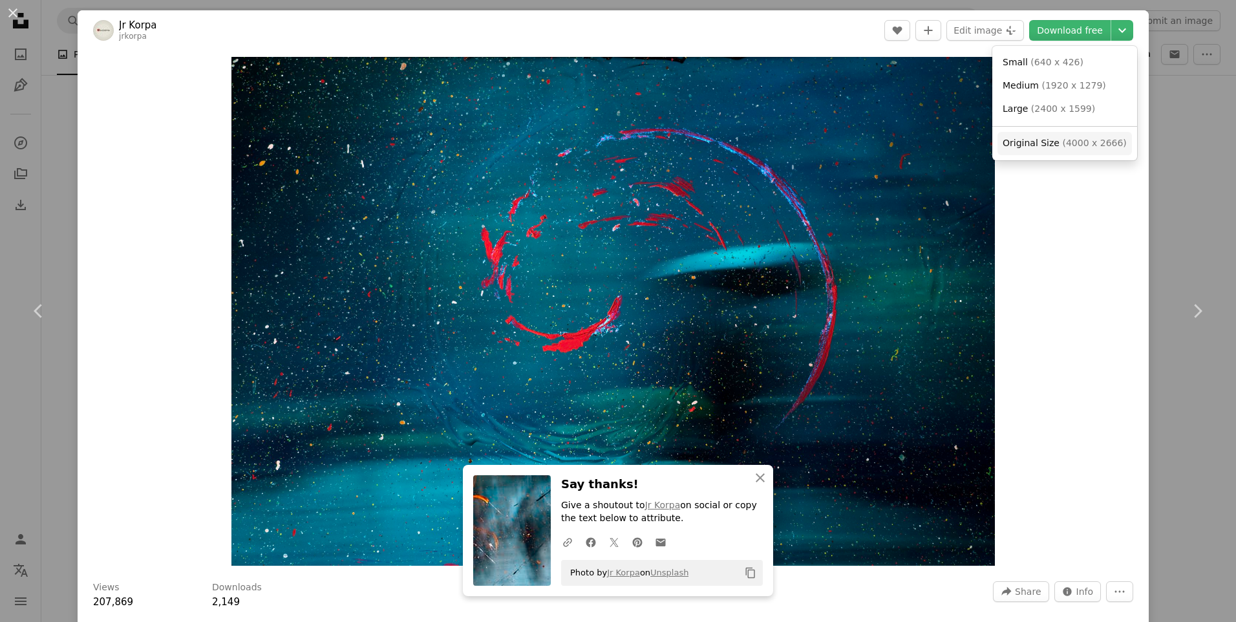
click at [1100, 142] on span "( 4000 x 2666 )" at bounding box center [1094, 143] width 64 height 10
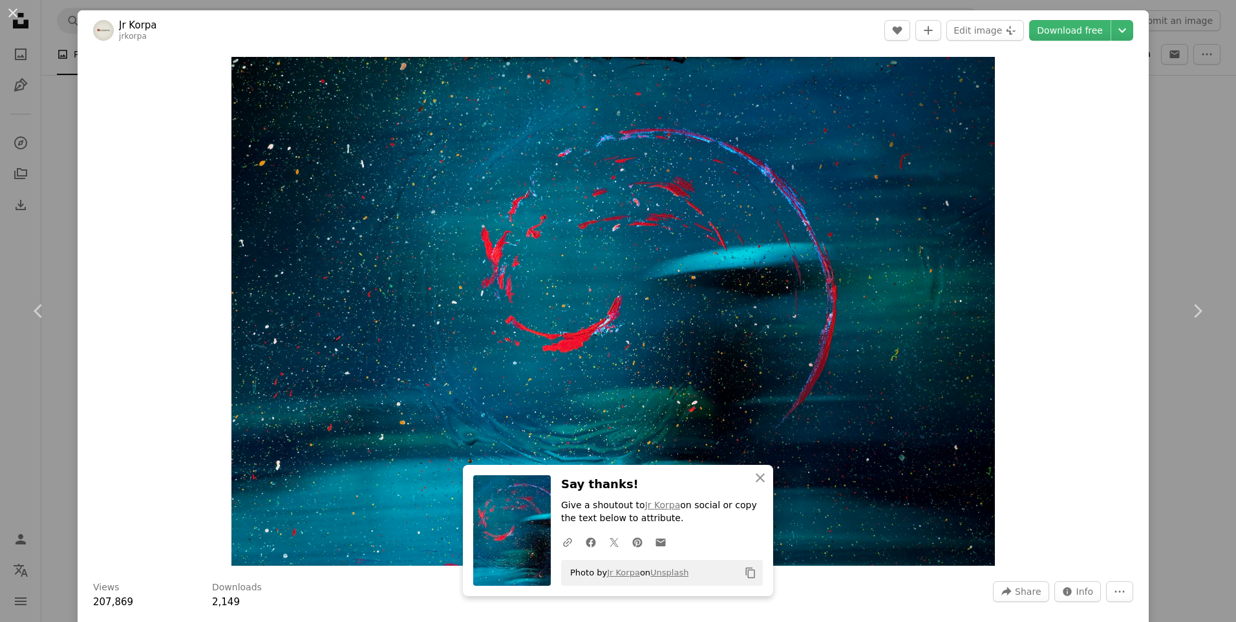
drag, startPoint x: 18, startPoint y: 10, endPoint x: 27, endPoint y: 10, distance: 8.4
click at [18, 10] on button "An X shape" at bounding box center [13, 13] width 16 height 16
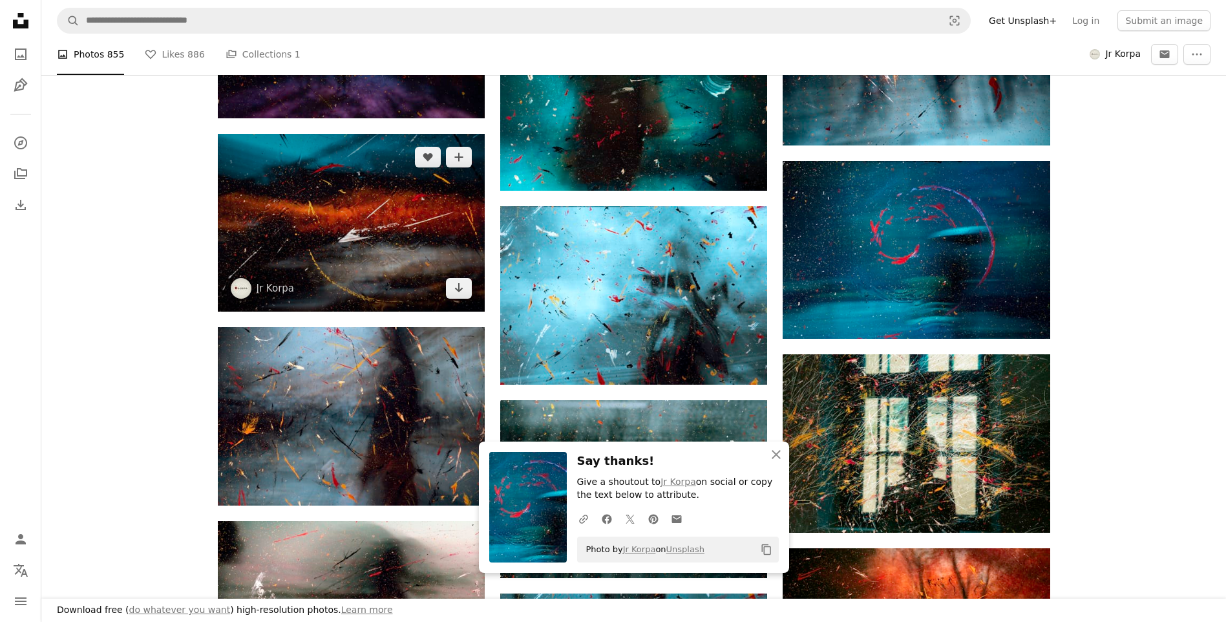
click at [315, 211] on img at bounding box center [351, 223] width 267 height 178
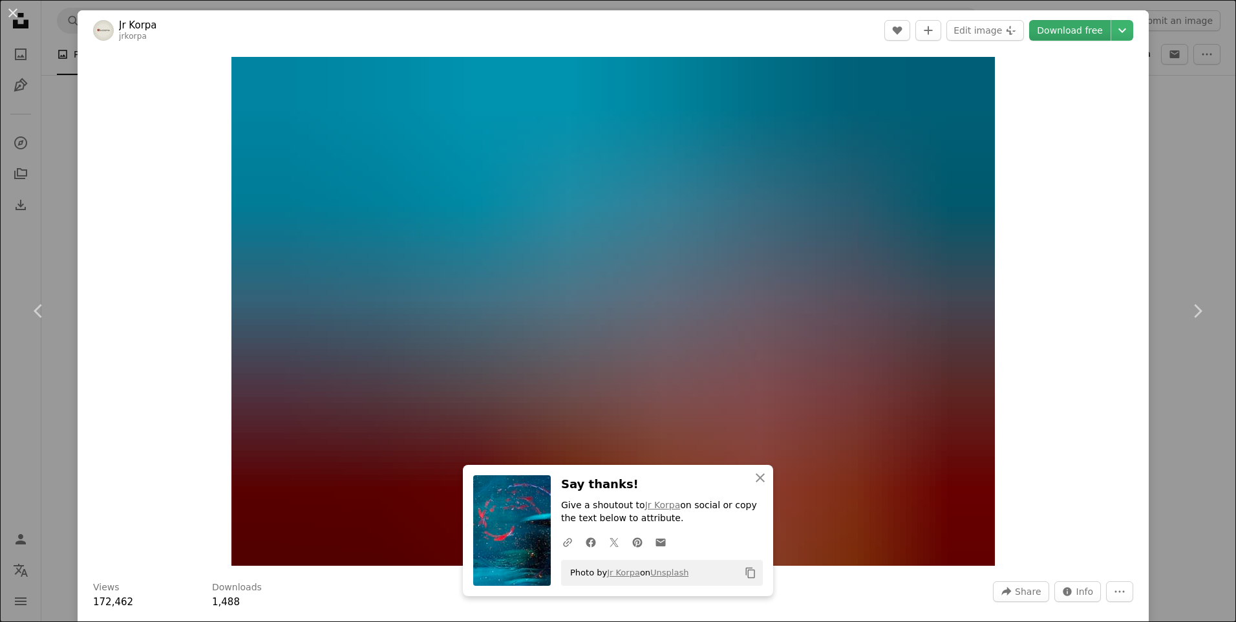
click at [1070, 32] on link "Download free" at bounding box center [1069, 30] width 81 height 21
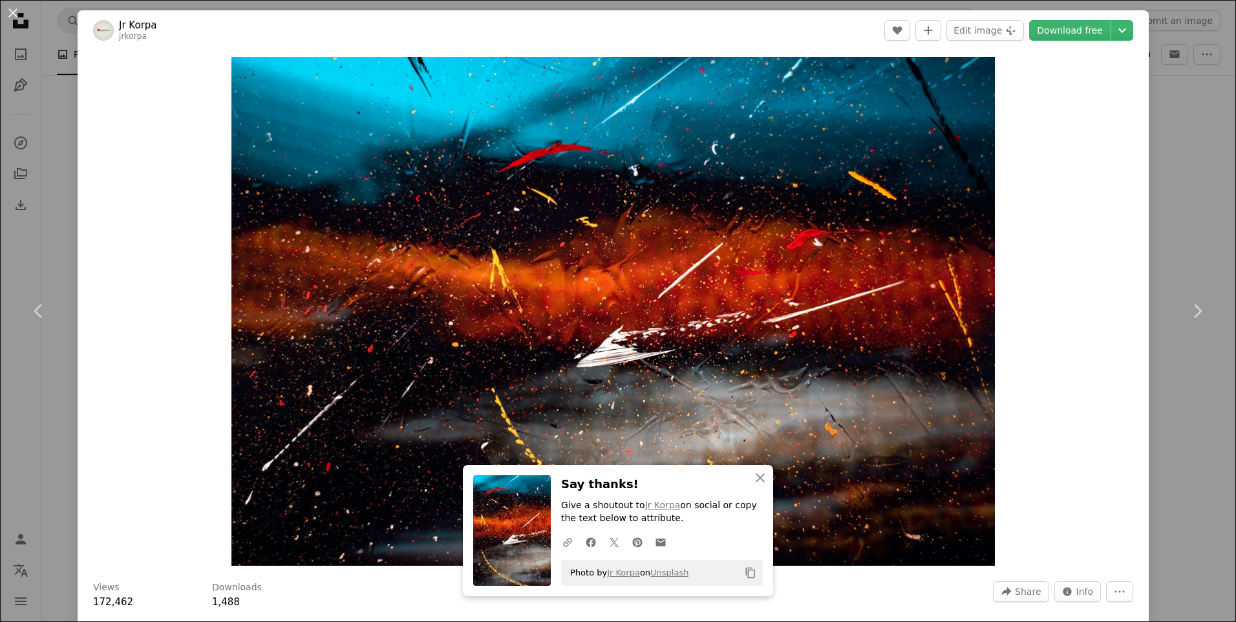
drag, startPoint x: 1174, startPoint y: 147, endPoint x: 1145, endPoint y: 34, distance: 116.8
click at [1174, 147] on div "An X shape Chevron left Chevron right An X shape Close Say thanks! Give a shout…" at bounding box center [618, 311] width 1236 height 622
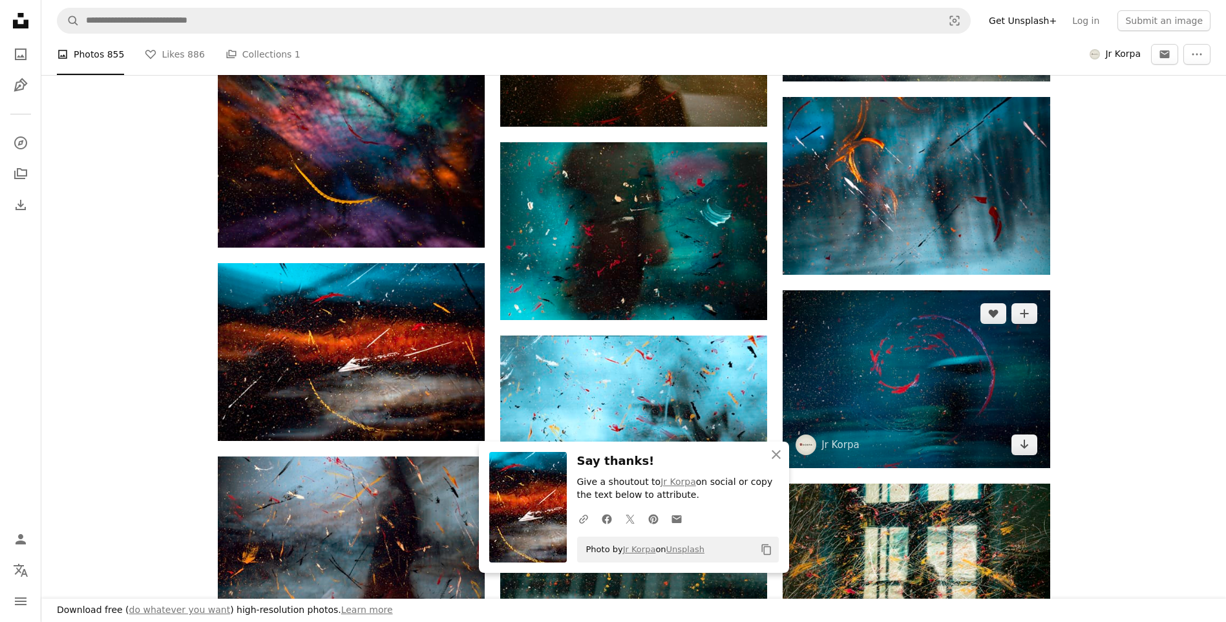
scroll to position [19585, 0]
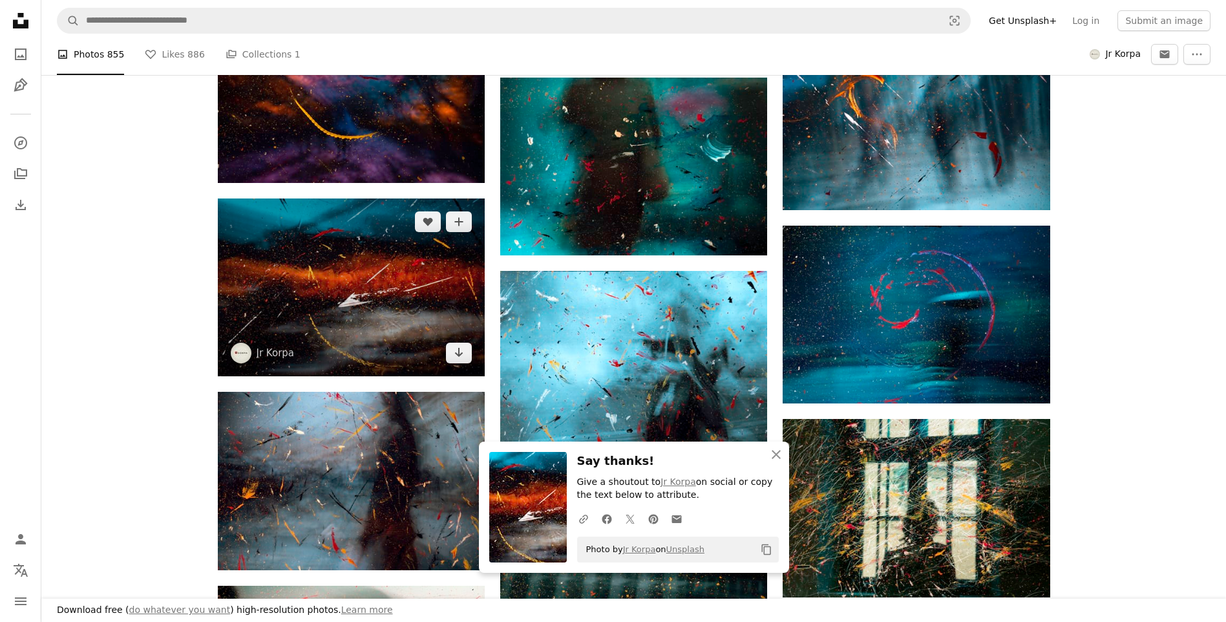
click at [352, 272] on img at bounding box center [351, 287] width 267 height 178
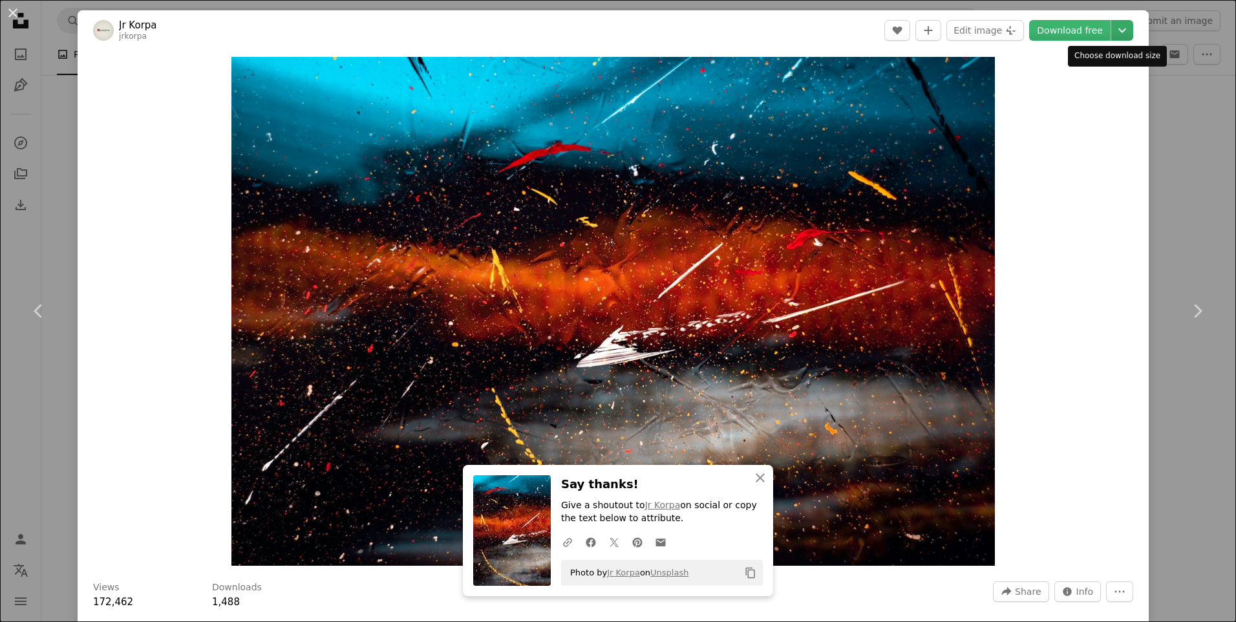
click at [1112, 28] on icon "Chevron down" at bounding box center [1122, 31] width 21 height 16
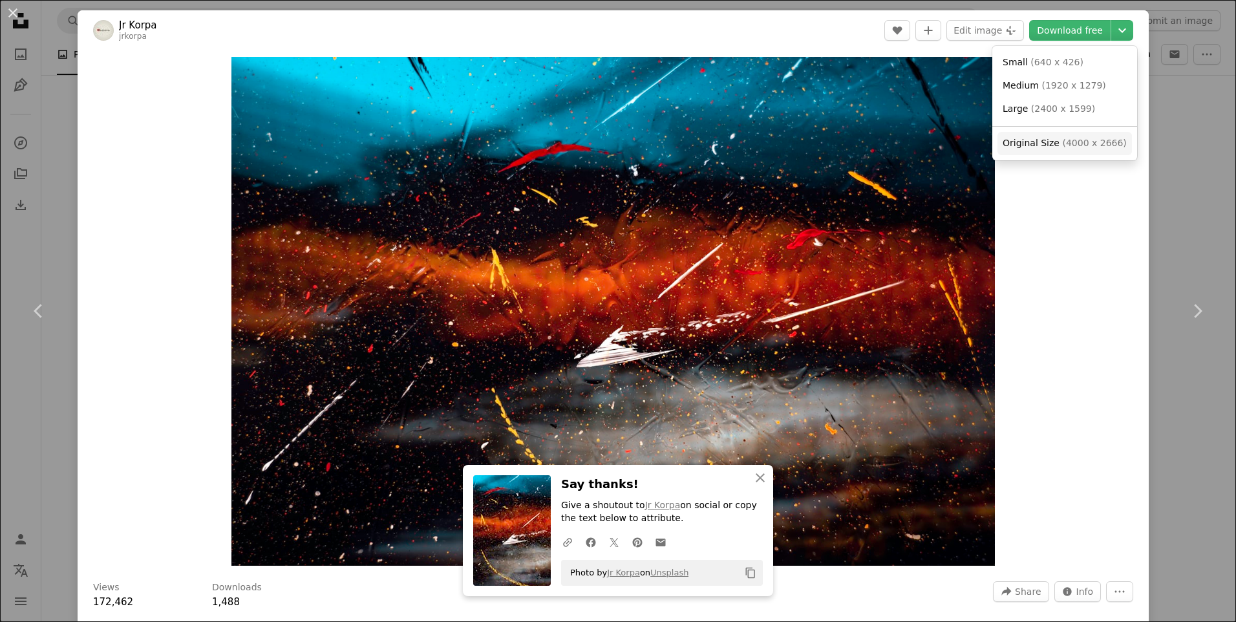
click at [1067, 143] on span "( 4000 x 2666 )" at bounding box center [1094, 143] width 64 height 10
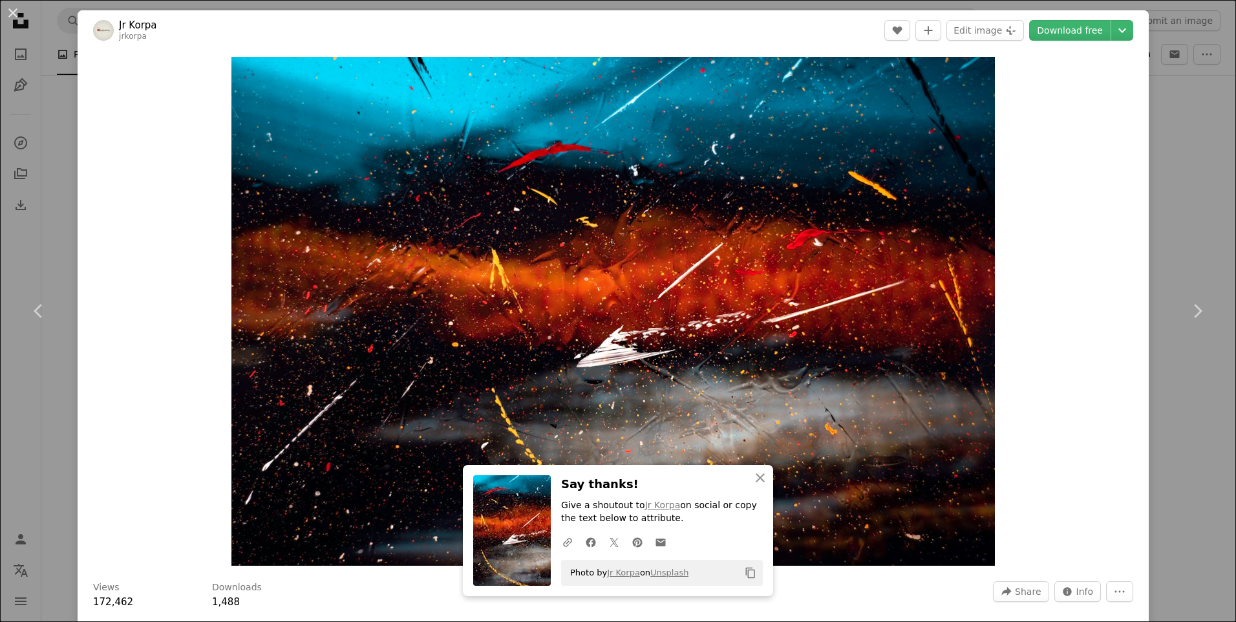
drag, startPoint x: 12, startPoint y: 14, endPoint x: 206, endPoint y: 105, distance: 213.7
click at [12, 13] on button "An X shape" at bounding box center [13, 13] width 16 height 16
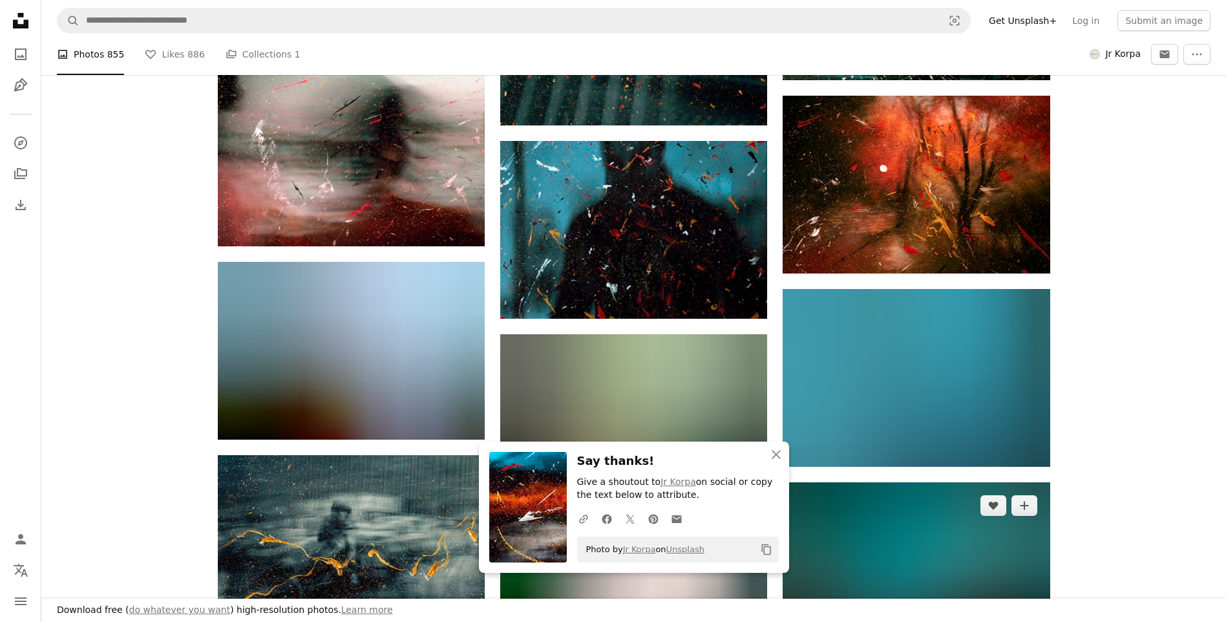
scroll to position [20231, 0]
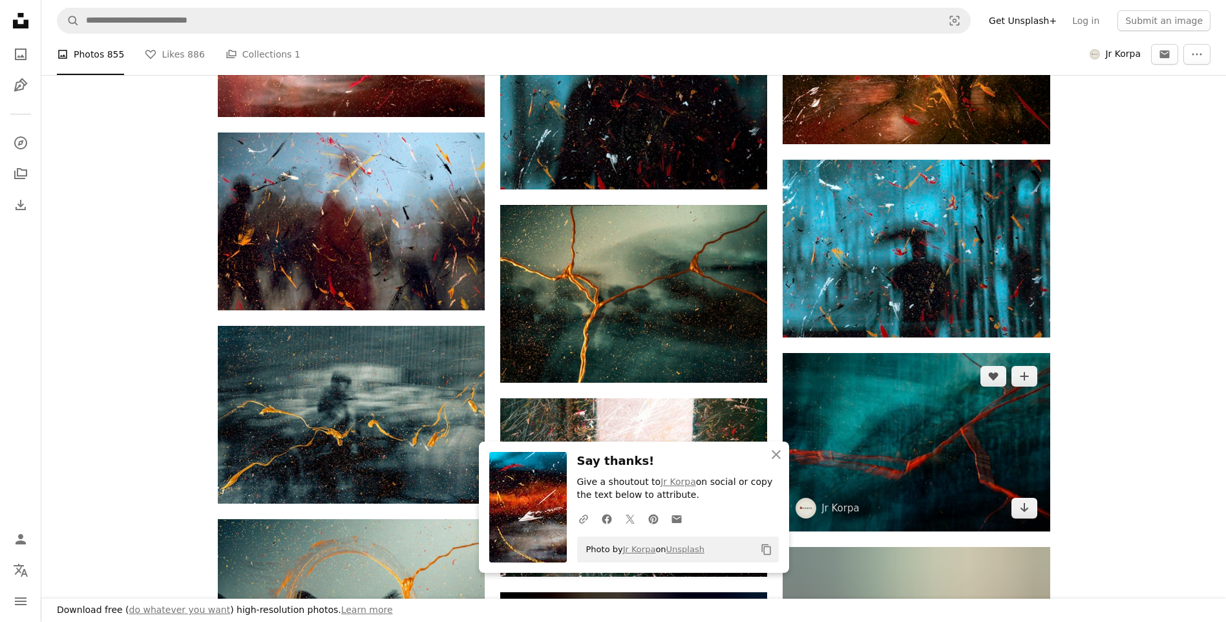
click at [970, 408] on img at bounding box center [916, 442] width 267 height 178
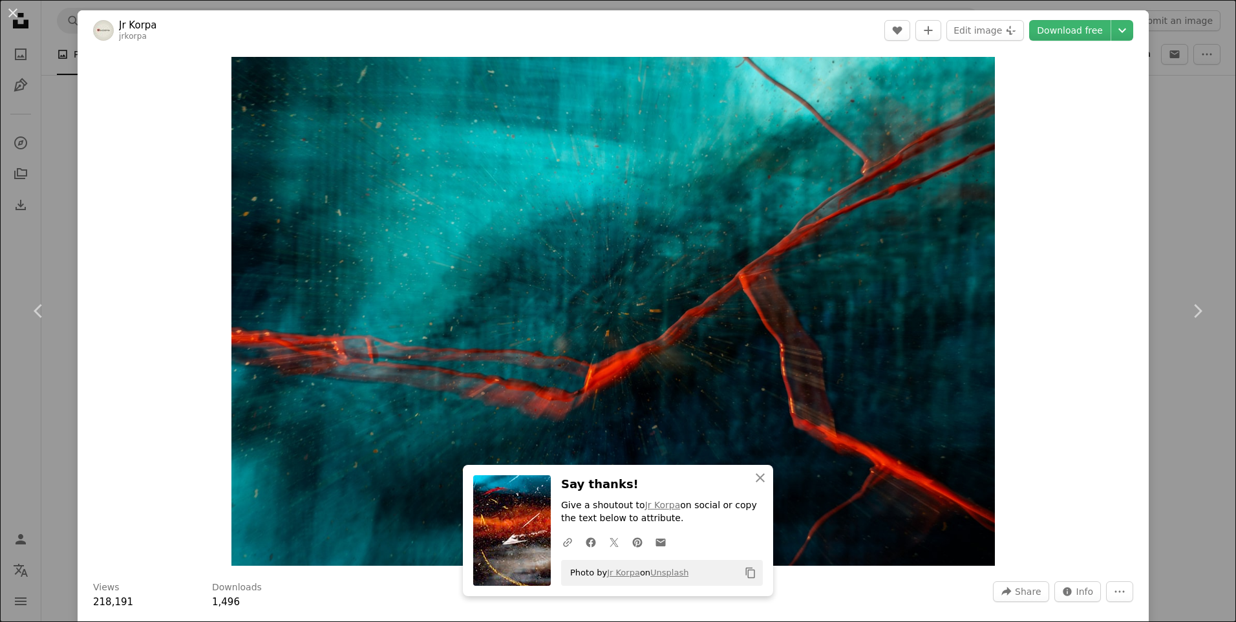
drag, startPoint x: 1166, startPoint y: 125, endPoint x: 1173, endPoint y: 125, distance: 7.1
click at [1165, 125] on div "An X shape Chevron left Chevron right An X shape Close Say thanks! Give a shout…" at bounding box center [618, 311] width 1236 height 622
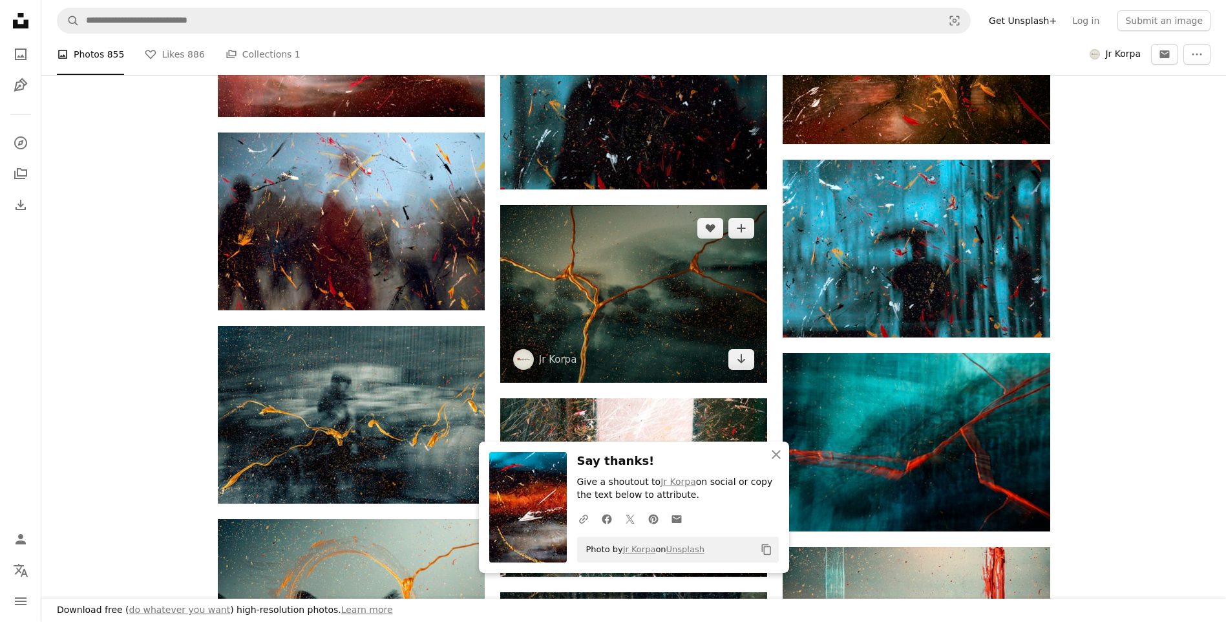
click at [623, 286] on img at bounding box center [633, 294] width 267 height 178
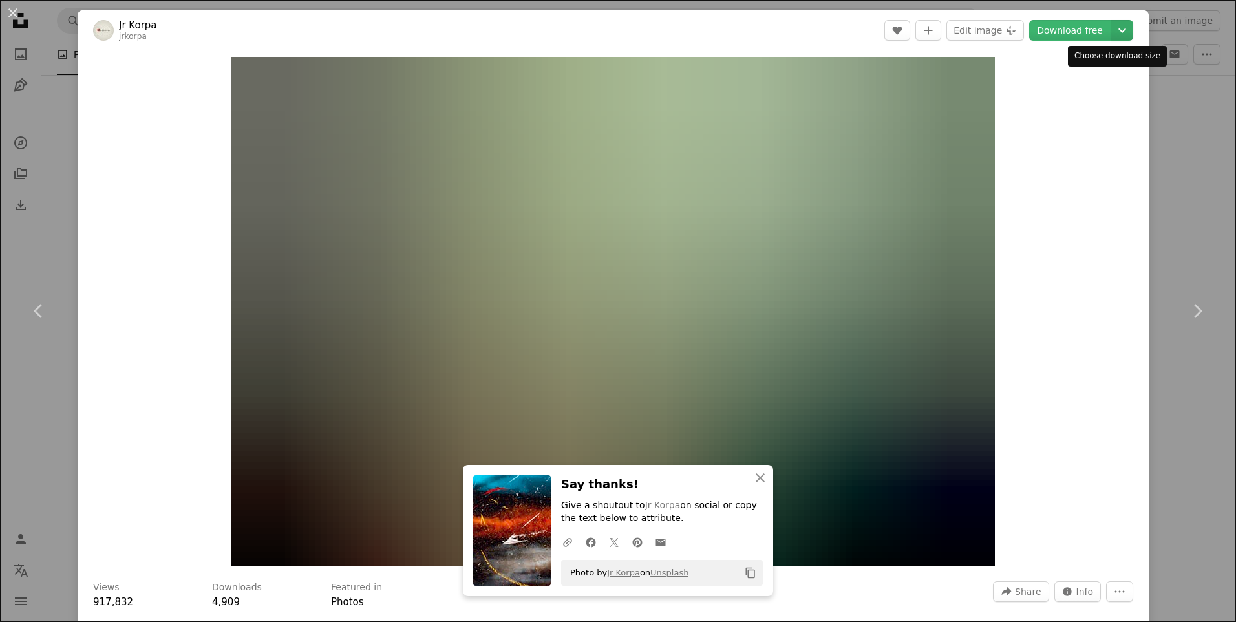
click at [1113, 30] on icon "Chevron down" at bounding box center [1122, 31] width 21 height 16
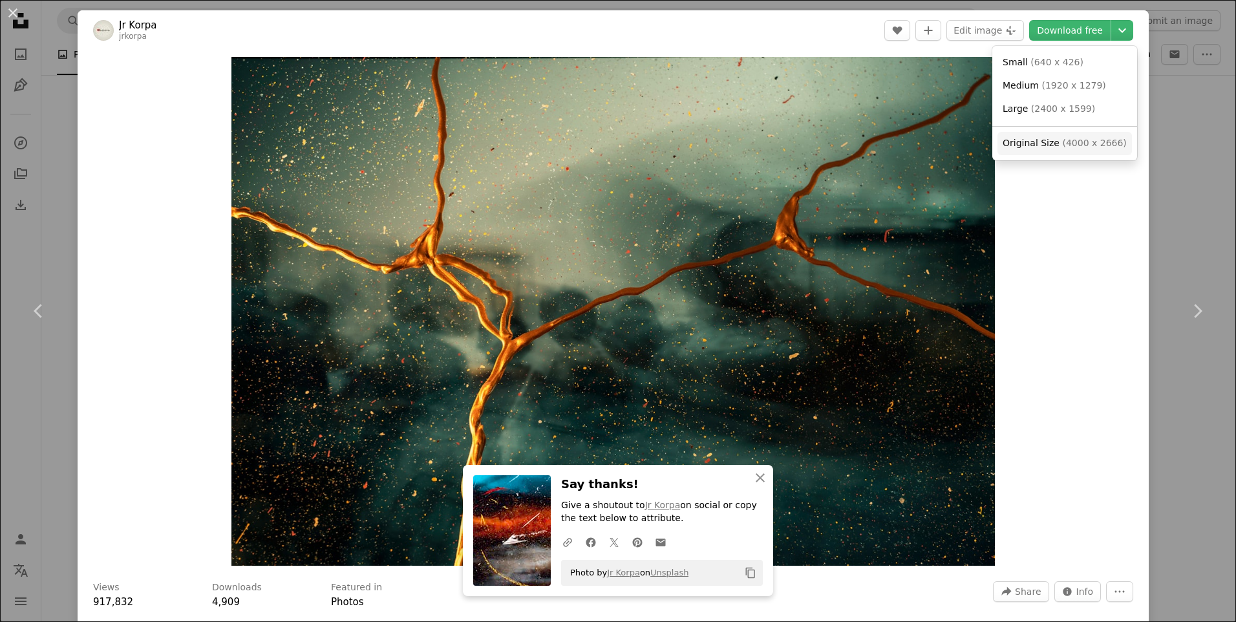
click at [1083, 146] on span "( 4000 x 2666 )" at bounding box center [1094, 143] width 64 height 10
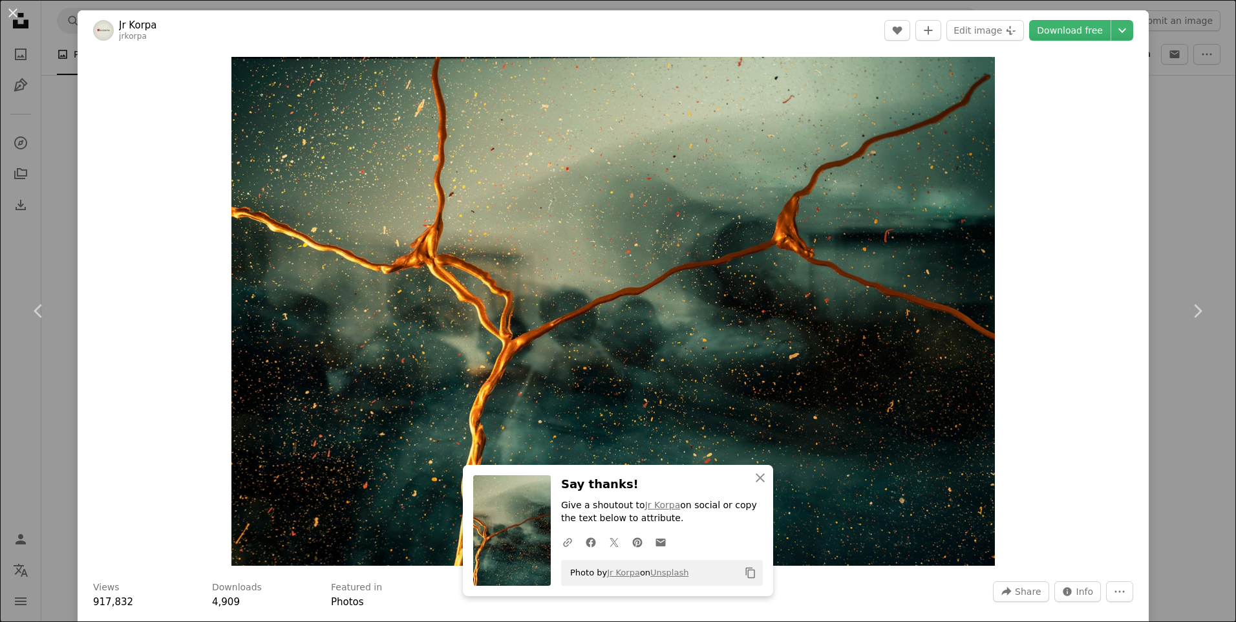
drag, startPoint x: 1204, startPoint y: 515, endPoint x: 1216, endPoint y: 505, distance: 15.6
click at [1204, 515] on div "An X shape Chevron left Chevron right An X shape Close Say thanks! Give a shout…" at bounding box center [618, 311] width 1236 height 622
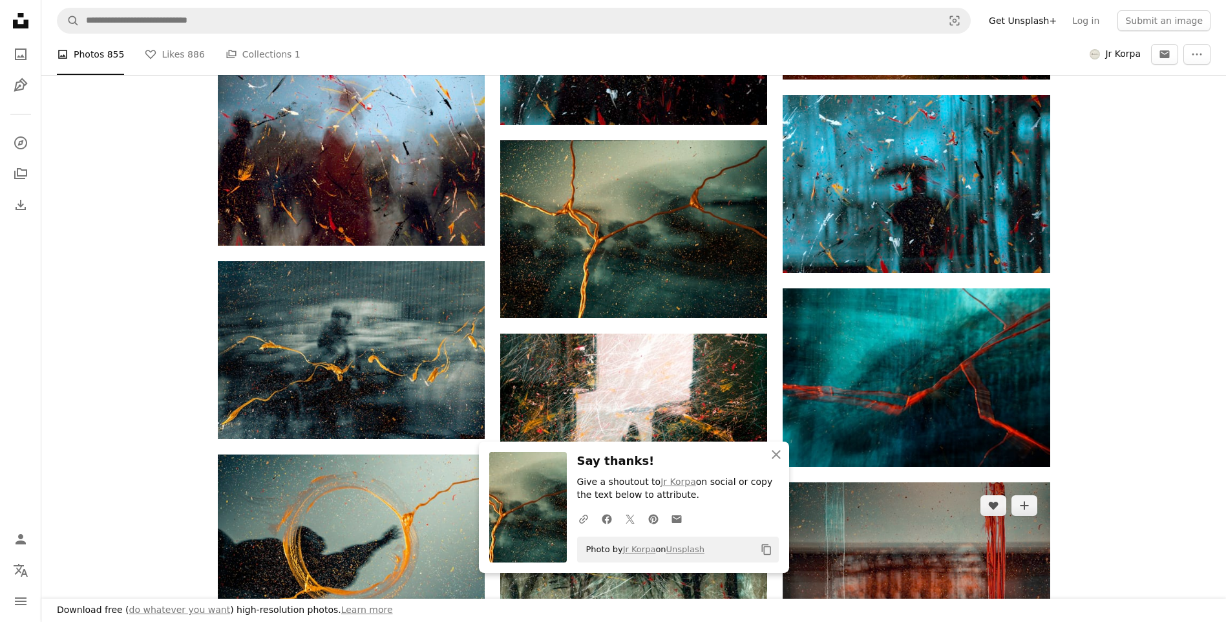
scroll to position [20490, 0]
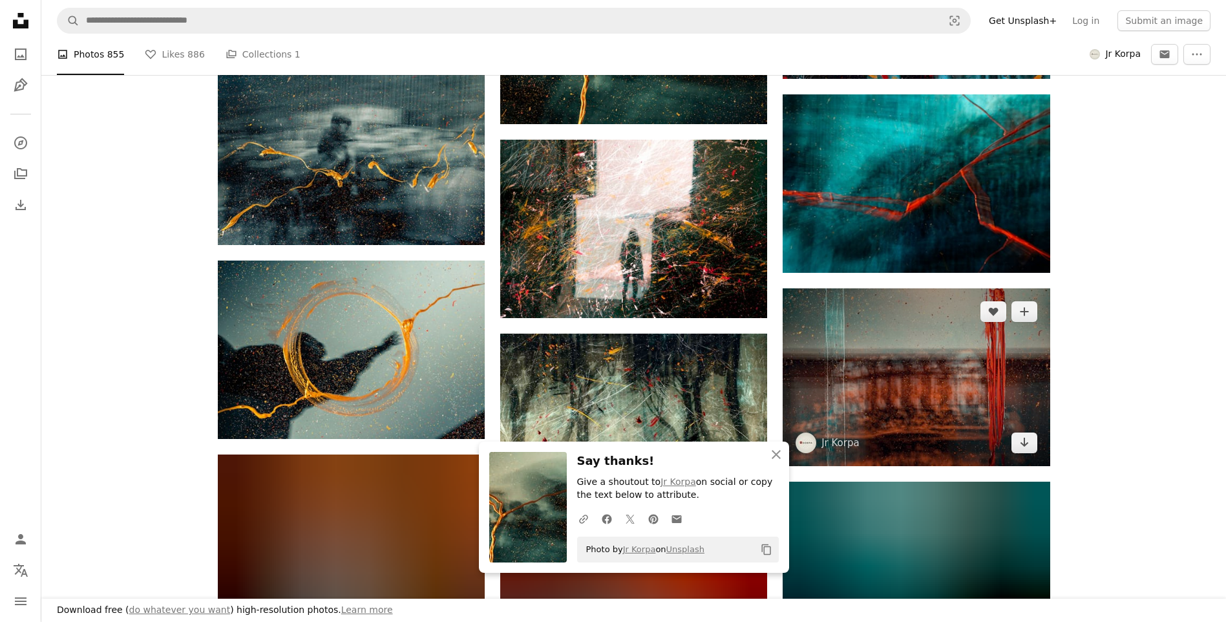
drag, startPoint x: 936, startPoint y: 365, endPoint x: 955, endPoint y: 346, distance: 27.0
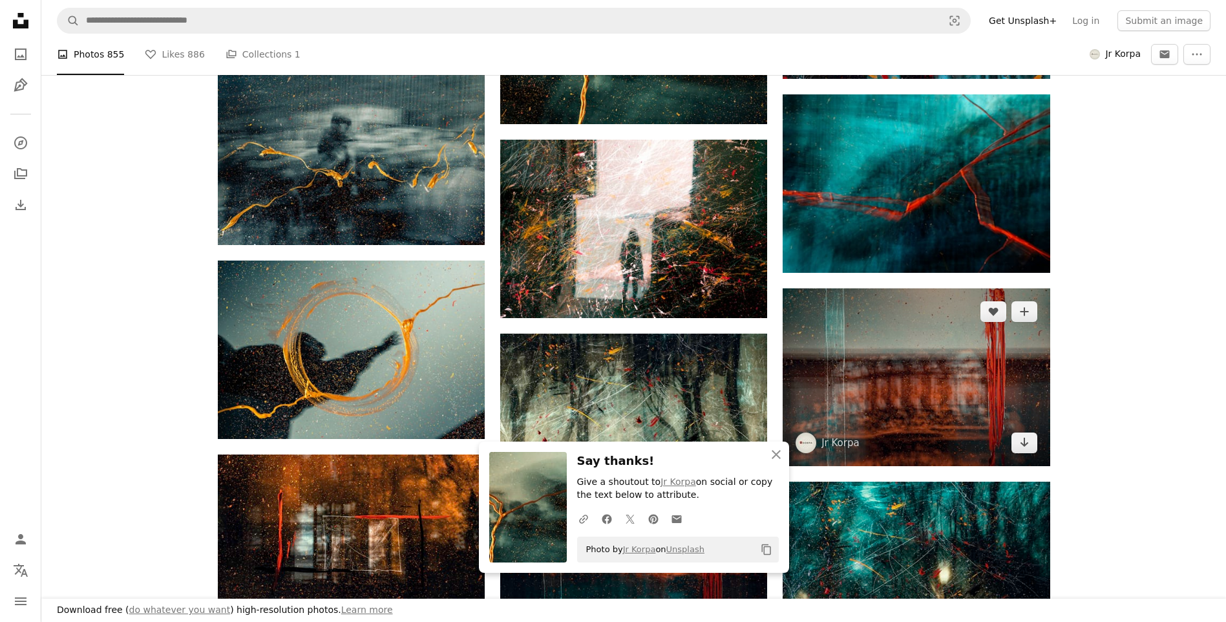
click at [935, 365] on img at bounding box center [916, 377] width 267 height 178
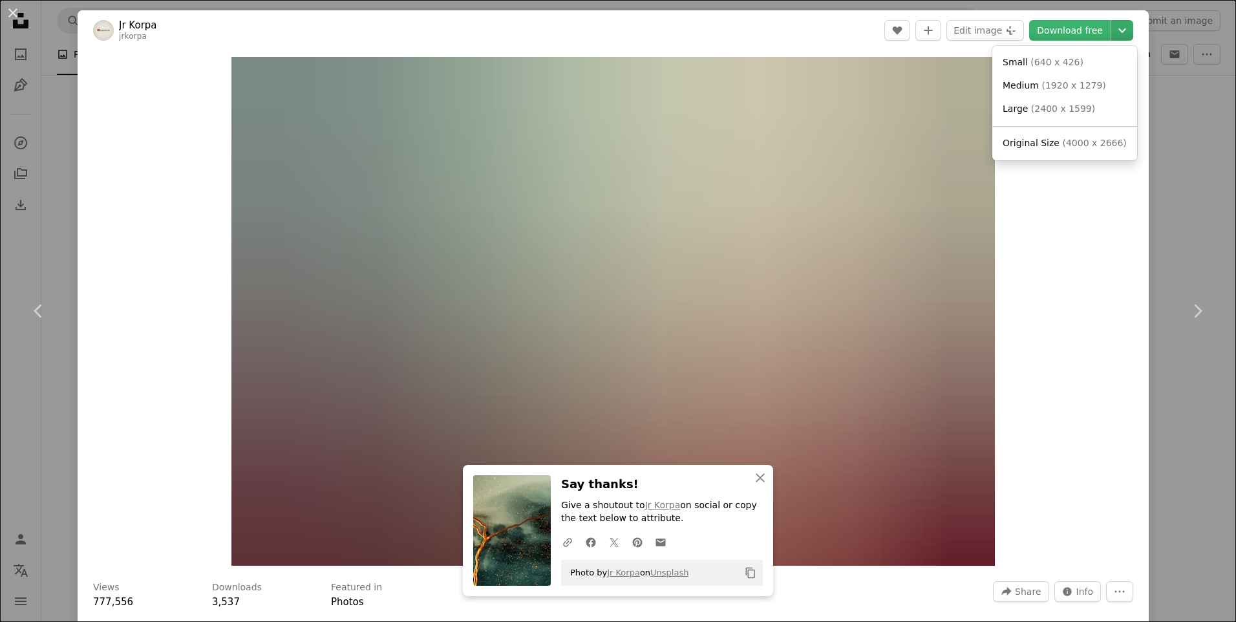
click at [1120, 29] on icon "Chevron down" at bounding box center [1122, 31] width 21 height 16
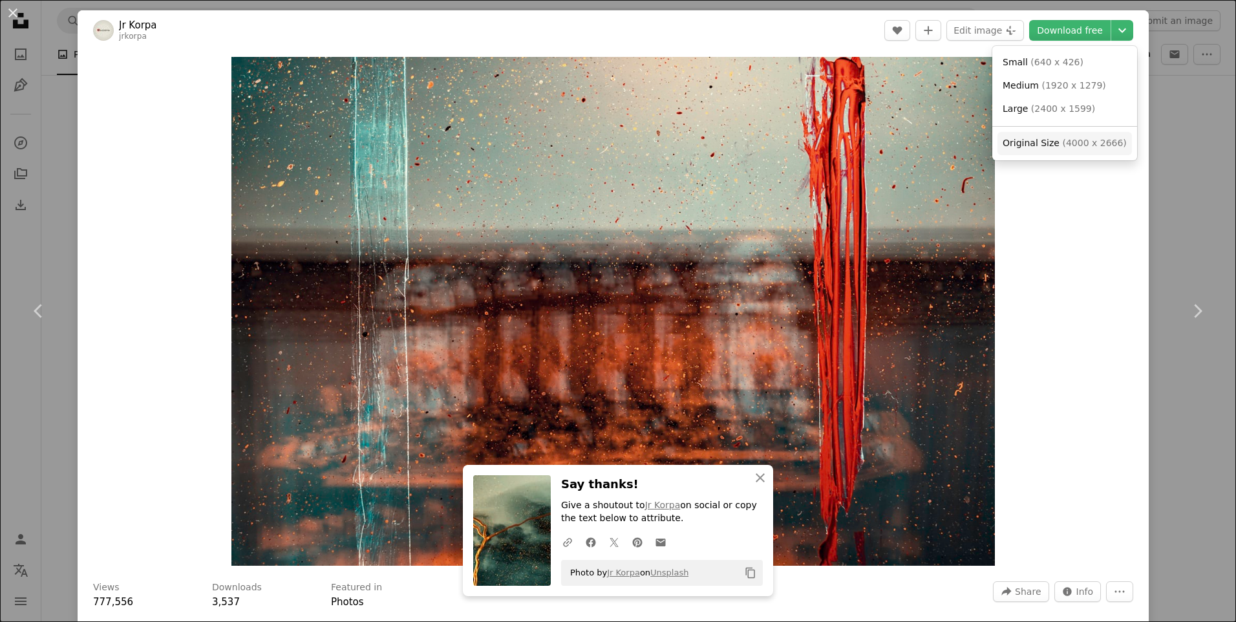
click at [1127, 136] on dialog "An X shape Chevron left Chevron right An X shape Close Say thanks! Give a shout…" at bounding box center [618, 311] width 1236 height 622
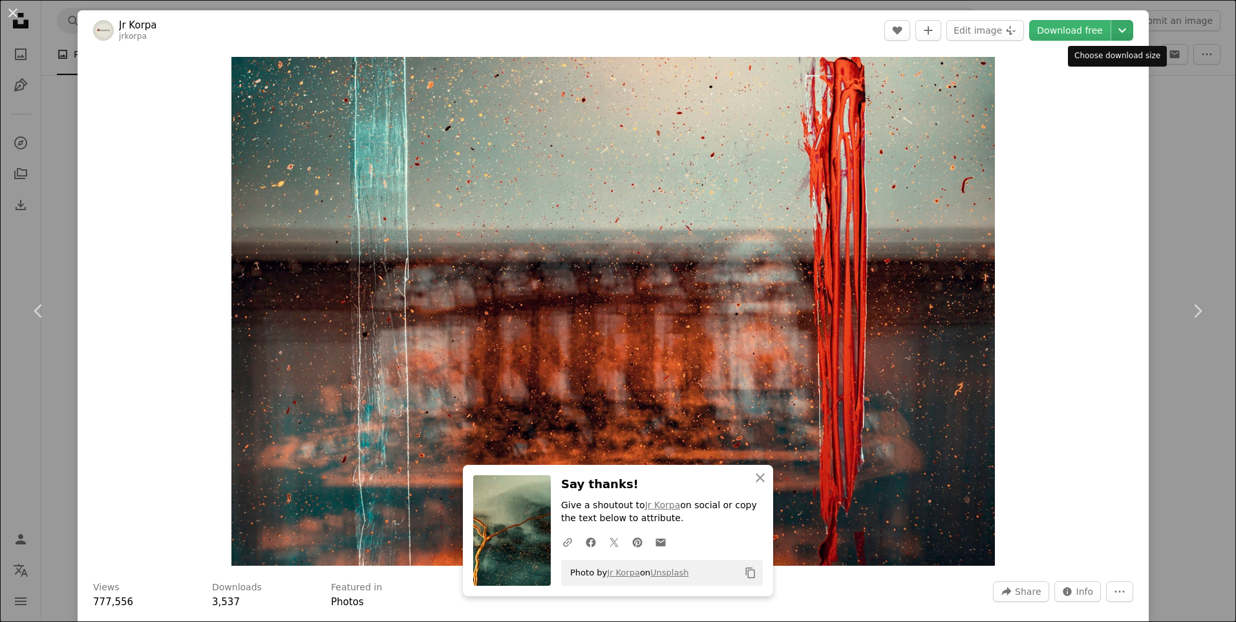
click at [1112, 26] on icon "Chevron down" at bounding box center [1122, 31] width 21 height 16
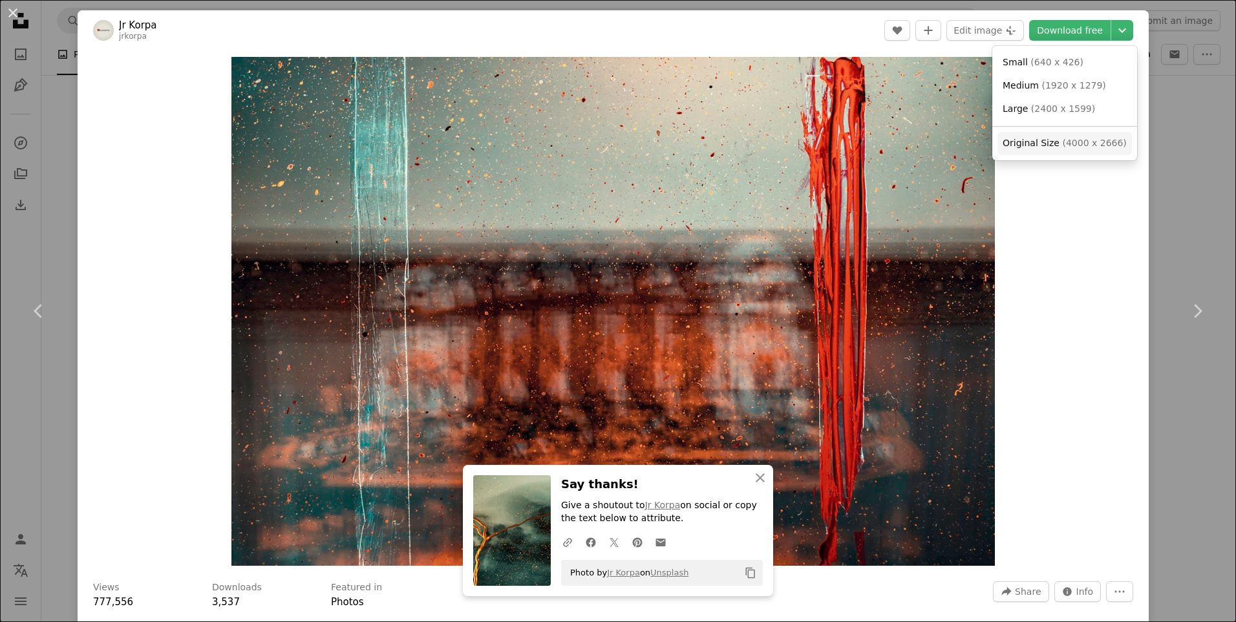
click at [1050, 147] on span "Original Size" at bounding box center [1031, 143] width 57 height 10
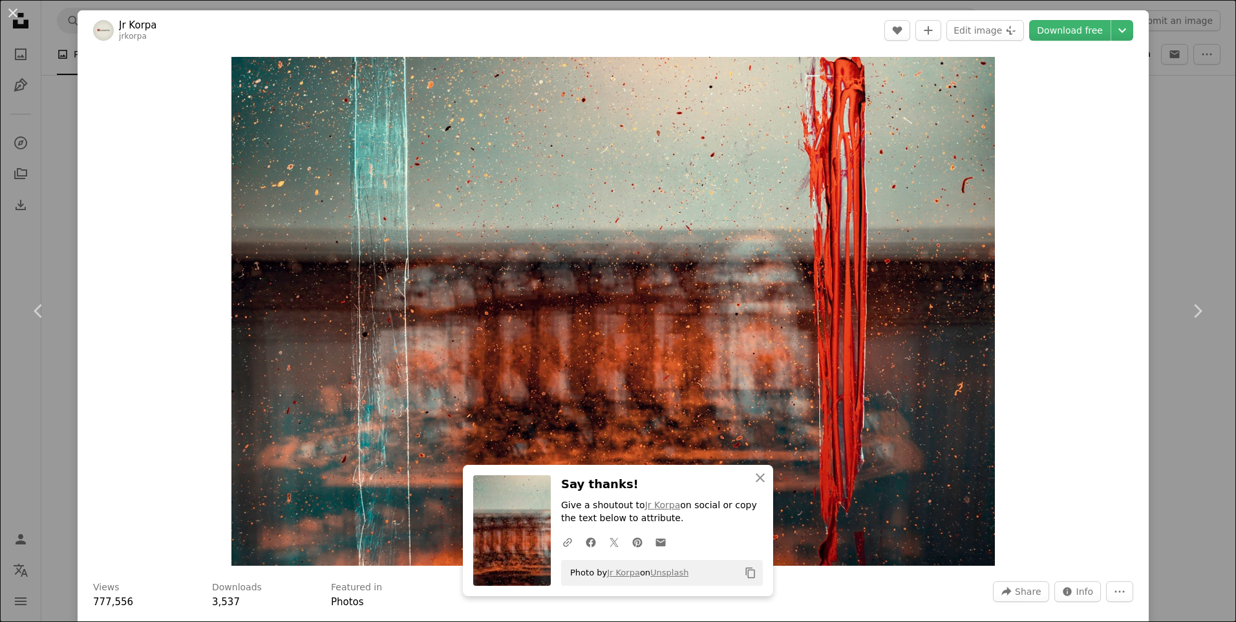
drag, startPoint x: 16, startPoint y: 14, endPoint x: 88, endPoint y: 74, distance: 93.6
click at [16, 14] on button "An X shape" at bounding box center [13, 13] width 16 height 16
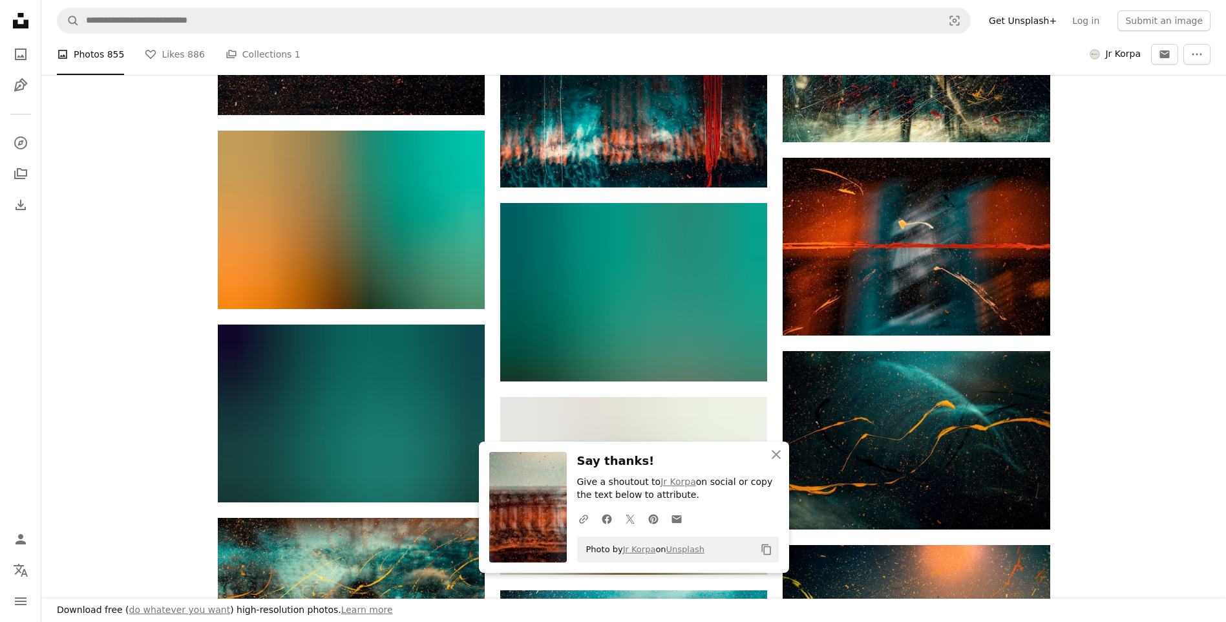
scroll to position [21071, 0]
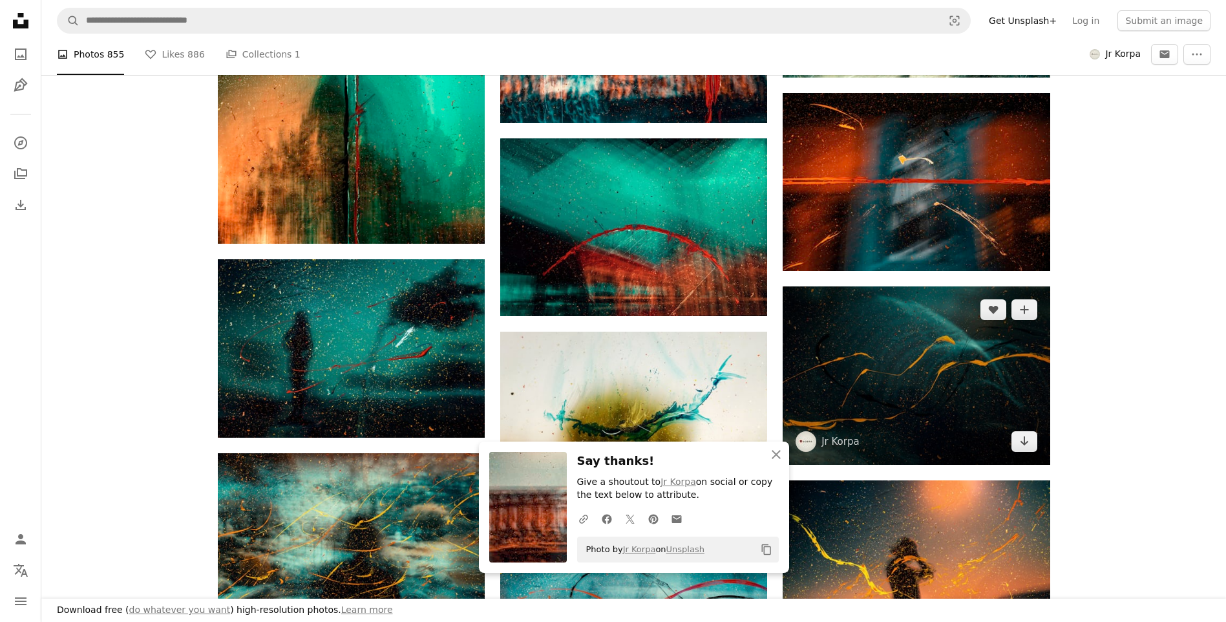
click at [911, 369] on img at bounding box center [916, 375] width 267 height 178
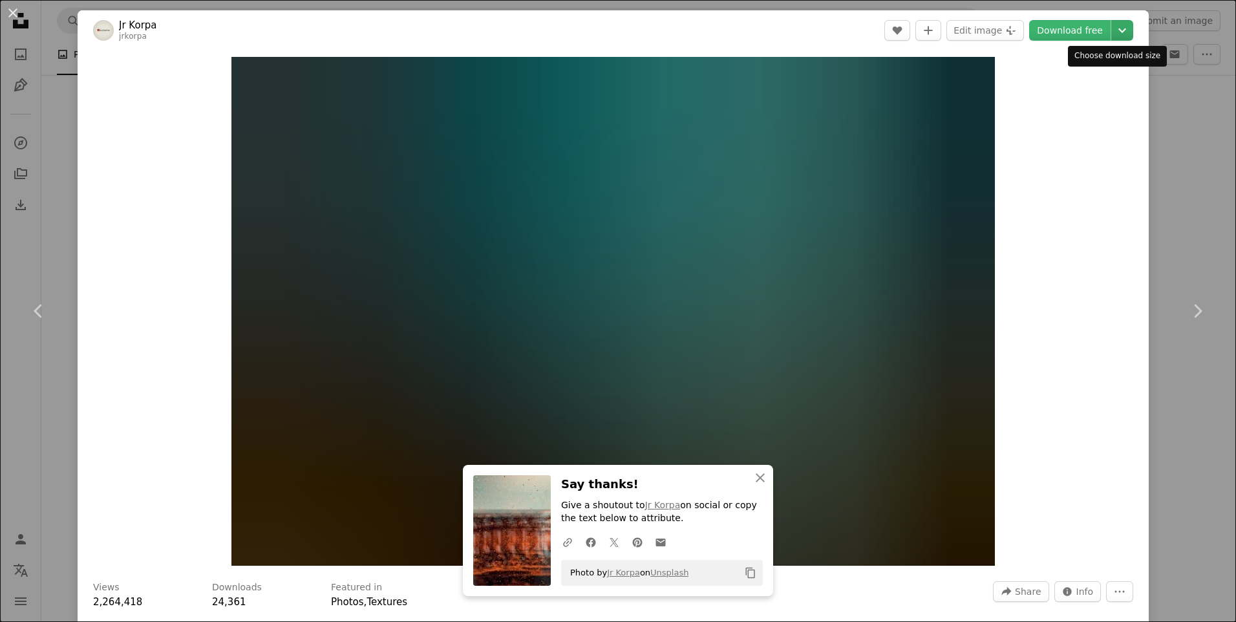
click at [1112, 26] on icon "Chevron down" at bounding box center [1122, 31] width 21 height 16
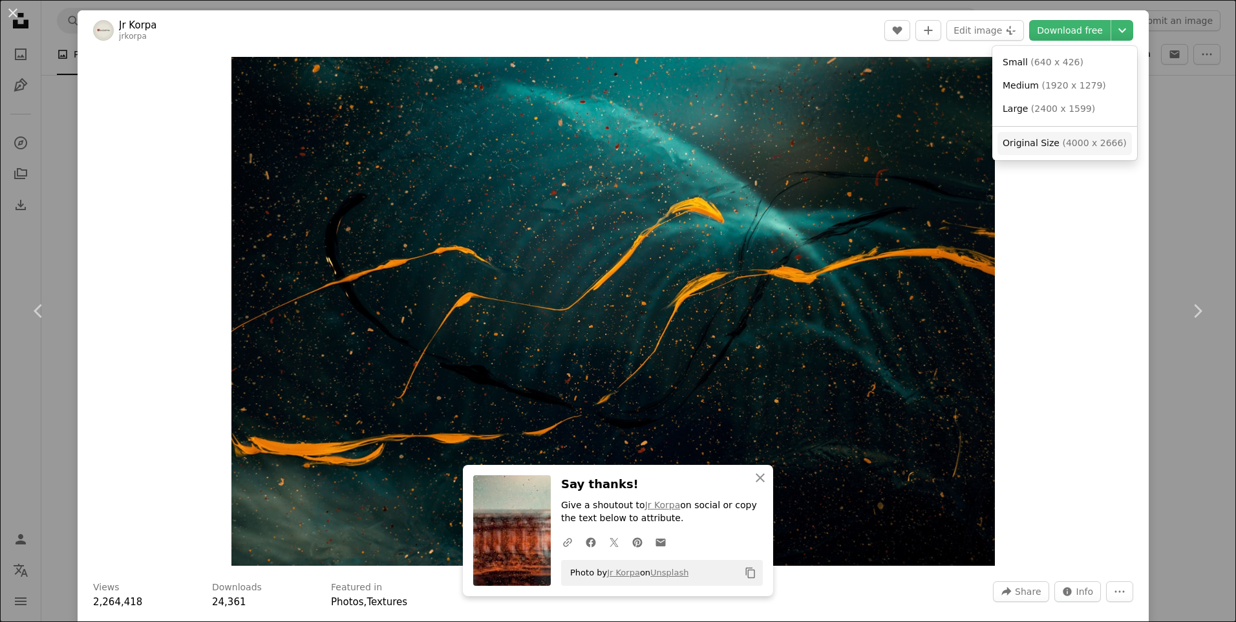
click at [1076, 142] on span "( 4000 x 2666 )" at bounding box center [1094, 143] width 64 height 10
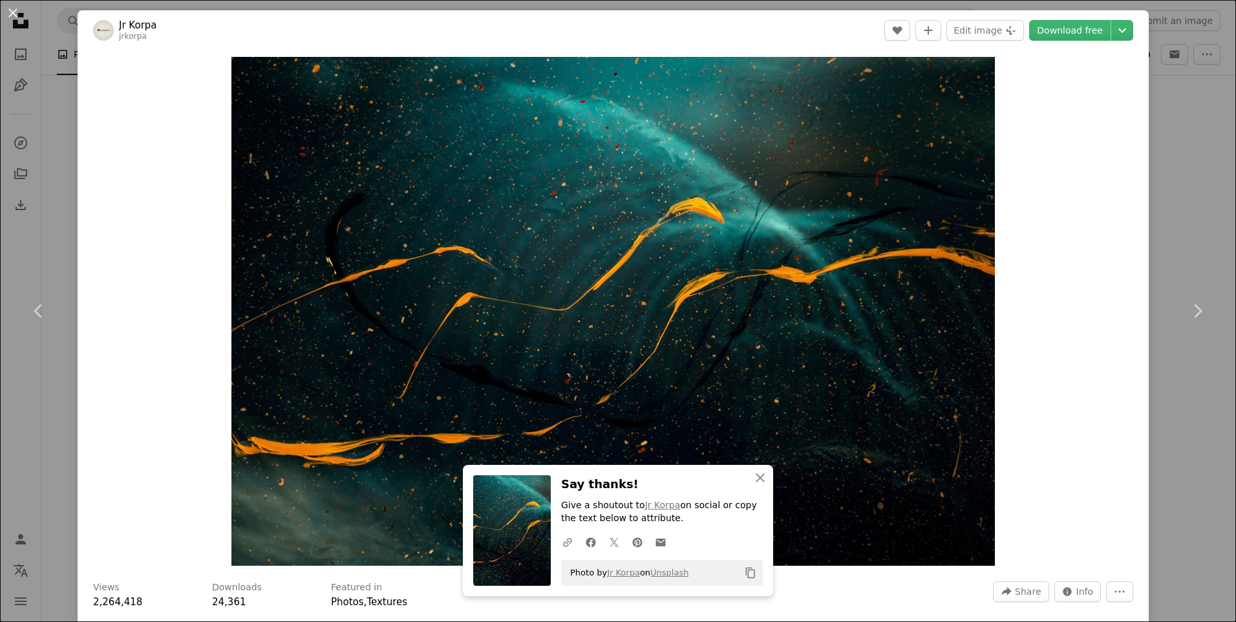
drag, startPoint x: 1148, startPoint y: 474, endPoint x: 1169, endPoint y: 463, distance: 24.3
click at [1148, 474] on div "An X shape Chevron left Chevron right An X shape Close Say thanks! Give a shout…" at bounding box center [618, 311] width 1236 height 622
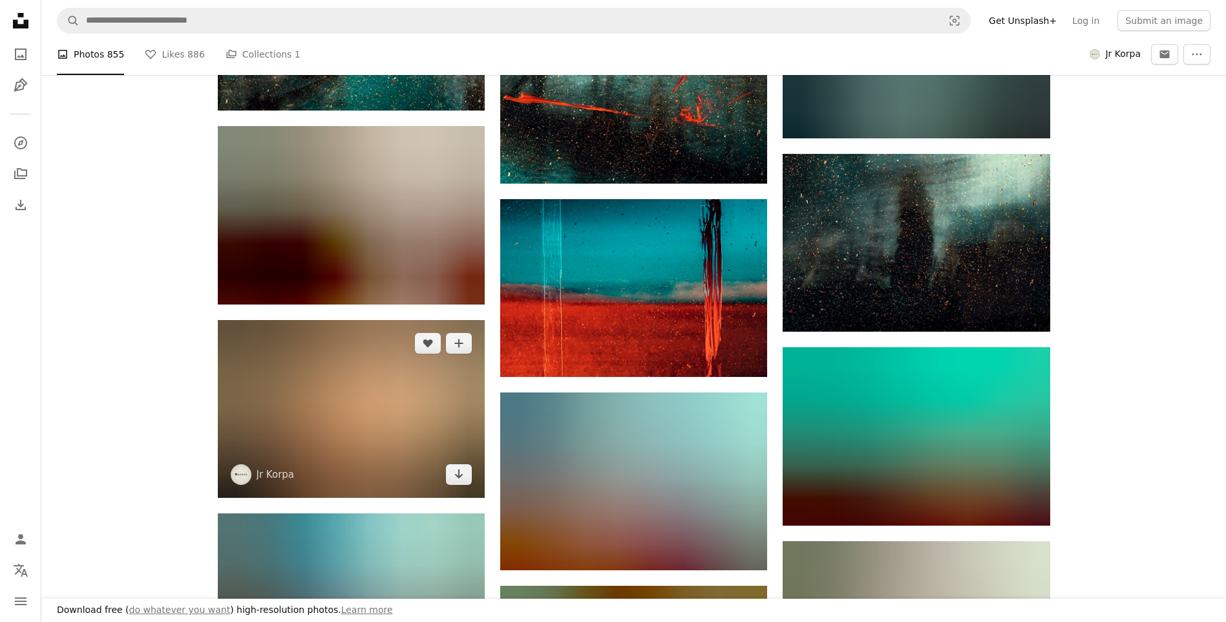
scroll to position [23204, 0]
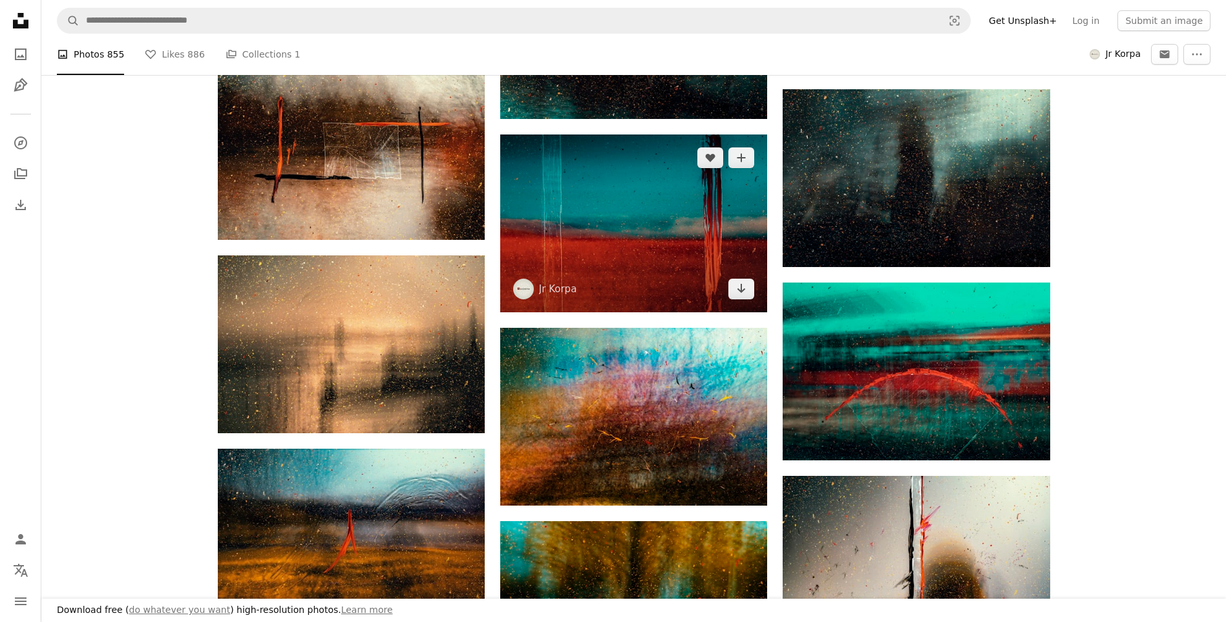
click at [656, 195] on img at bounding box center [633, 223] width 267 height 178
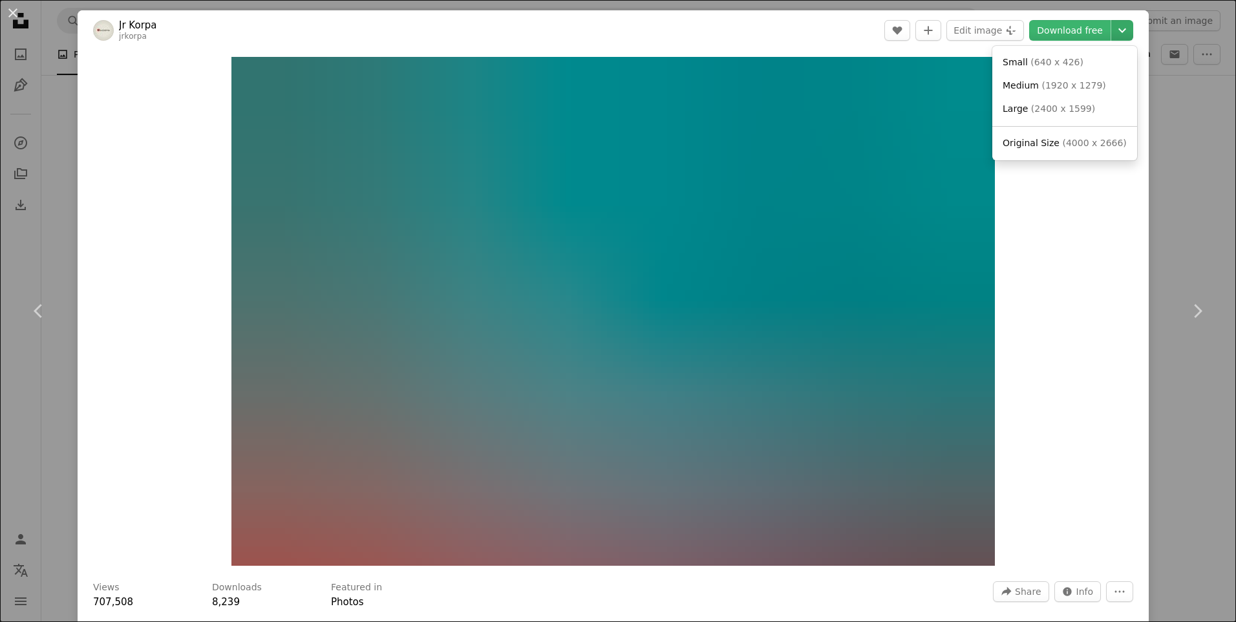
click at [1118, 30] on icon "Choose download size" at bounding box center [1122, 30] width 8 height 5
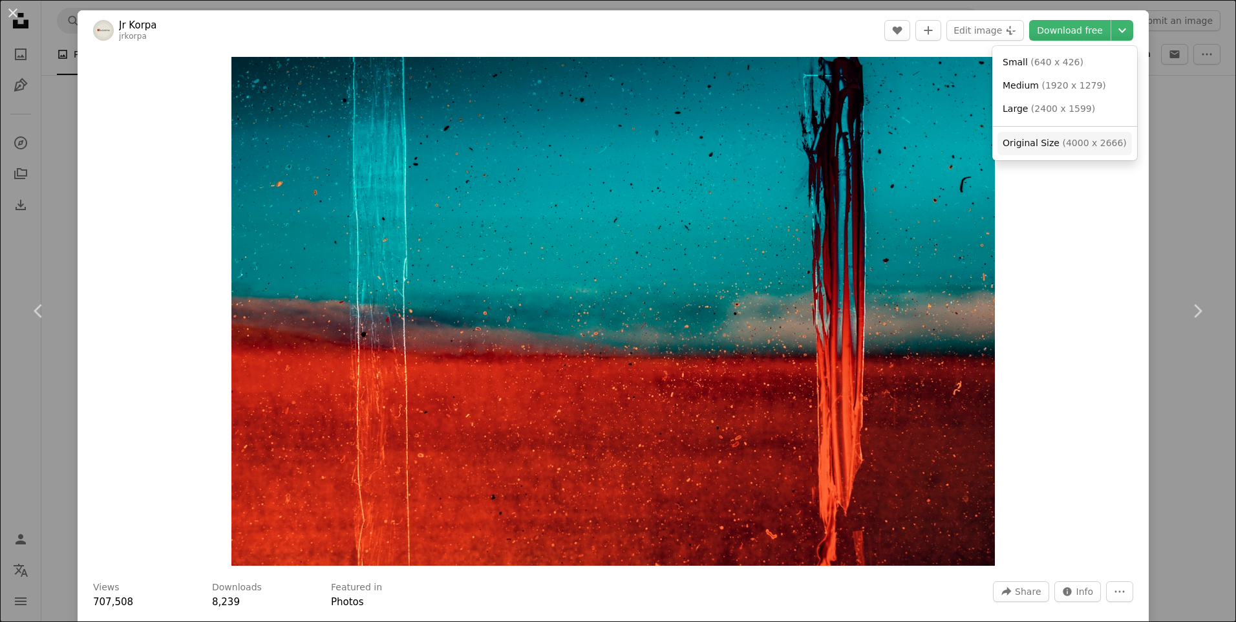
click at [1085, 143] on span "( 4000 x 2666 )" at bounding box center [1094, 143] width 64 height 10
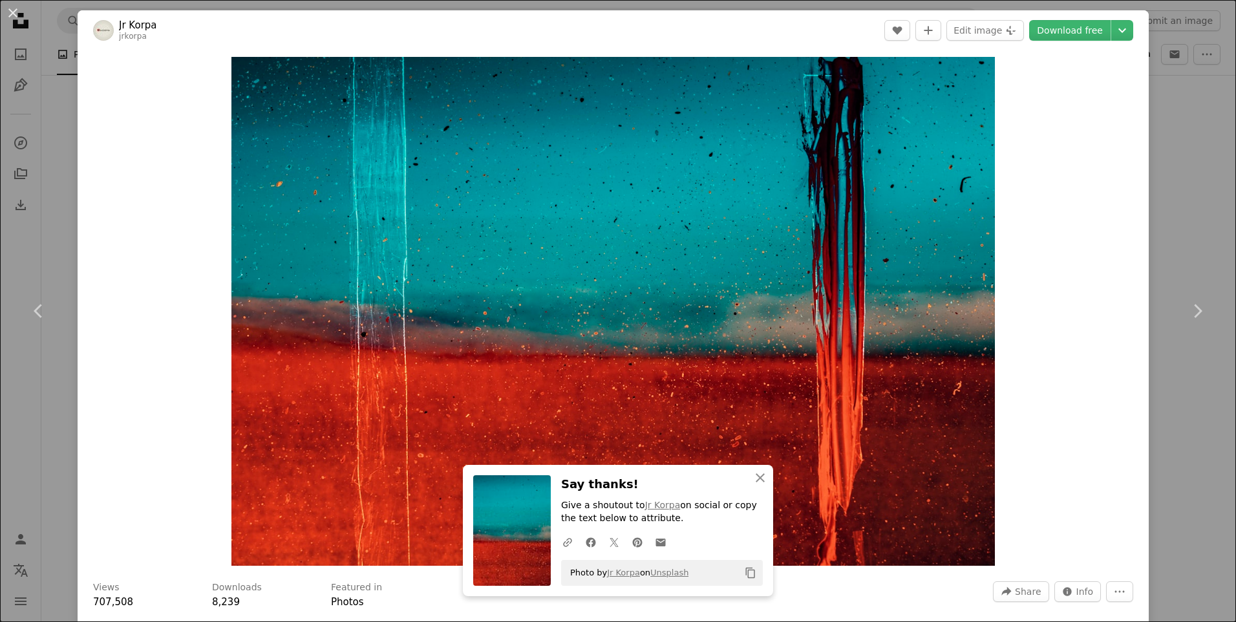
click at [158, 275] on div "Zoom in" at bounding box center [613, 311] width 1071 height 522
click at [137, 346] on div "Zoom in" at bounding box center [613, 311] width 1071 height 522
click at [1149, 177] on div "An X shape Chevron left Chevron right An X shape Close Say thanks! Give a shout…" at bounding box center [618, 311] width 1236 height 622
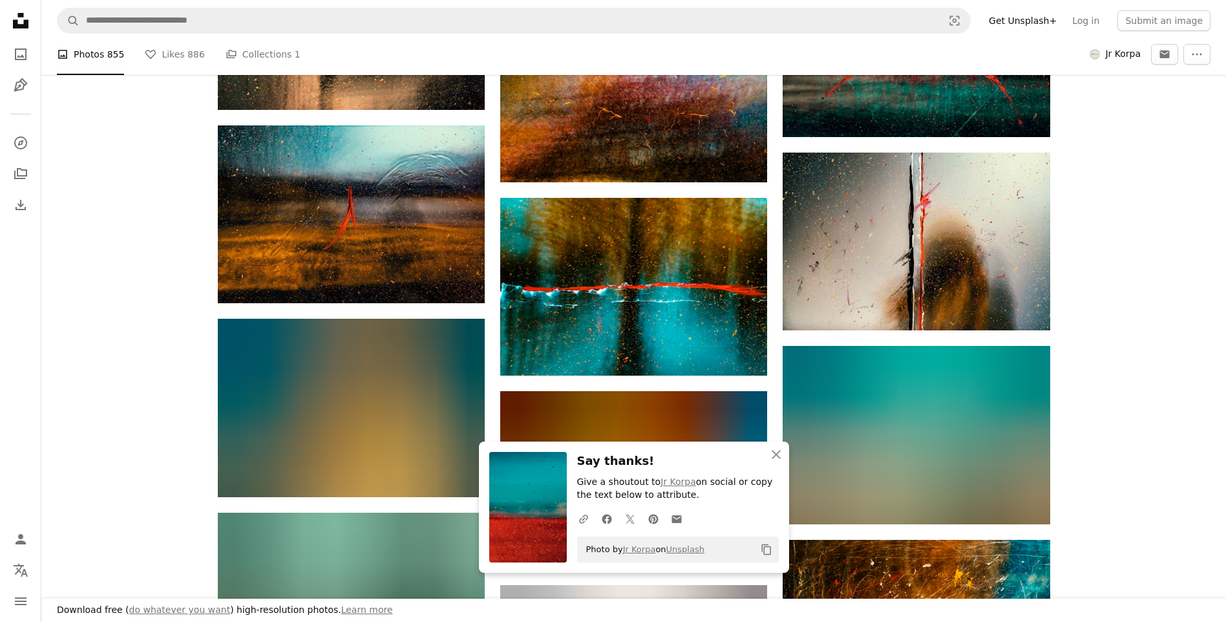
scroll to position [23915, 0]
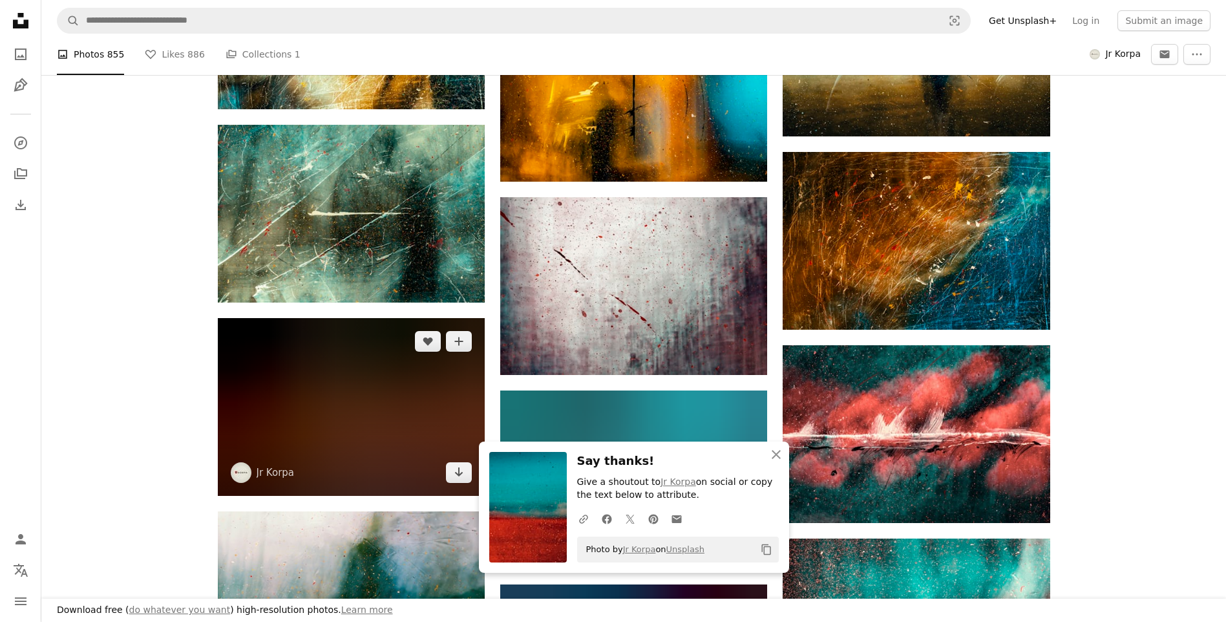
click at [357, 419] on img at bounding box center [351, 407] width 267 height 178
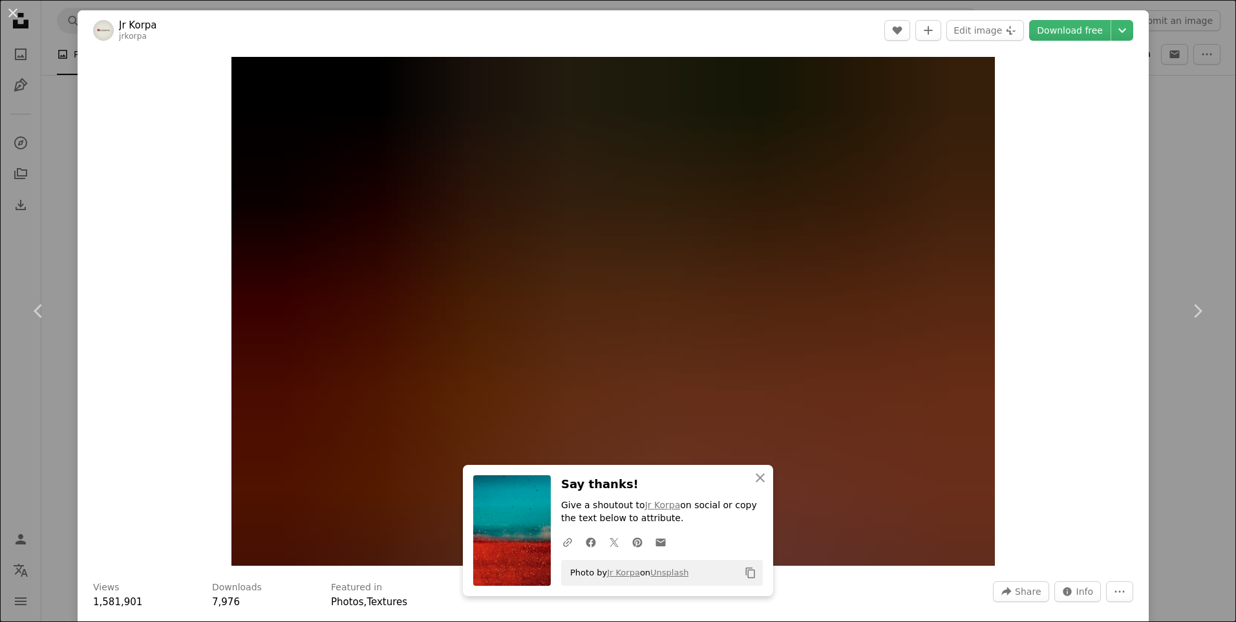
drag, startPoint x: 1137, startPoint y: 255, endPoint x: 1143, endPoint y: 251, distance: 7.5
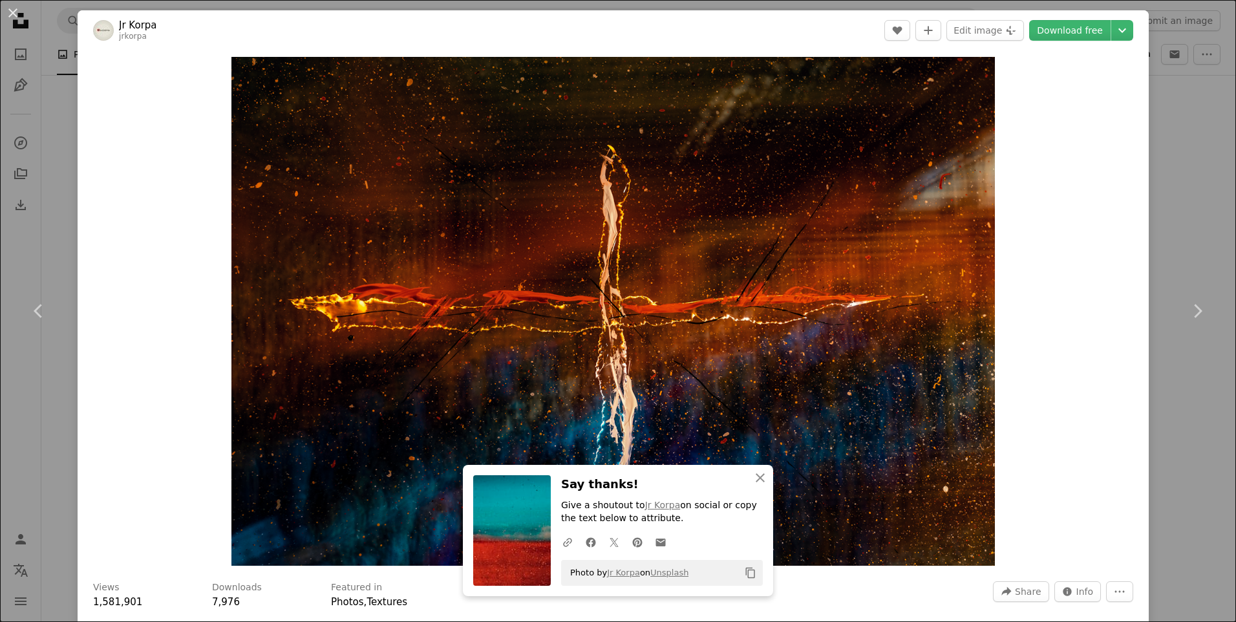
click at [1139, 255] on div "An X shape Chevron left Chevron right An X shape Close Say thanks! Give a shout…" at bounding box center [618, 311] width 1236 height 622
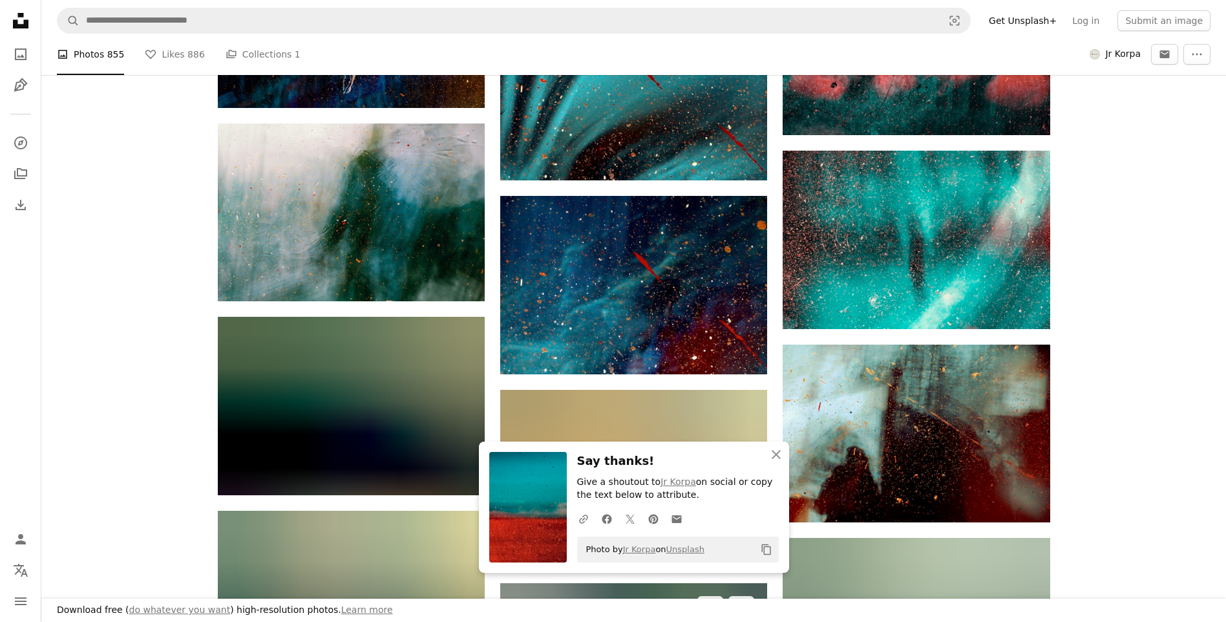
scroll to position [24626, 0]
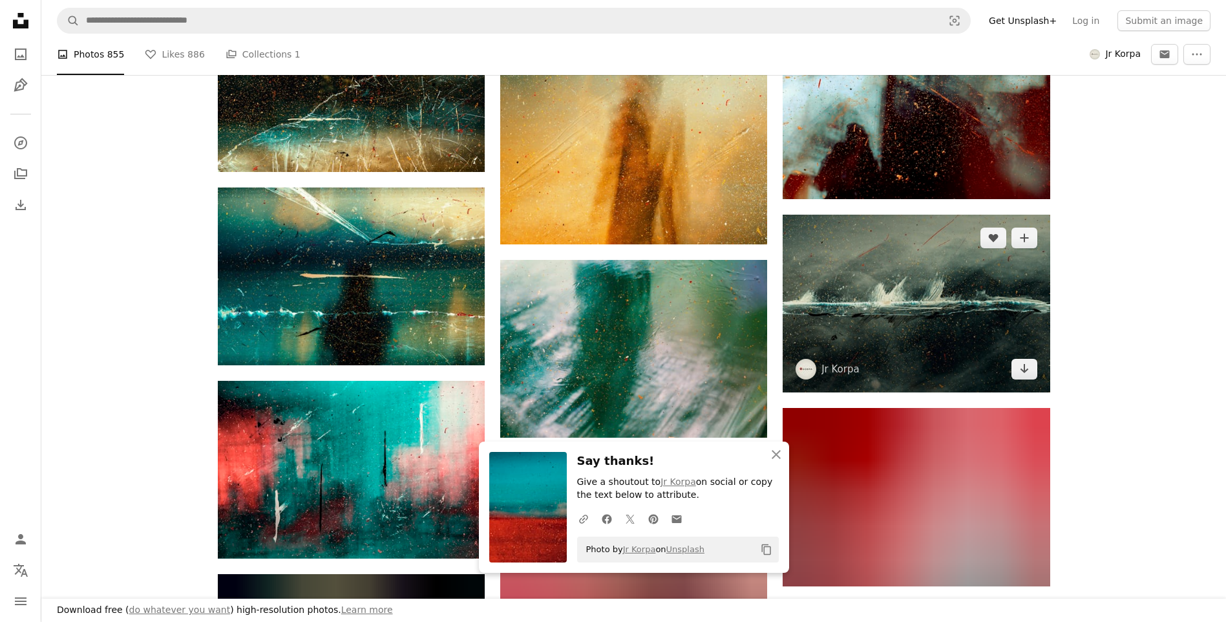
click at [938, 264] on img at bounding box center [916, 304] width 267 height 178
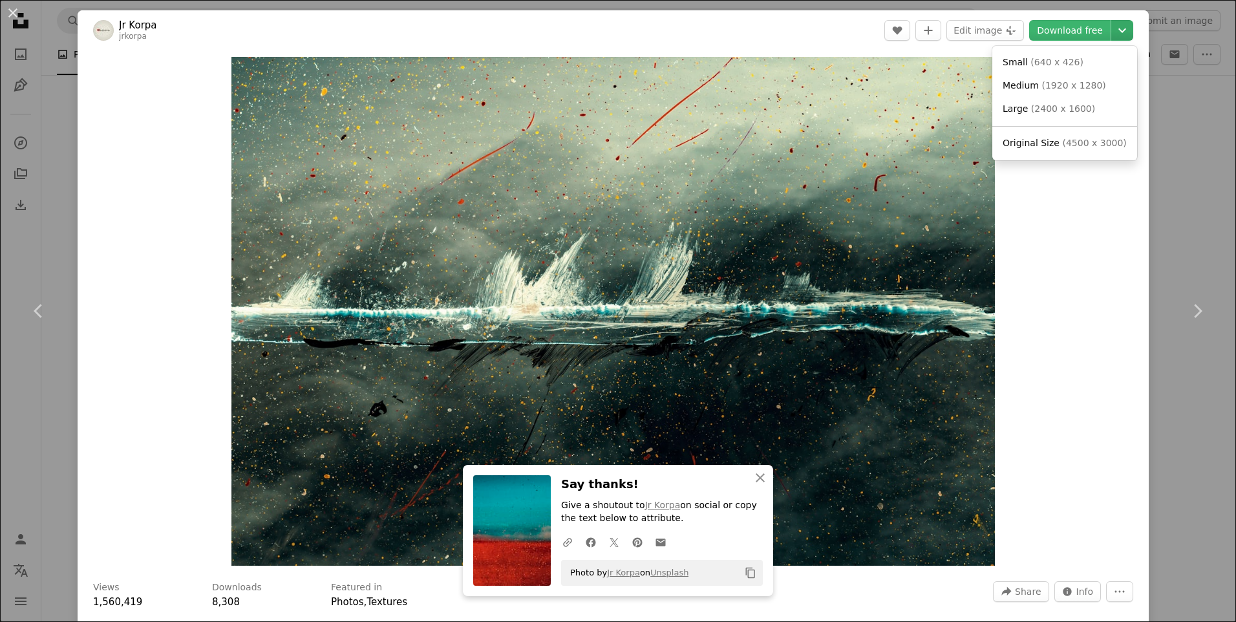
click at [1112, 28] on icon "Chevron down" at bounding box center [1122, 31] width 21 height 16
click at [1091, 143] on span "( 4500 x 3000 )" at bounding box center [1094, 143] width 64 height 10
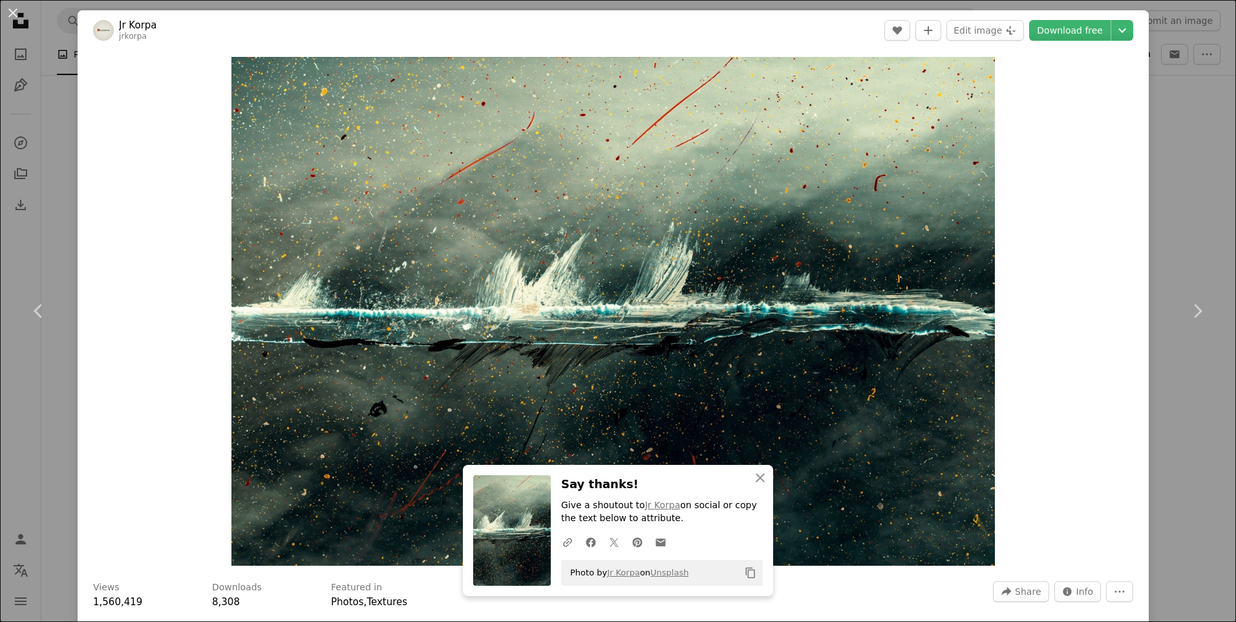
drag, startPoint x: 1186, startPoint y: 417, endPoint x: 1211, endPoint y: 411, distance: 25.9
click at [1186, 417] on div "An X shape Chevron left Chevron right An X shape Close Say thanks! Give a shout…" at bounding box center [618, 311] width 1236 height 622
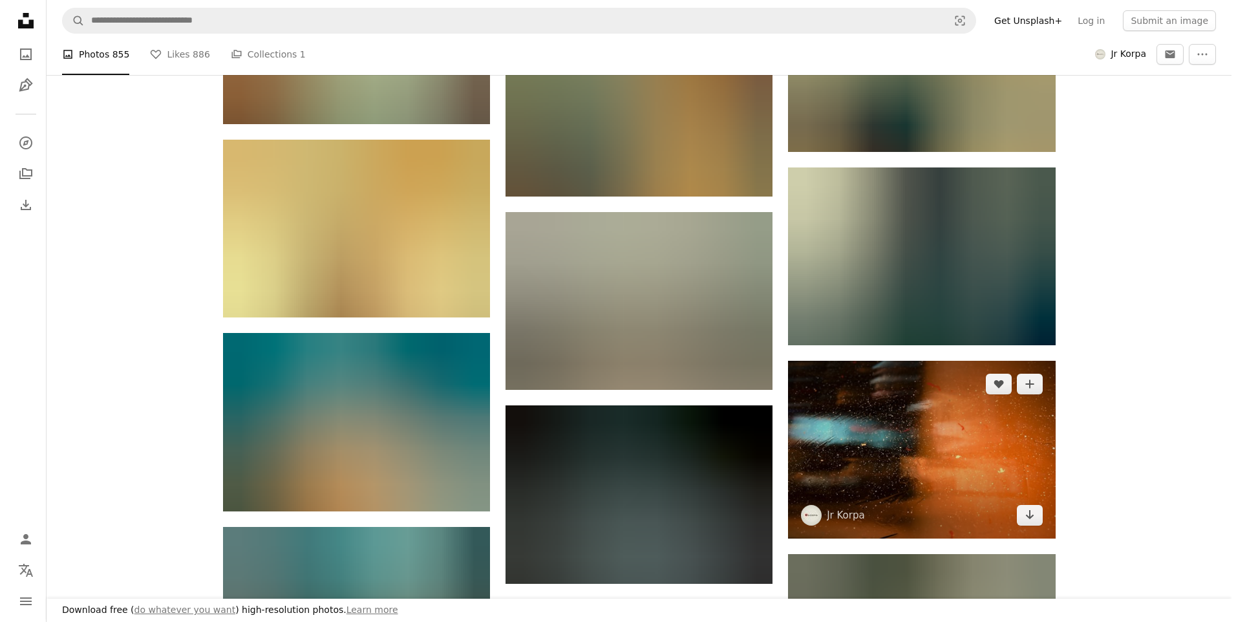
scroll to position [37324, 0]
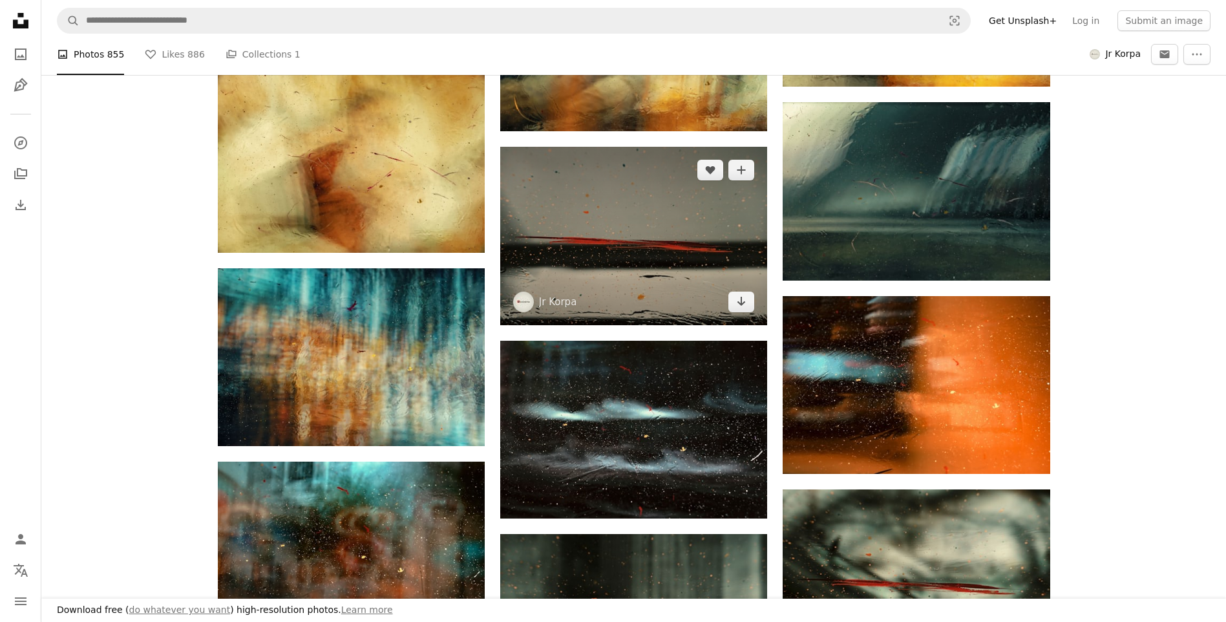
click at [644, 193] on img at bounding box center [633, 236] width 267 height 178
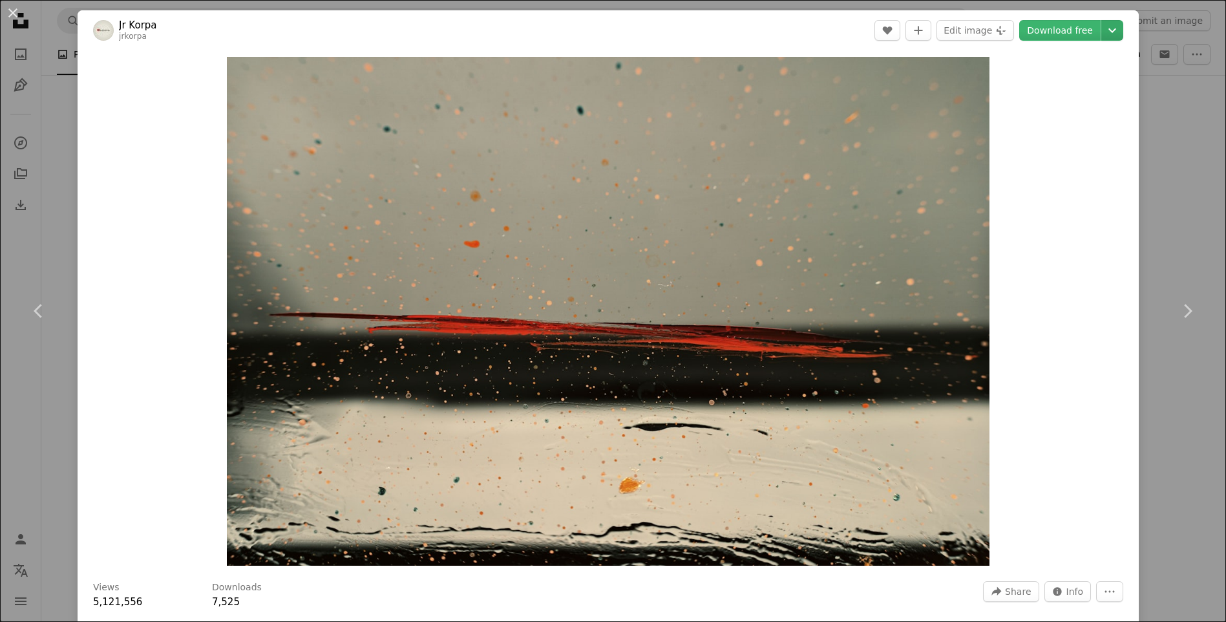
click at [1117, 30] on icon "Chevron down" at bounding box center [1112, 31] width 21 height 16
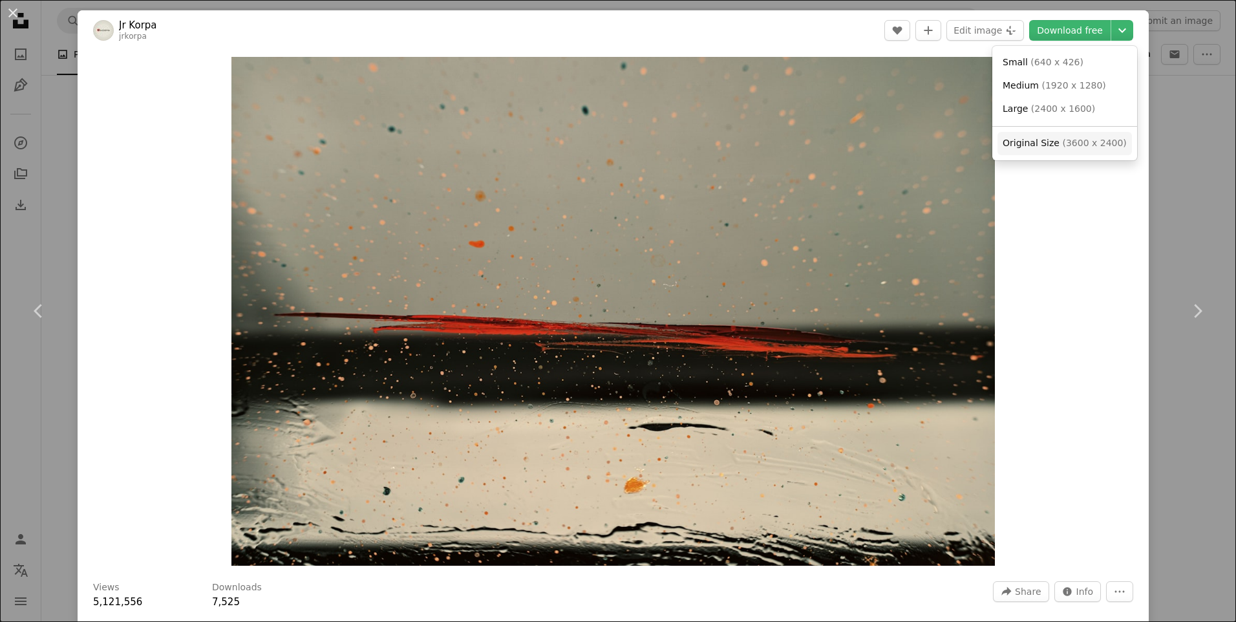
click at [1095, 143] on span "( 3600 x 2400 )" at bounding box center [1094, 143] width 64 height 10
